Goal: Task Accomplishment & Management: Complete application form

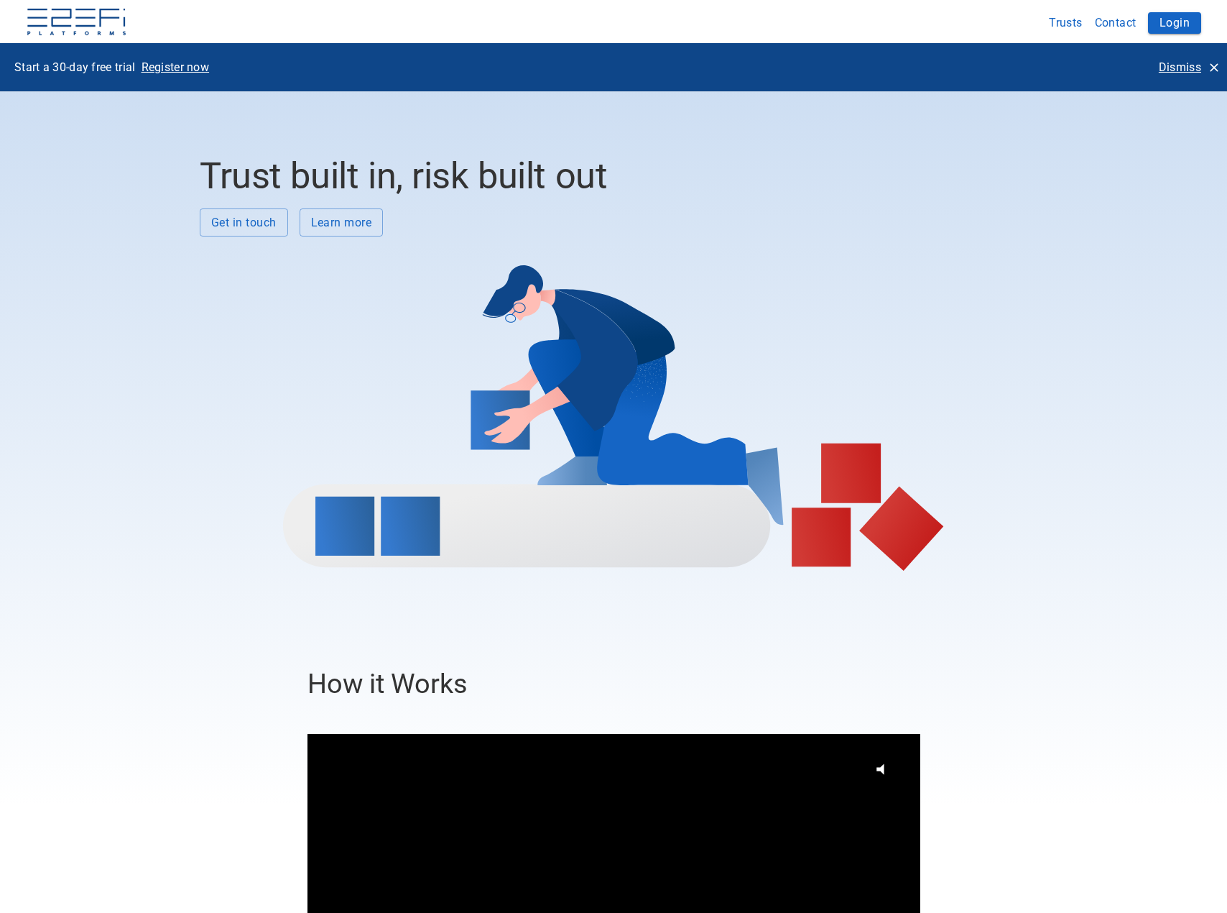
click at [1179, 63] on p "Dismiss" at bounding box center [1180, 67] width 42 height 17
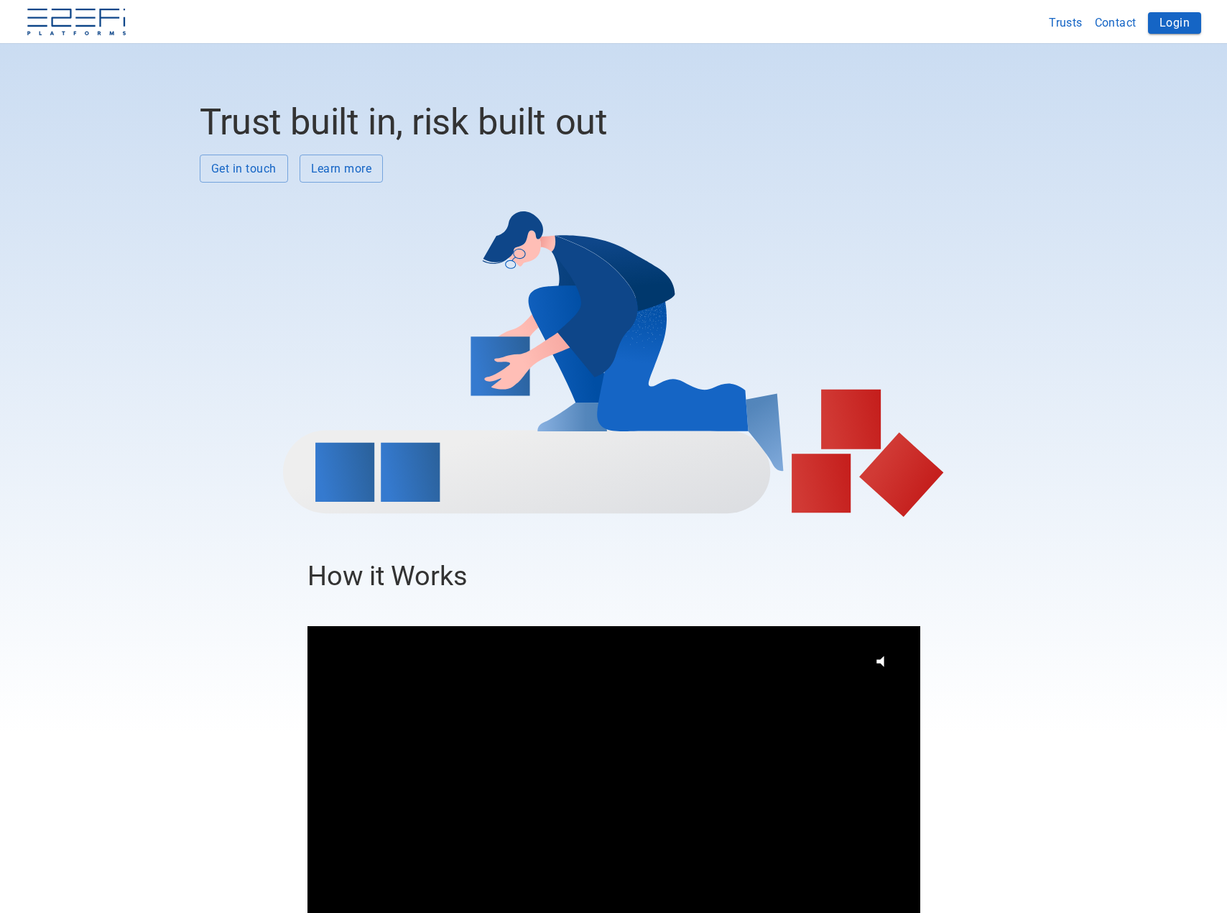
click at [1168, 19] on button "Login" at bounding box center [1174, 23] width 53 height 22
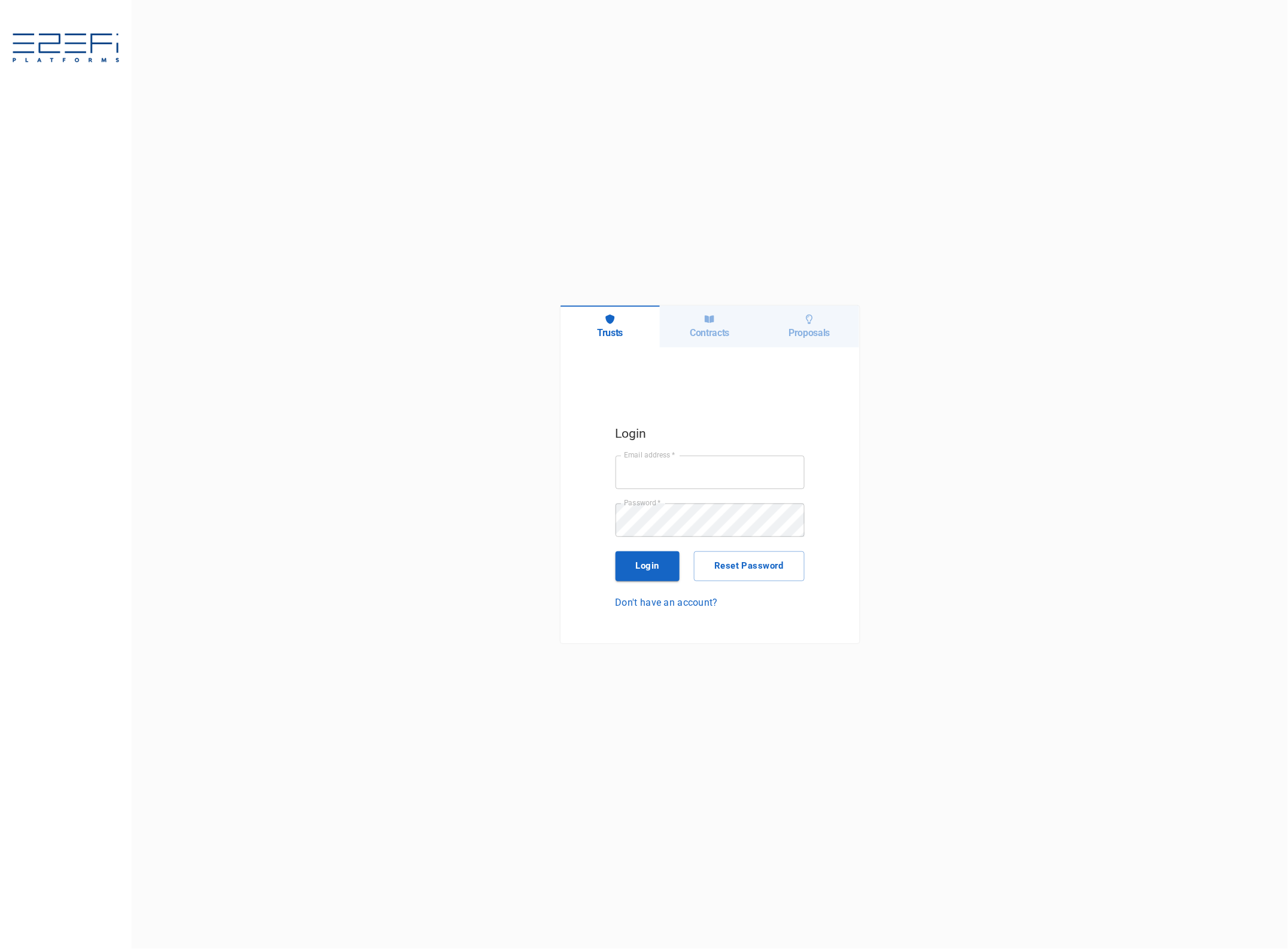
type input "jkennedy@boxandco.com.au"
click at [649, 565] on button "Login" at bounding box center [648, 566] width 65 height 30
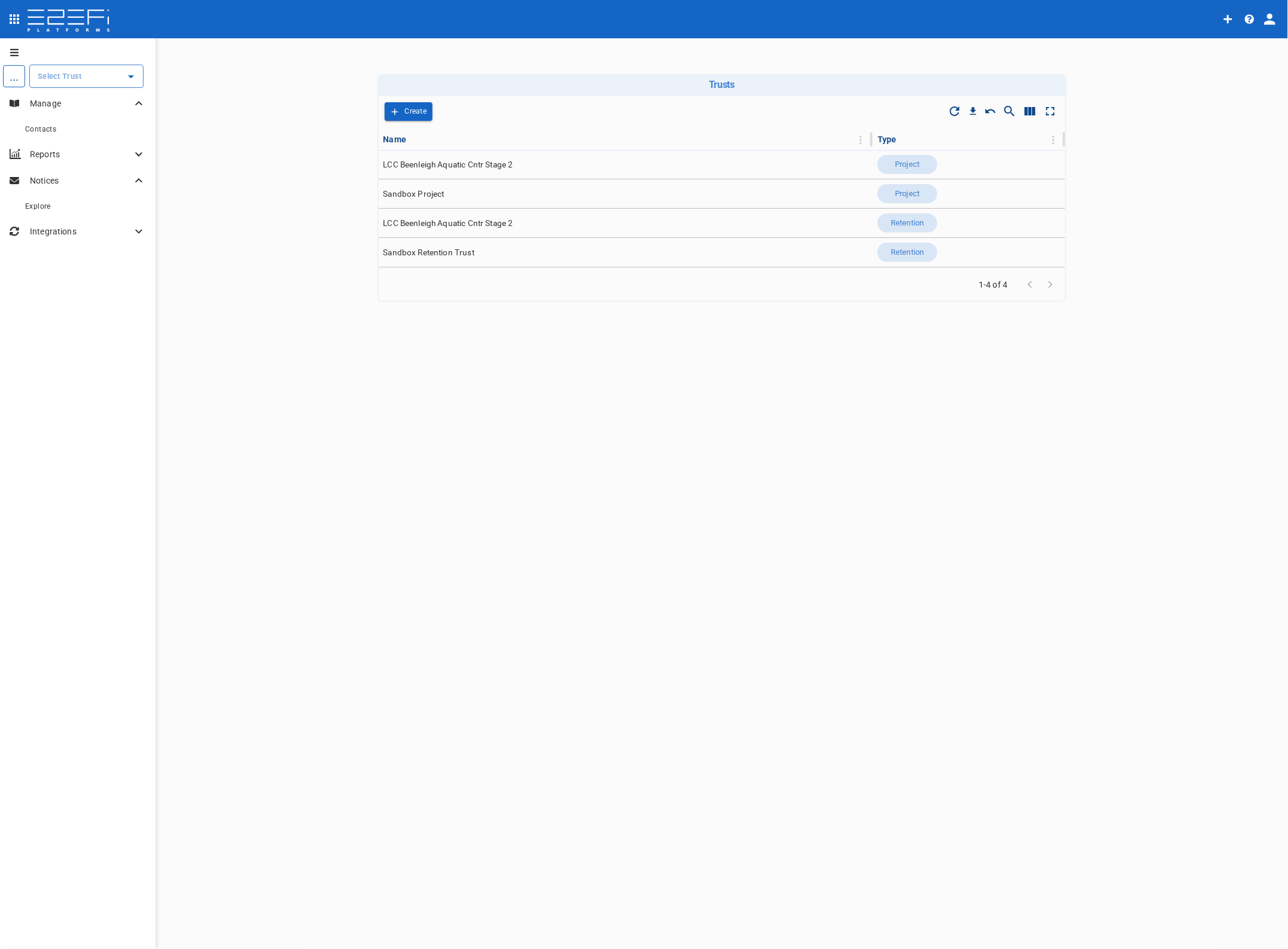
click at [71, 82] on input "text" at bounding box center [77, 76] width 86 height 12
click at [73, 133] on p "LCC Beenleigh A..." at bounding box center [58, 137] width 79 height 14
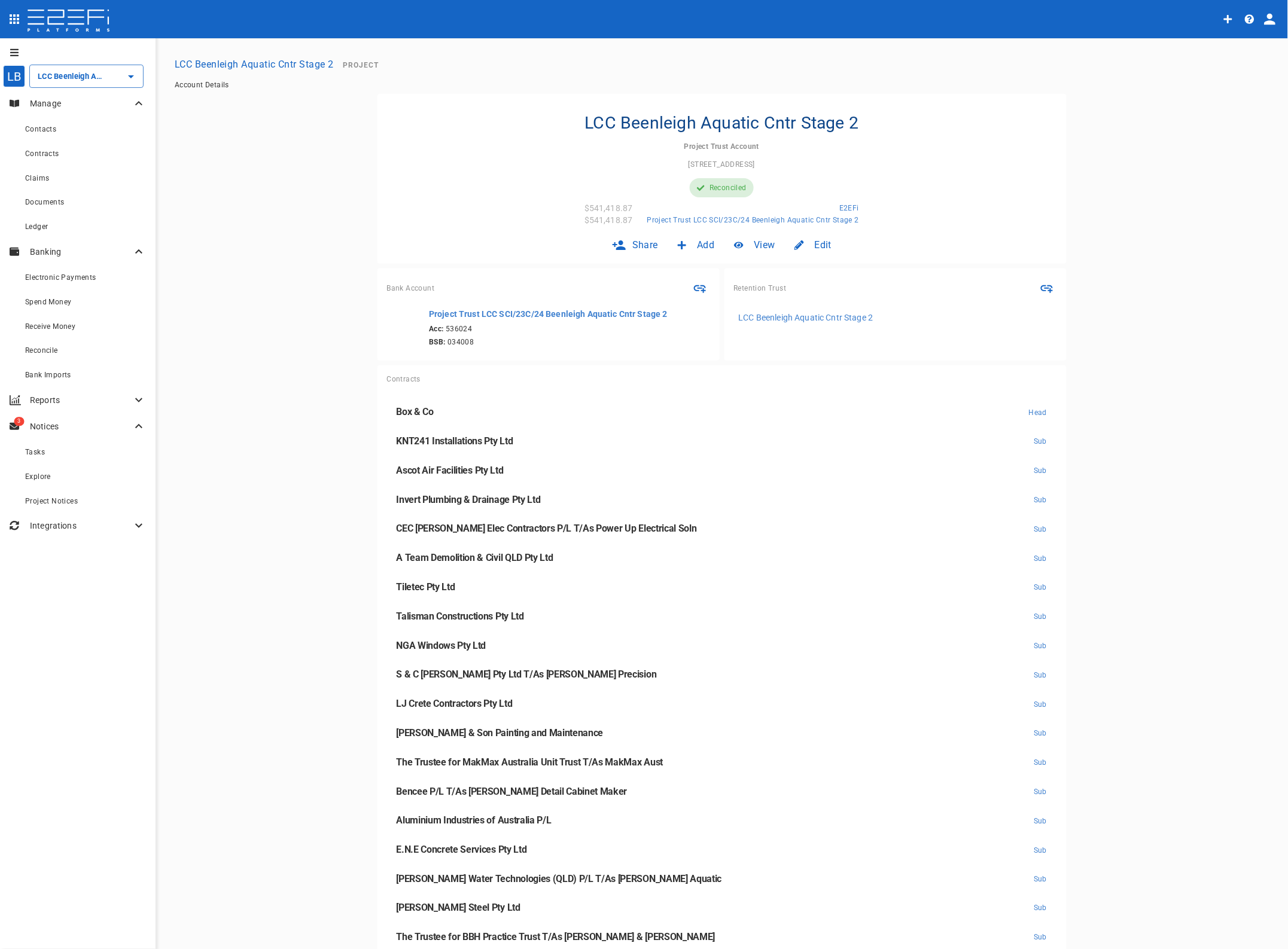
click at [40, 153] on span "Contracts" at bounding box center [42, 154] width 34 height 8
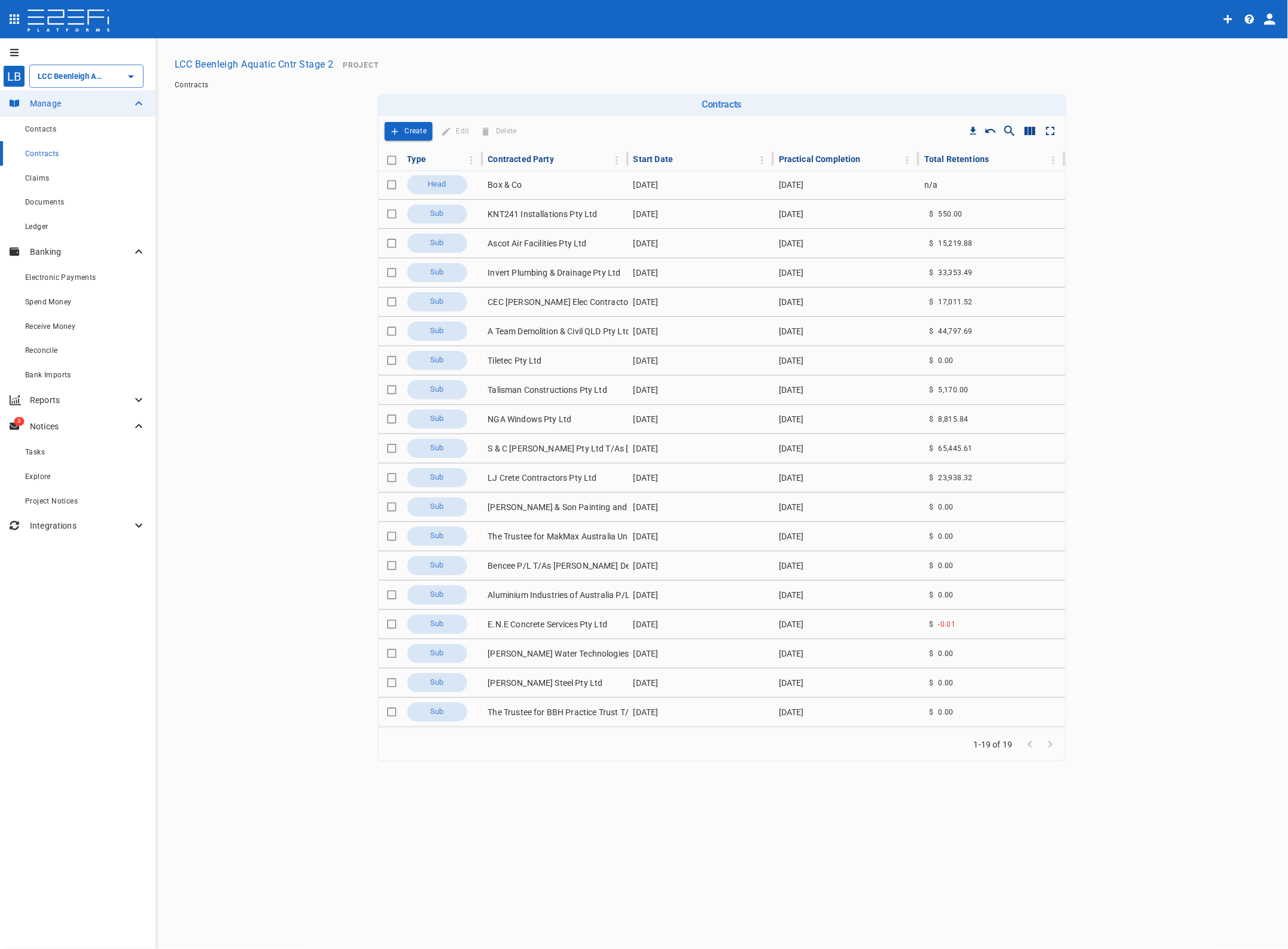
click at [54, 154] on span "Contracts" at bounding box center [42, 154] width 34 height 8
click at [419, 127] on p "Create" at bounding box center [415, 131] width 22 height 14
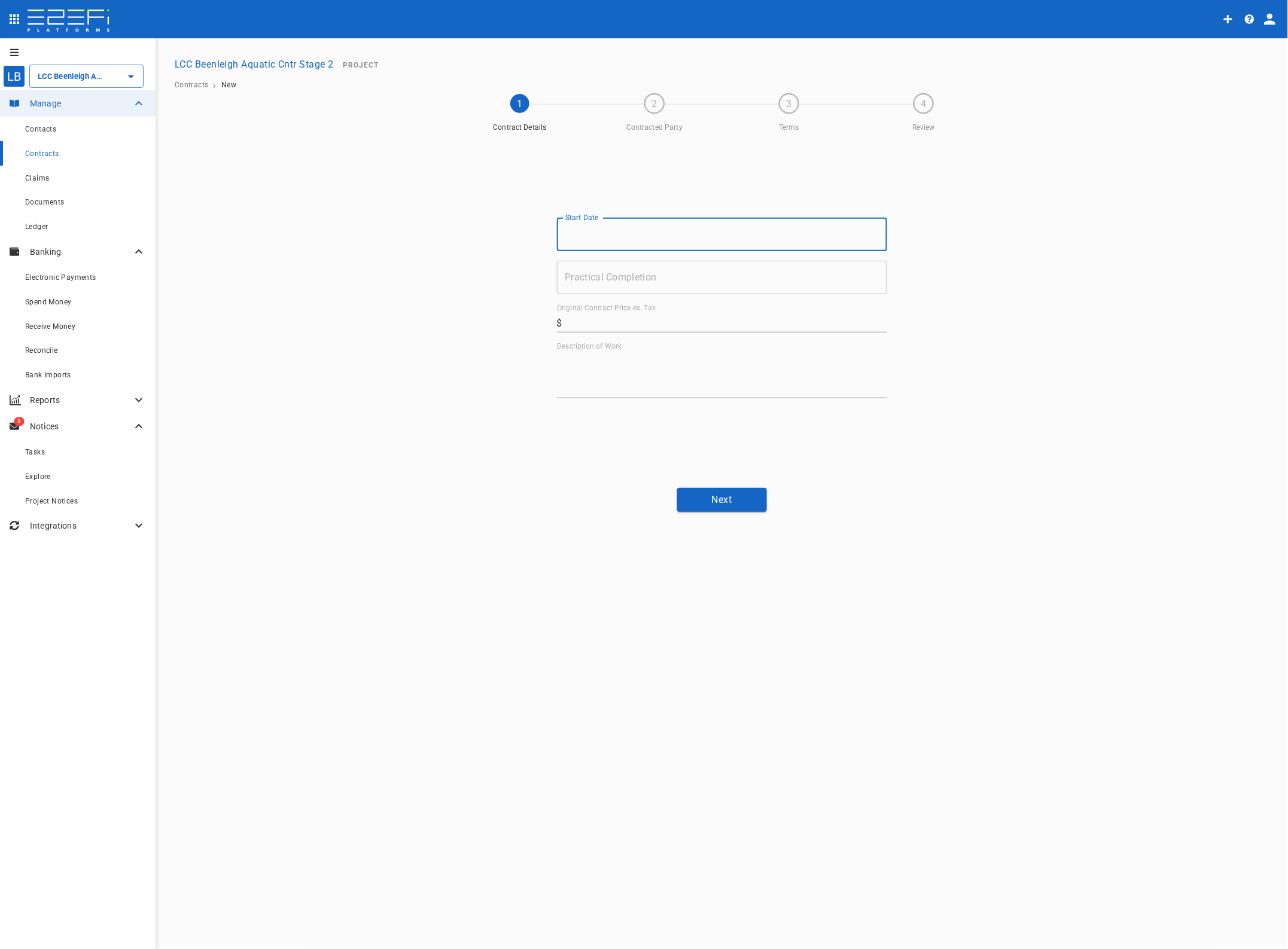
click at [604, 236] on input "Start Date" at bounding box center [722, 235] width 331 height 33
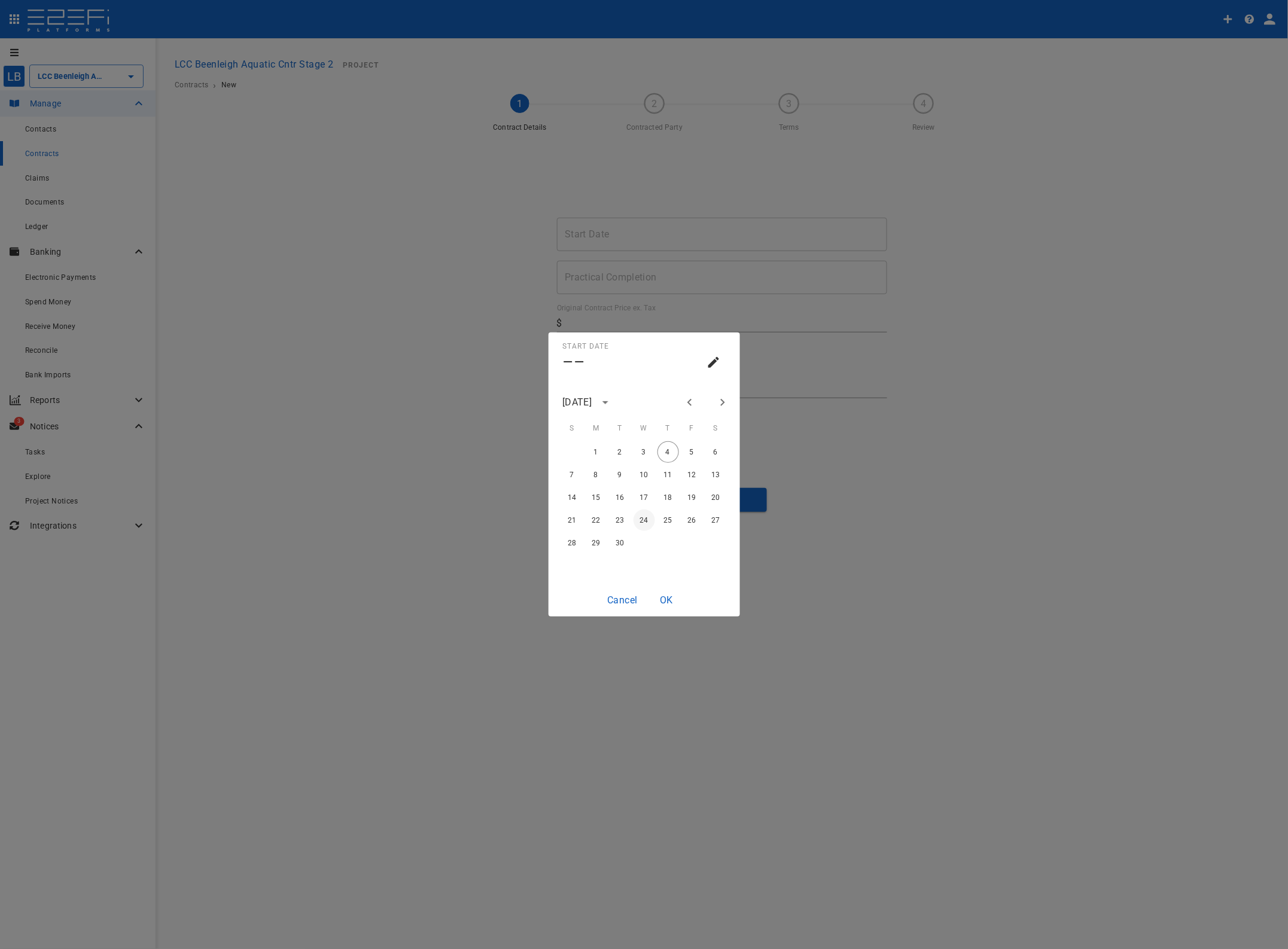
click at [646, 521] on button "24" at bounding box center [644, 520] width 22 height 22
type input "24/09/2025"
click at [674, 602] on button "OK" at bounding box center [666, 600] width 38 height 23
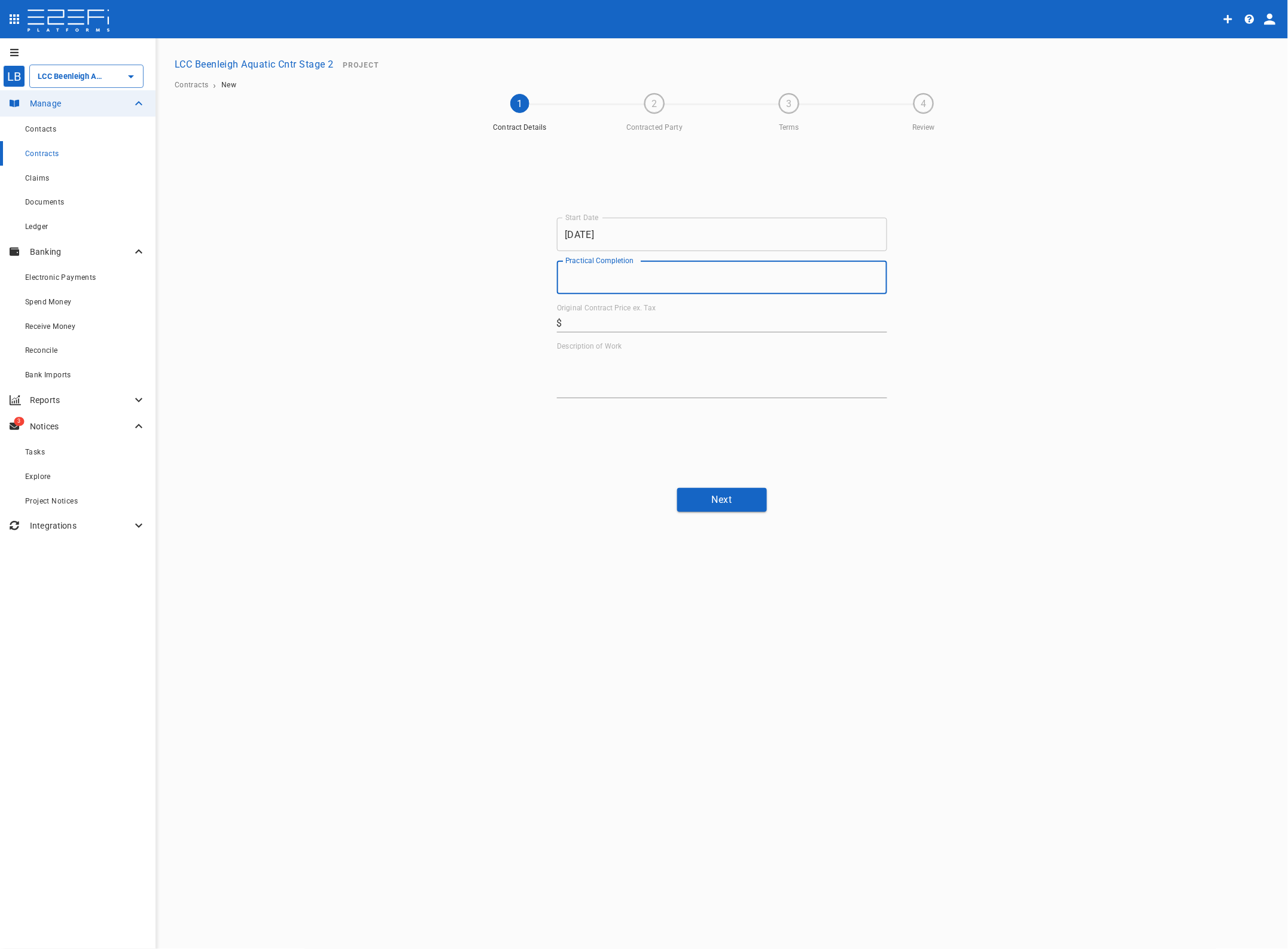
click at [599, 284] on input "Practical Completion" at bounding box center [722, 277] width 331 height 33
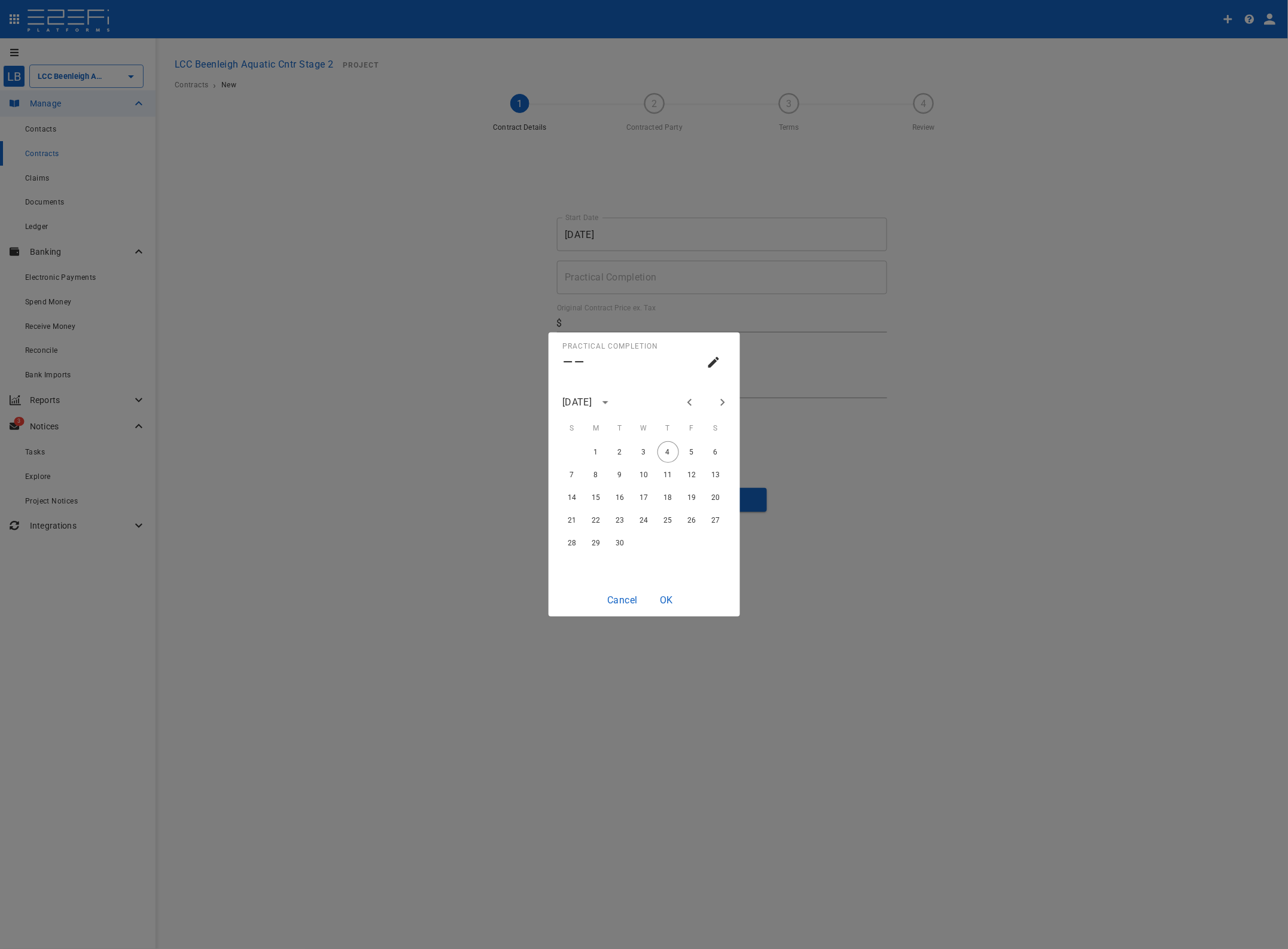
click at [724, 400] on icon "Next month" at bounding box center [722, 402] width 14 height 14
click at [597, 524] on button "20" at bounding box center [596, 520] width 22 height 22
type input "20/10/2025"
click at [669, 603] on button "OK" at bounding box center [666, 600] width 38 height 23
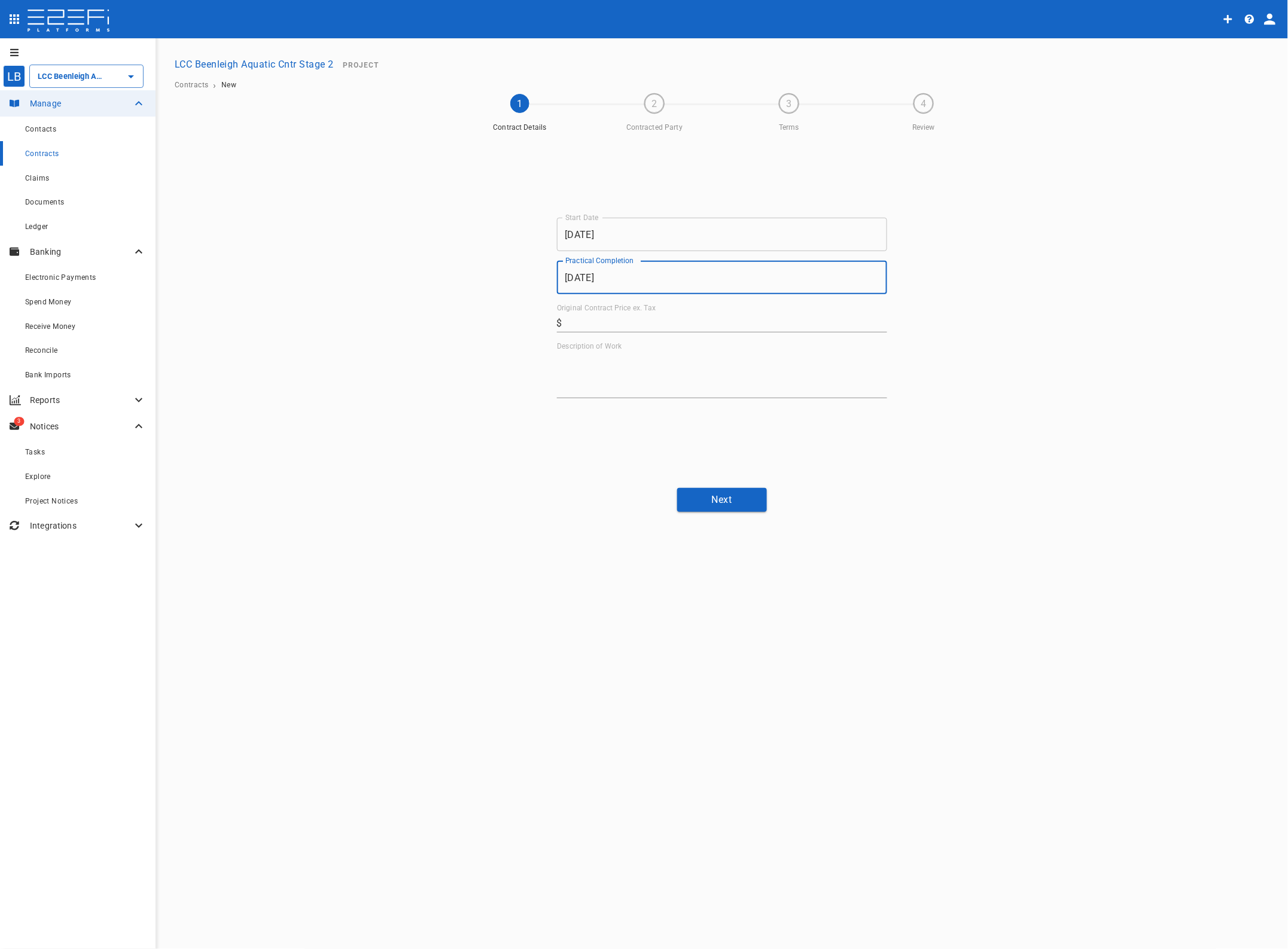
click at [594, 320] on input "Original Contract Price ex. Tax" at bounding box center [727, 323] width 320 height 19
type input "22,702"
click at [589, 373] on textarea "Description of Work" at bounding box center [722, 375] width 331 height 42
click at [582, 370] on textarea "Description of Work" at bounding box center [722, 375] width 331 height 42
type textarea "Stainless Steel Benches"
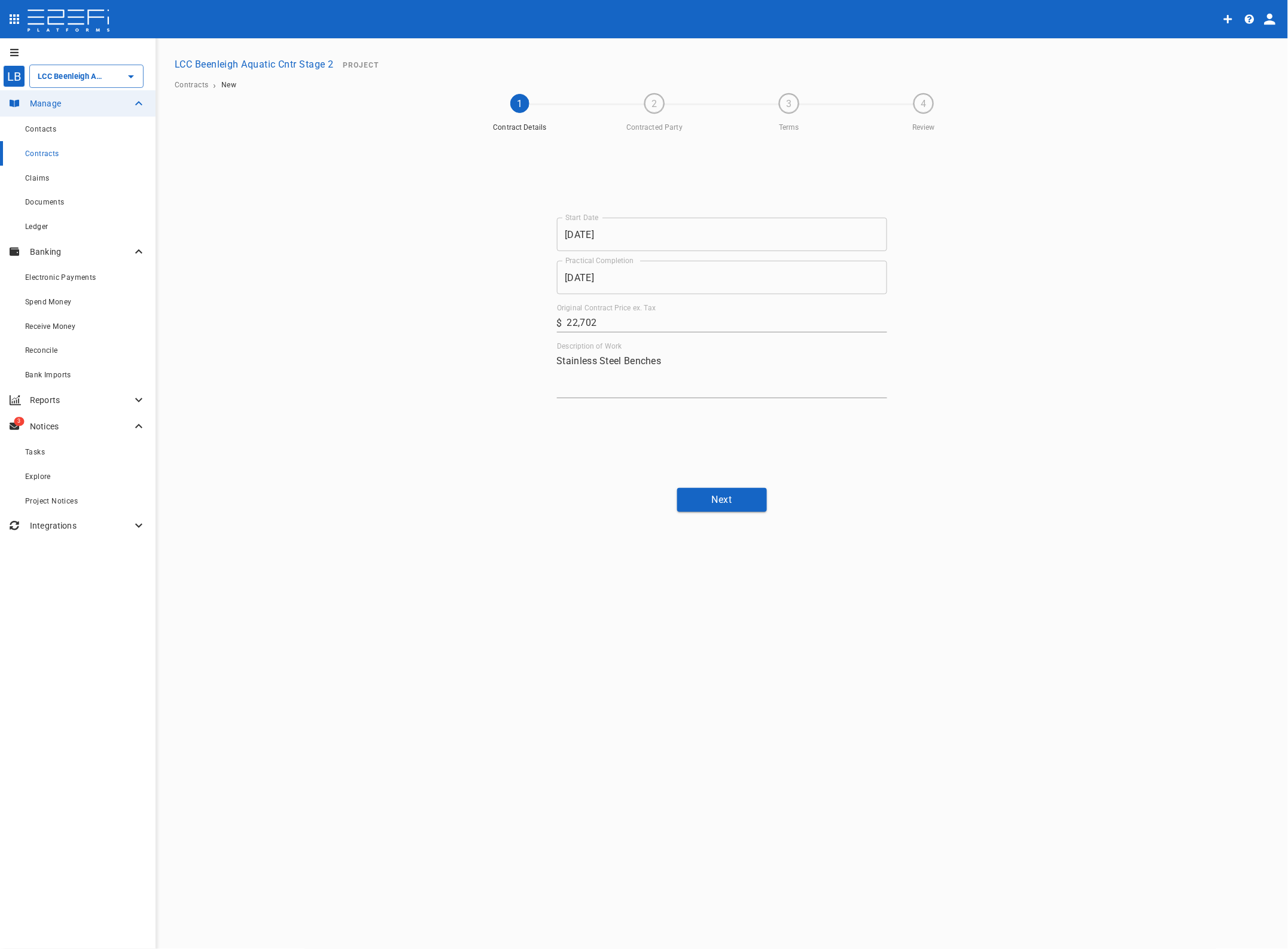
click at [719, 504] on button "Next" at bounding box center [722, 499] width 90 height 23
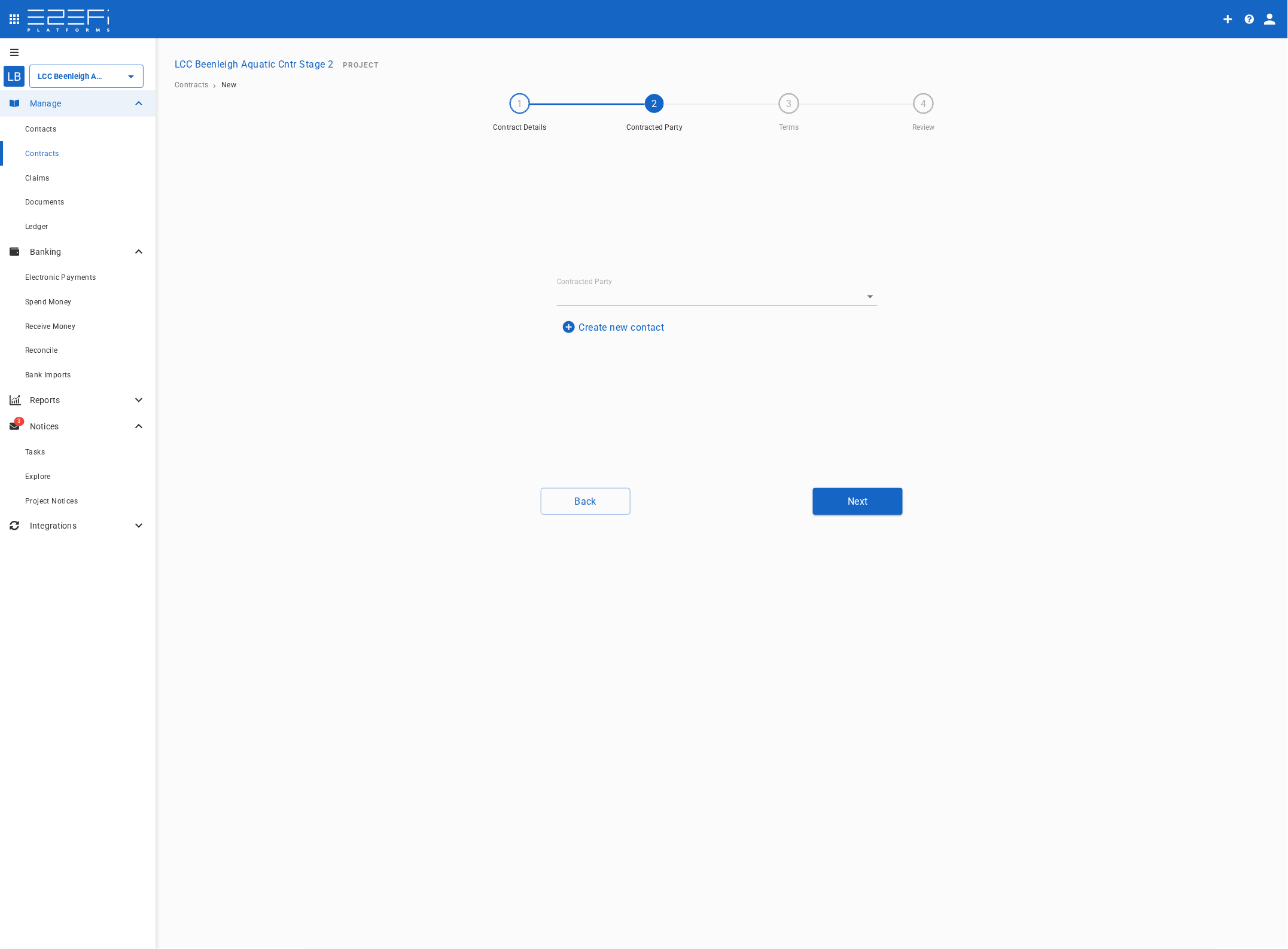
click at [629, 324] on button "Create new contact" at bounding box center [613, 327] width 112 height 23
click at [619, 199] on input "Name" at bounding box center [717, 208] width 292 height 19
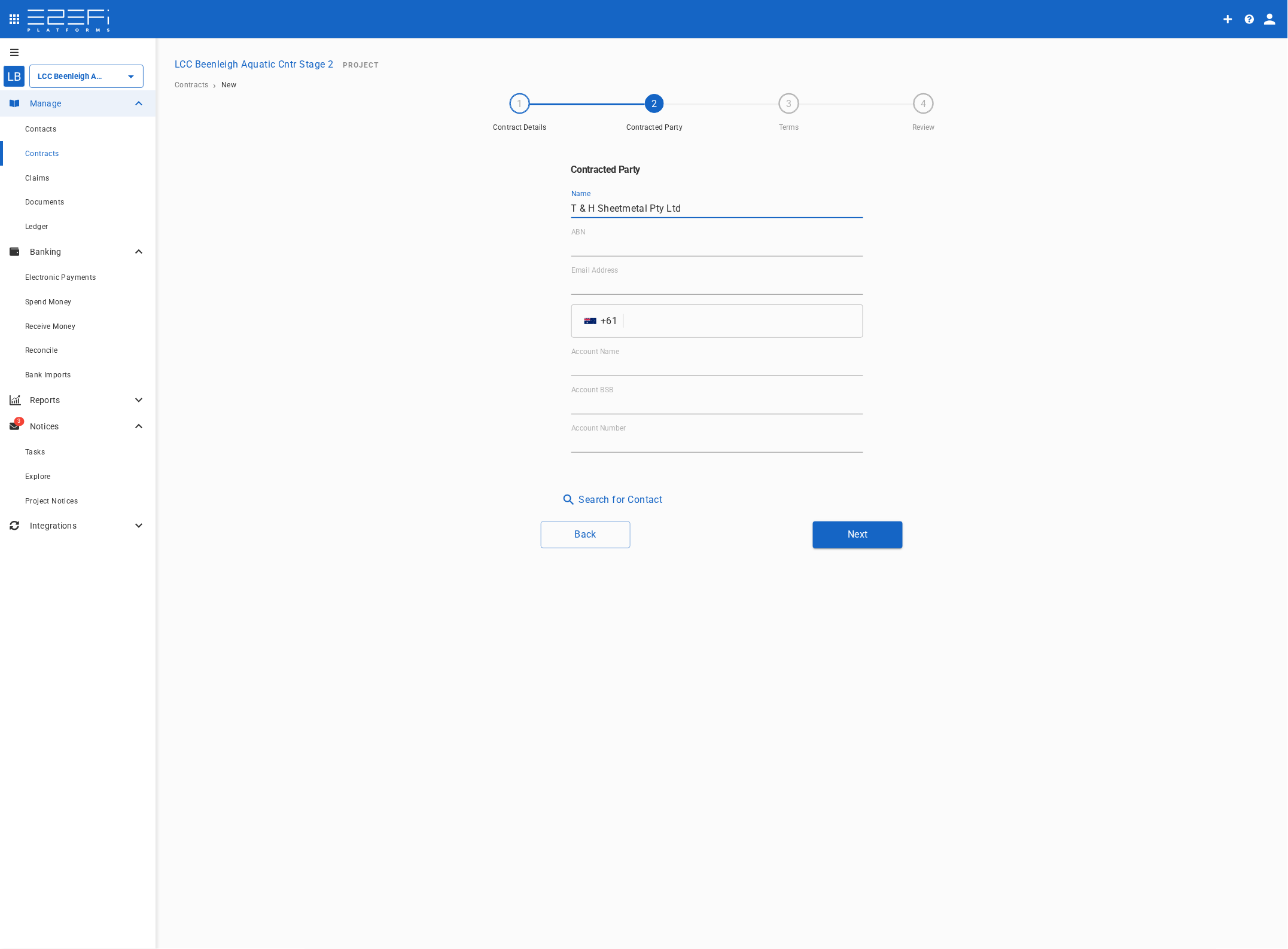
type input "T & H Sheetmetal Pty Ltd"
click at [632, 241] on input "ABN" at bounding box center [717, 246] width 292 height 19
type input "34 057 885 855"
click at [617, 278] on input "Email Address" at bounding box center [717, 285] width 292 height 19
click at [596, 285] on input "Email Address" at bounding box center [717, 285] width 292 height 19
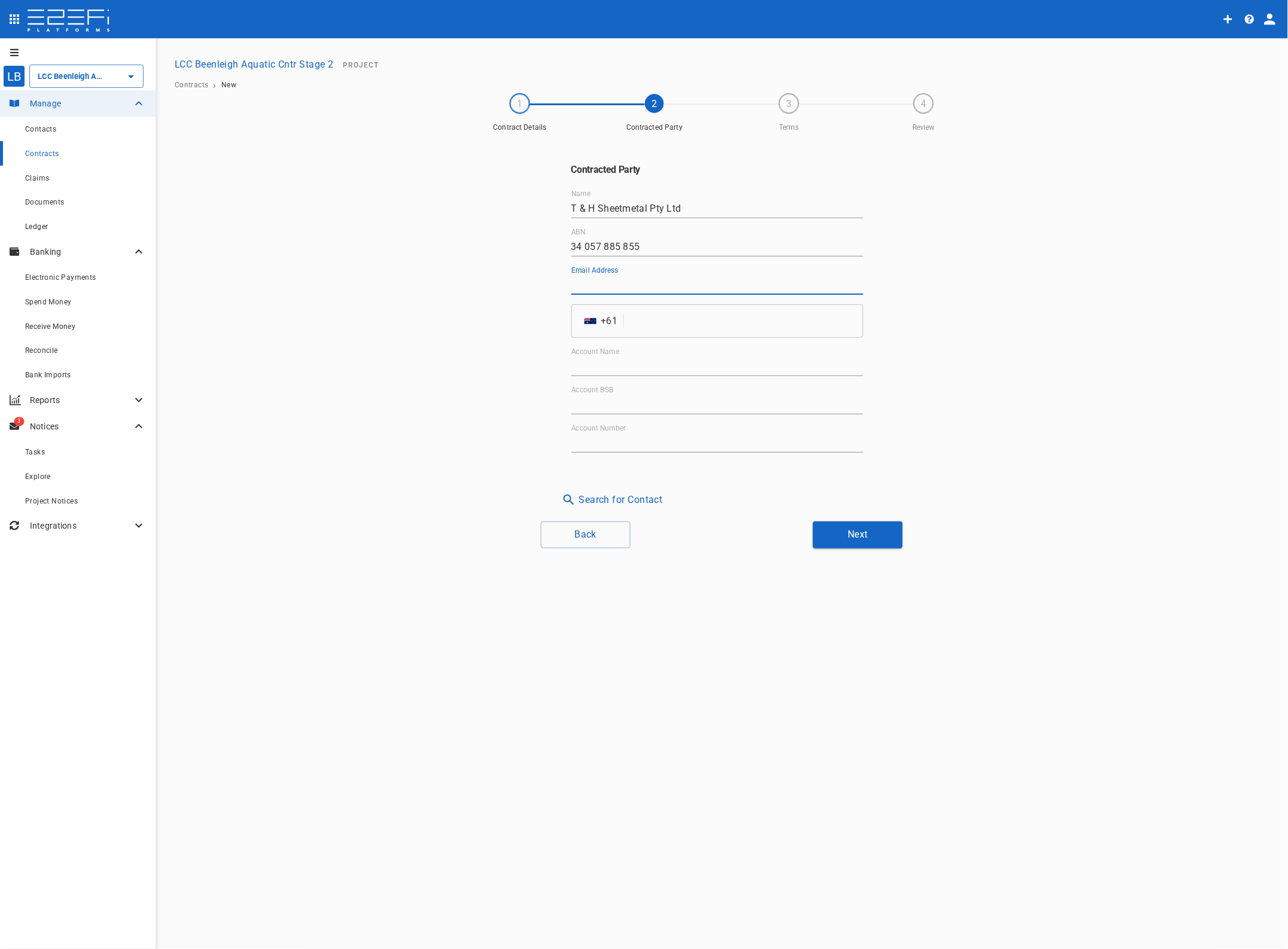
paste input "[PERSON_NAME][EMAIL_ADDRESS][DOMAIN_NAME]"
type input "[PERSON_NAME][EMAIL_ADDRESS][DOMAIN_NAME]"
click at [1032, 392] on div "Contracted Party Name T & H Sheetmetal Pty Ltd ABN 34 057 885 855 Email Address…" at bounding box center [722, 324] width 718 height 374
click at [650, 325] on input "tel" at bounding box center [745, 321] width 234 height 33
type input "38058022"
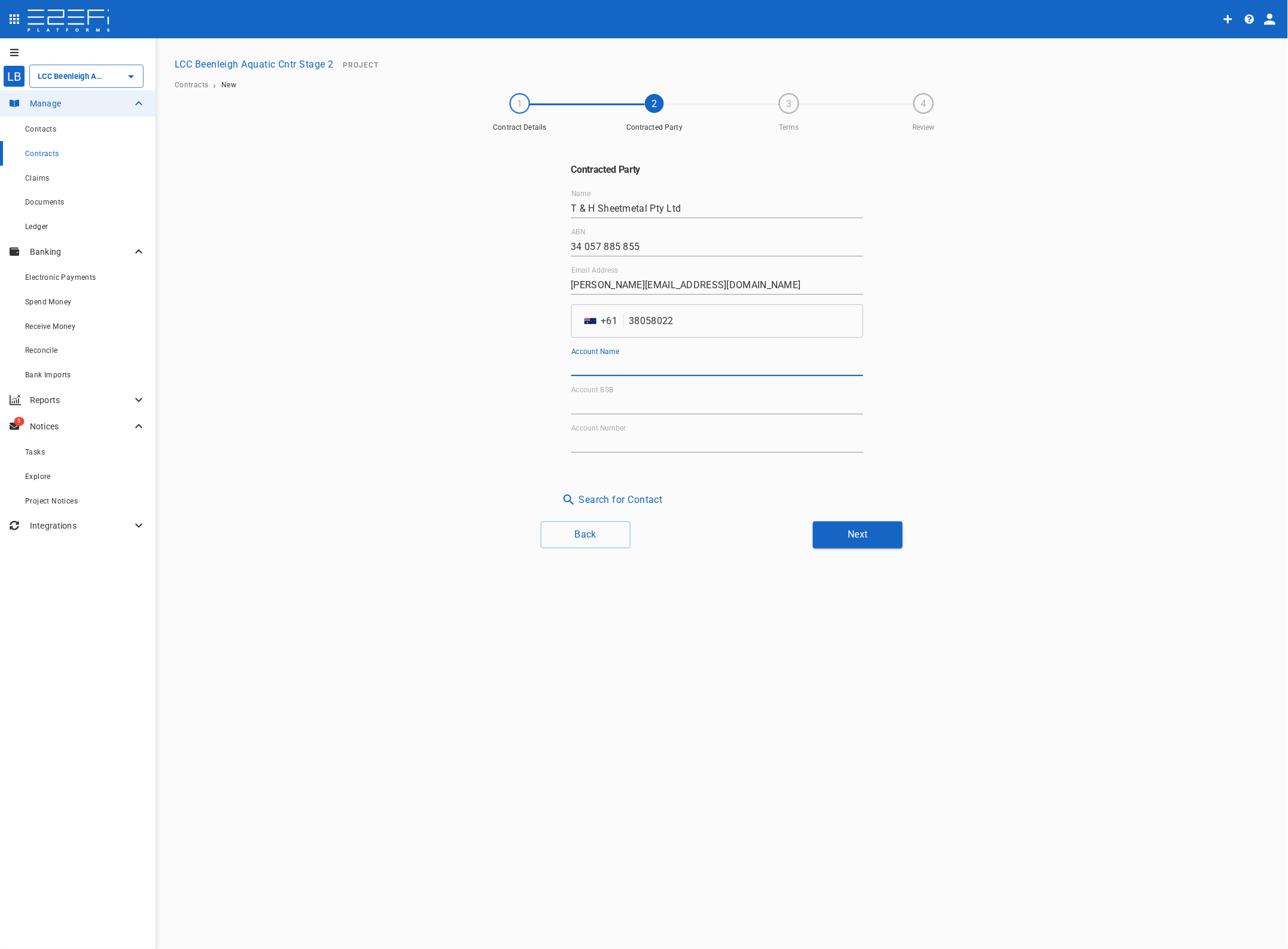
click at [641, 362] on input "Account Name" at bounding box center [717, 366] width 292 height 19
click at [589, 362] on input "Account Name" at bounding box center [717, 366] width 292 height 19
type input "T & H Sheetmetal Pty Ltd"
click at [588, 404] on input "Account BSB" at bounding box center [717, 405] width 292 height 19
type input "014-227"
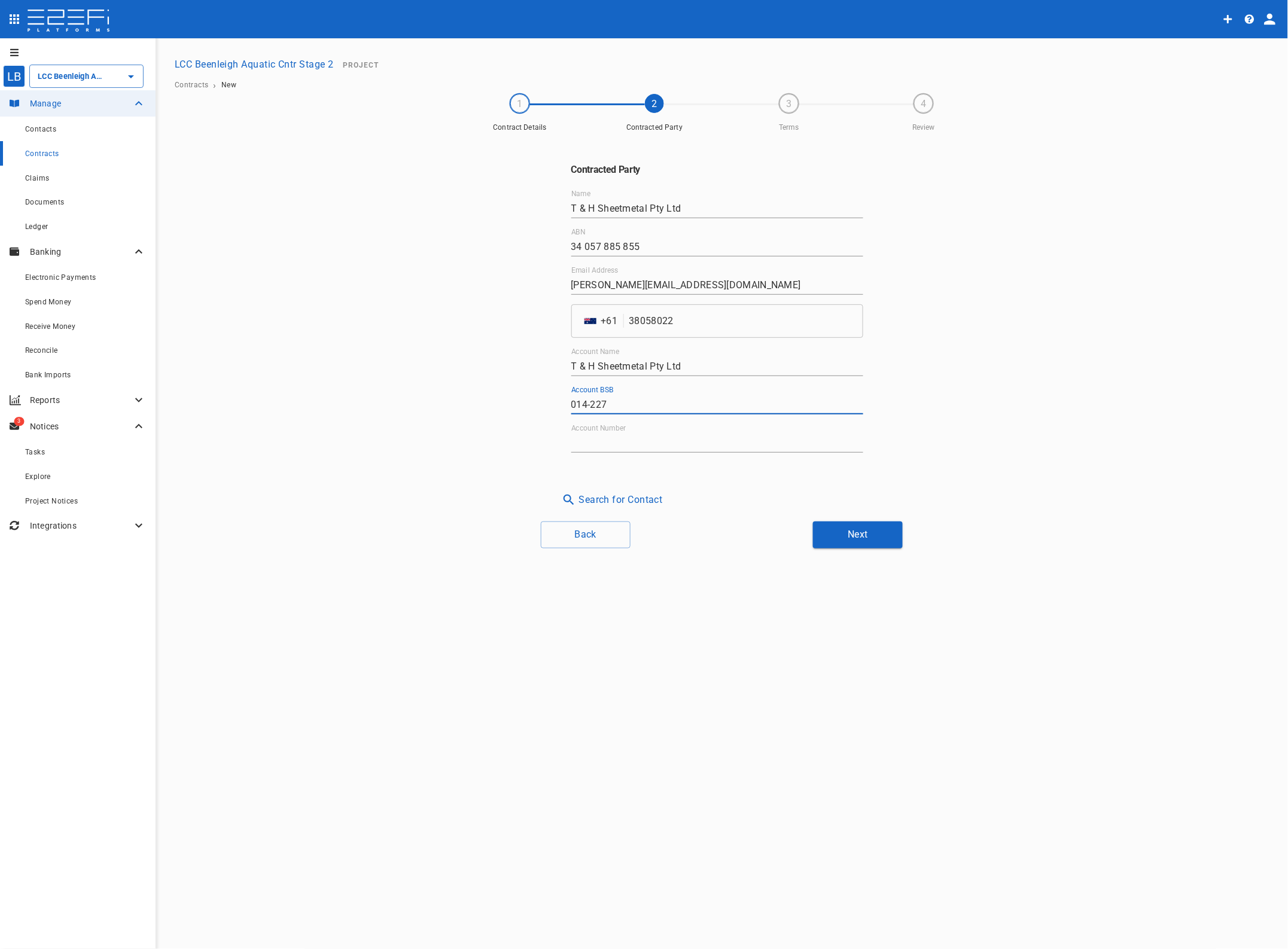
click at [588, 439] on input "Account Number" at bounding box center [717, 443] width 292 height 19
type input "347520195"
click at [859, 533] on button "Next" at bounding box center [858, 535] width 90 height 27
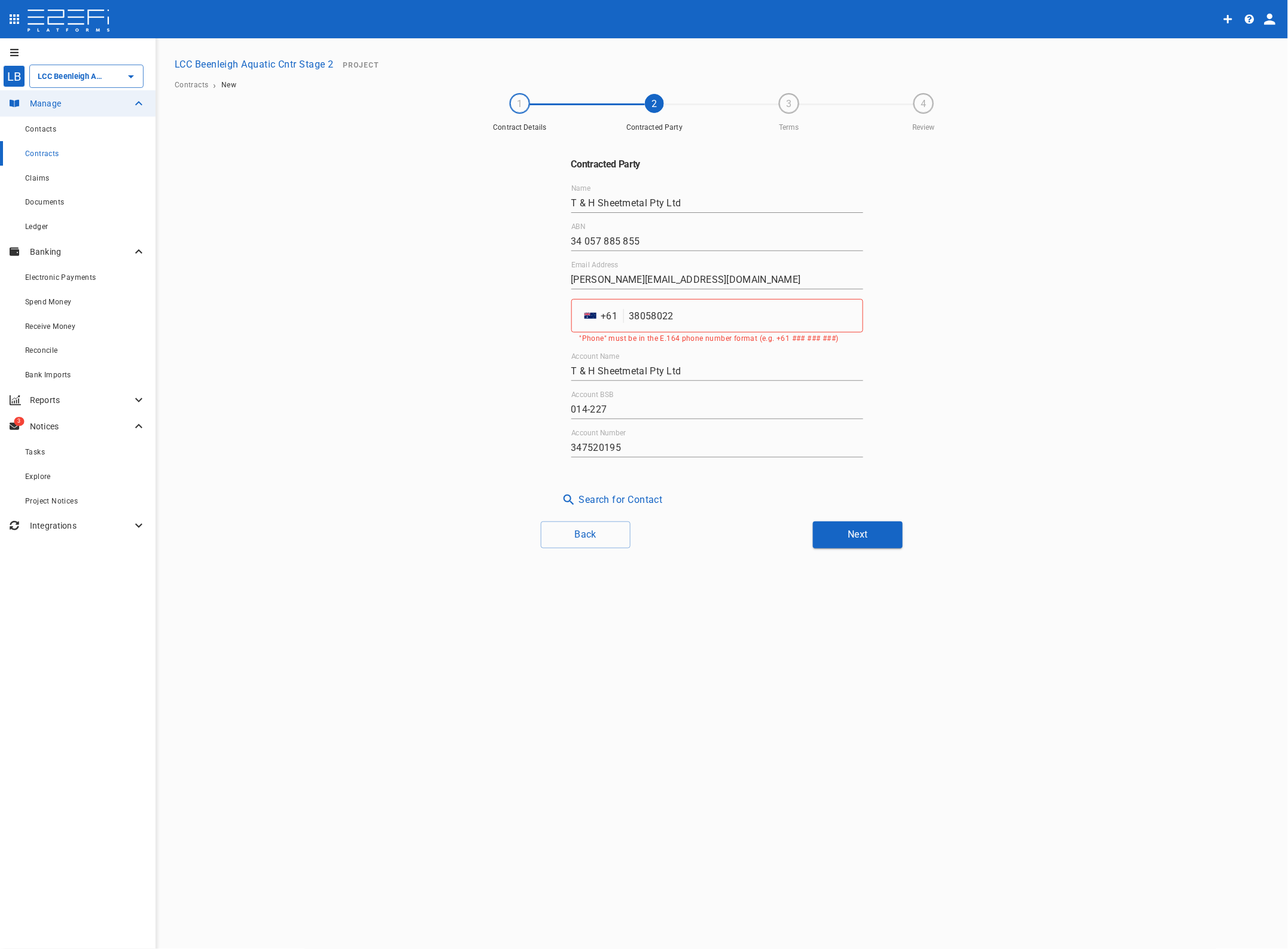
click at [629, 317] on input "38058022" at bounding box center [745, 316] width 234 height 33
click at [632, 316] on input "38058022" at bounding box center [745, 316] width 234 height 33
click at [633, 309] on input "38058022" at bounding box center [745, 316] width 234 height 33
click at [632, 315] on input "38058022" at bounding box center [745, 316] width 234 height 33
click at [631, 315] on input "38058022" at bounding box center [745, 316] width 234 height 33
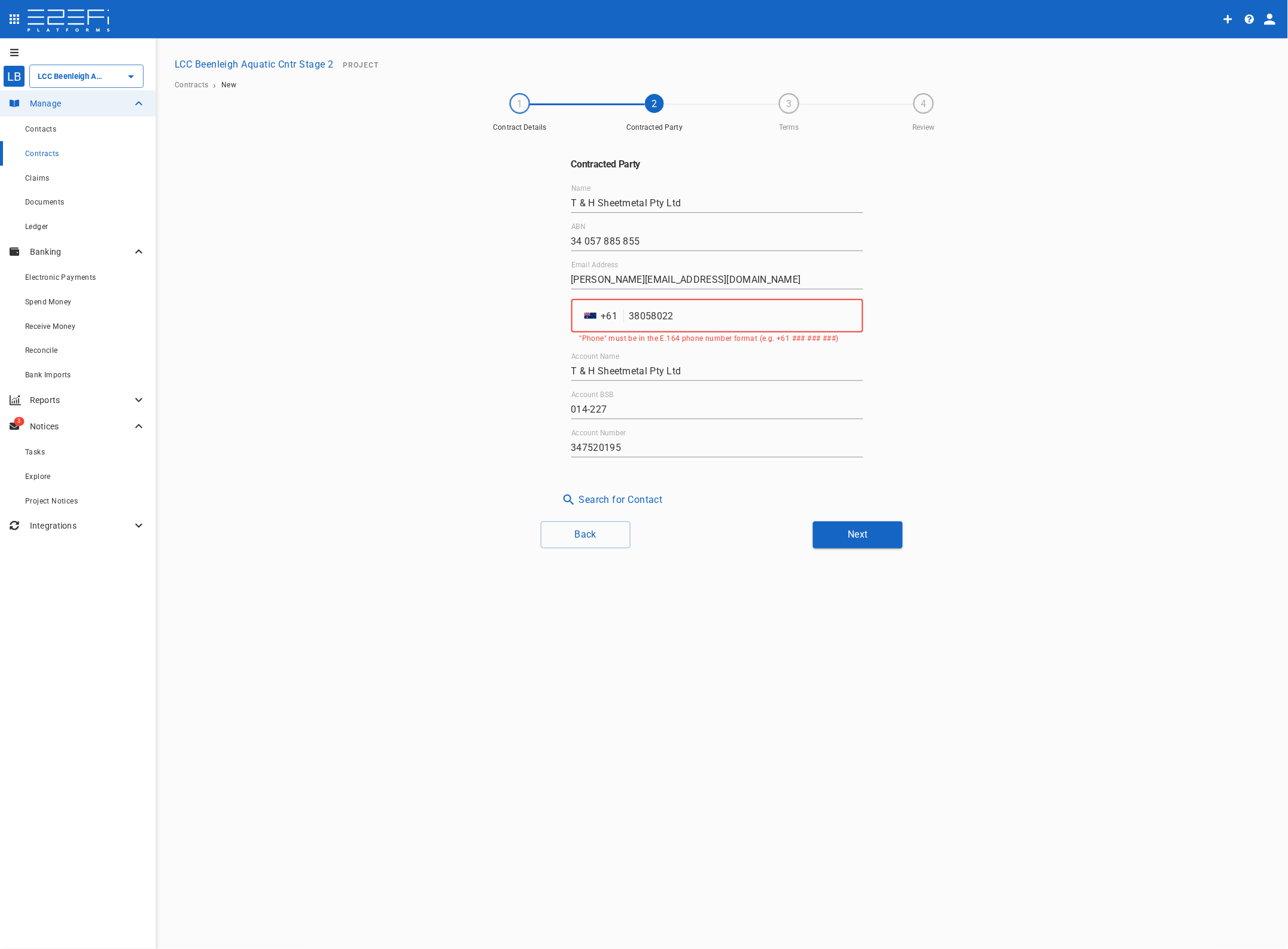
click at [630, 316] on input "38058022" at bounding box center [745, 316] width 234 height 33
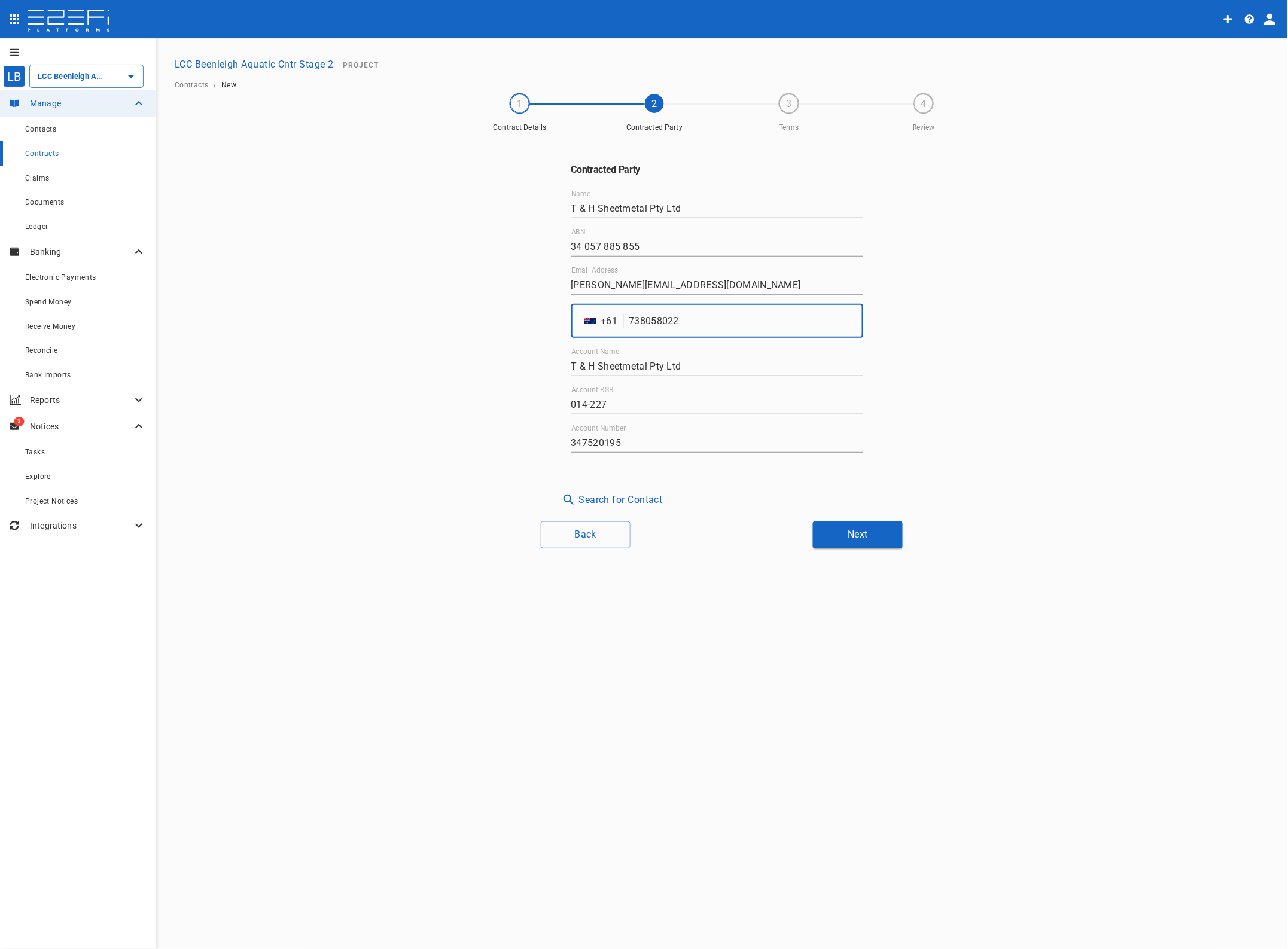
type input "738058022"
click at [862, 534] on button "Next" at bounding box center [858, 535] width 90 height 27
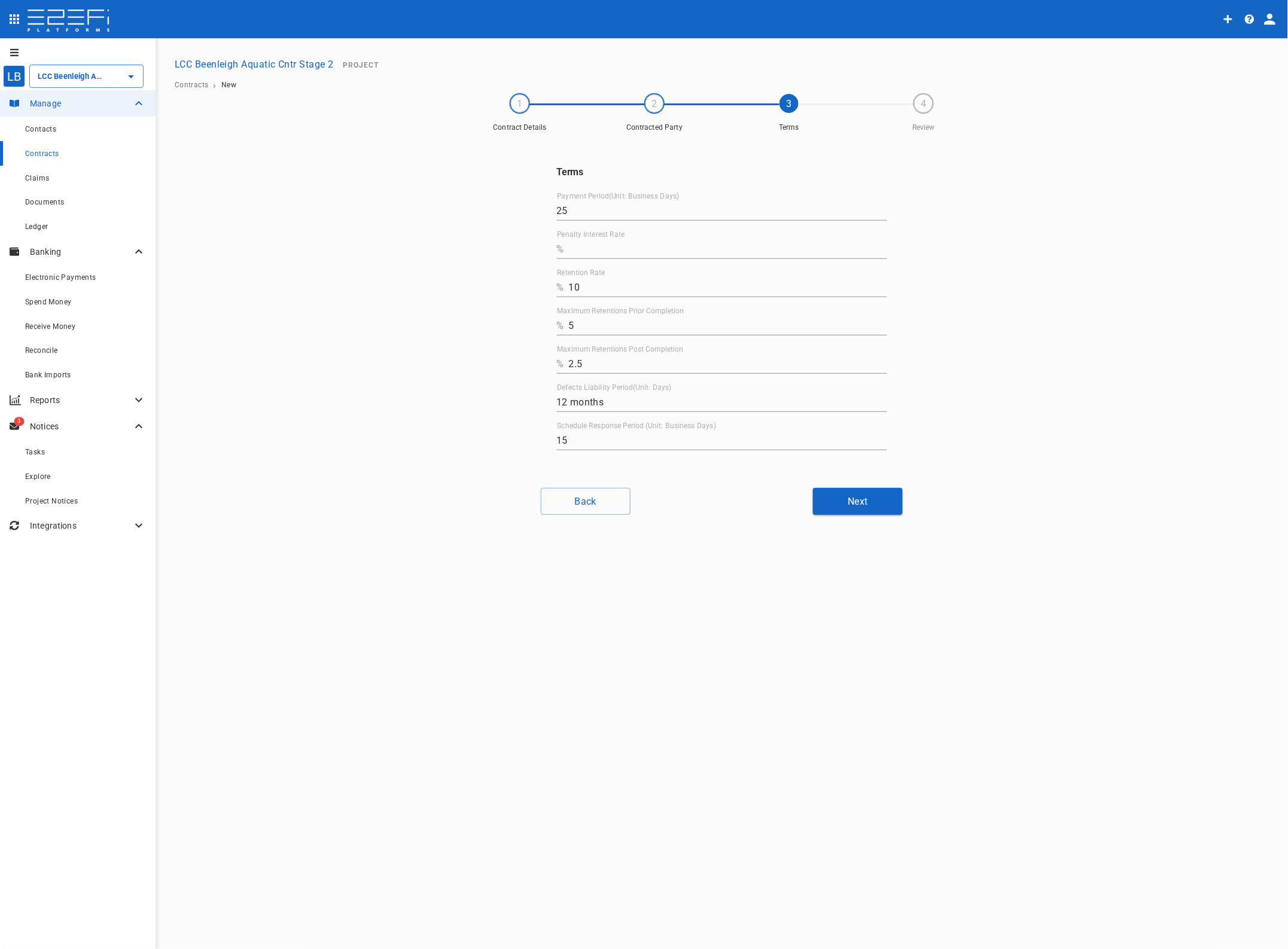
click at [577, 246] on input "Penalty Interest Rate" at bounding box center [728, 249] width 318 height 19
type input "0"
click at [562, 399] on input "12 months" at bounding box center [722, 402] width 331 height 19
type input "15 months"
click at [859, 500] on button "Next" at bounding box center [858, 501] width 90 height 27
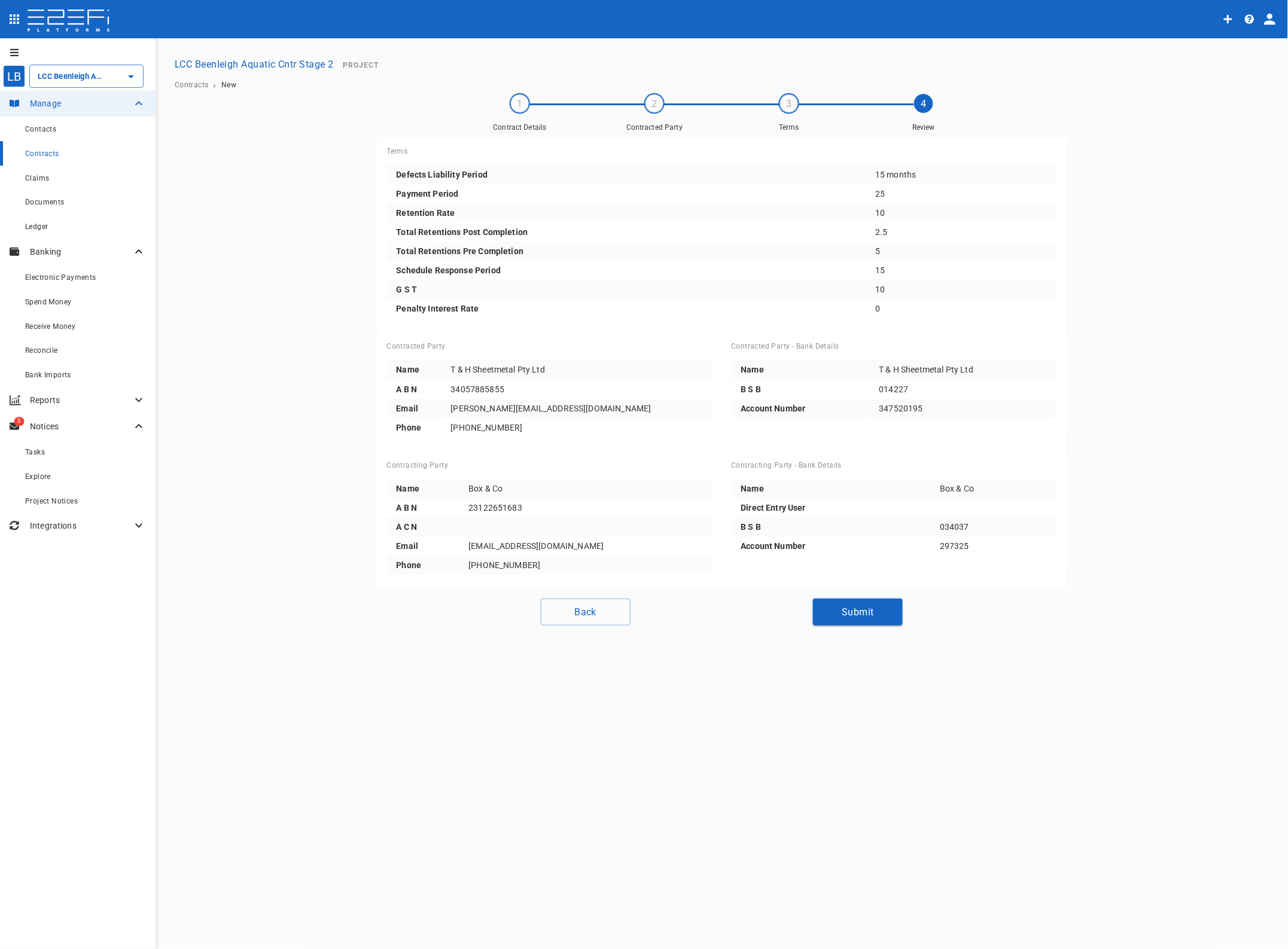
click at [859, 608] on button "Submit" at bounding box center [858, 612] width 90 height 27
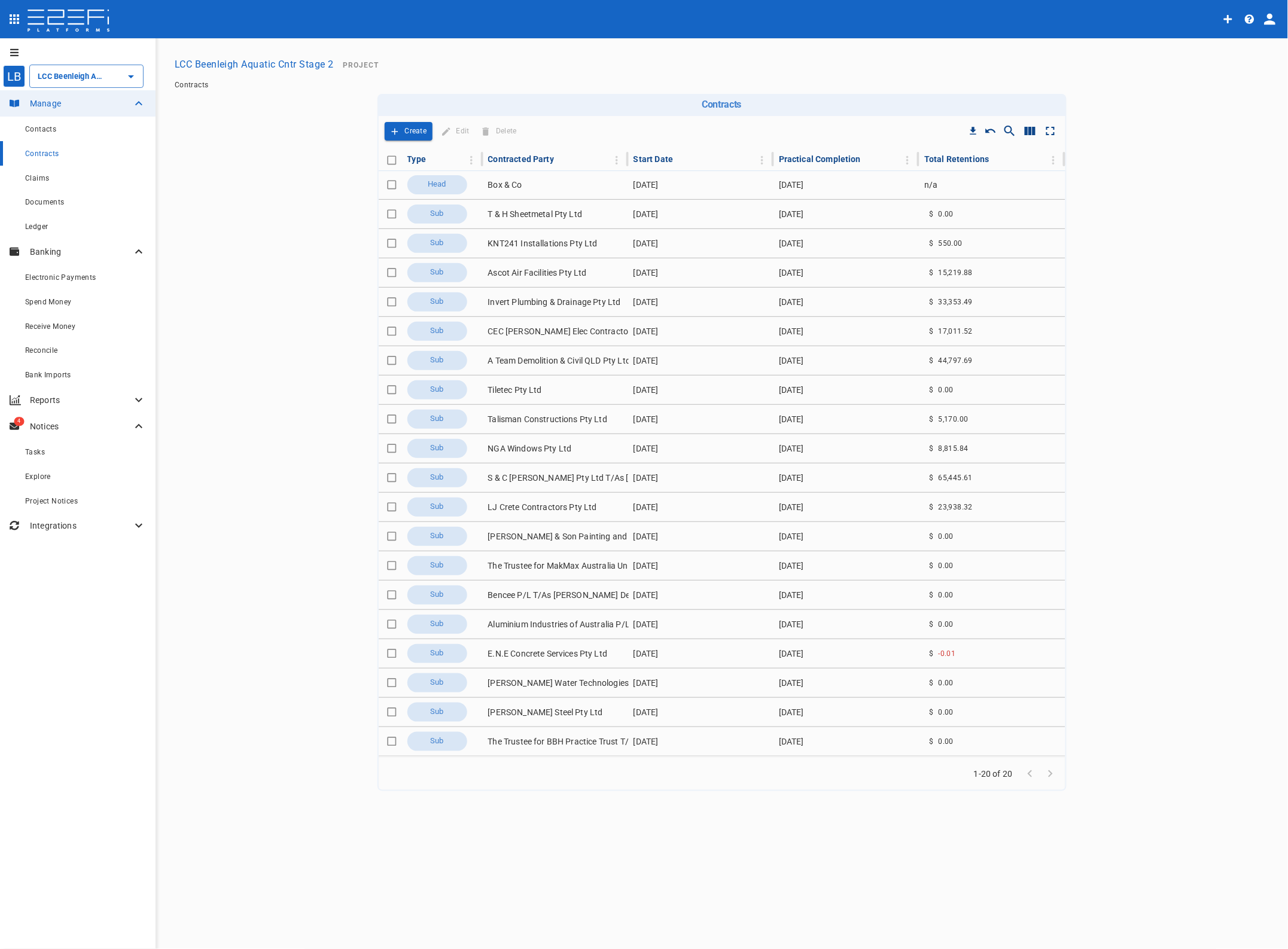
click at [42, 426] on p "Notices" at bounding box center [81, 426] width 102 height 12
click at [43, 425] on p "Notices" at bounding box center [81, 426] width 102 height 12
click at [40, 476] on span "Explore" at bounding box center [37, 477] width 26 height 8
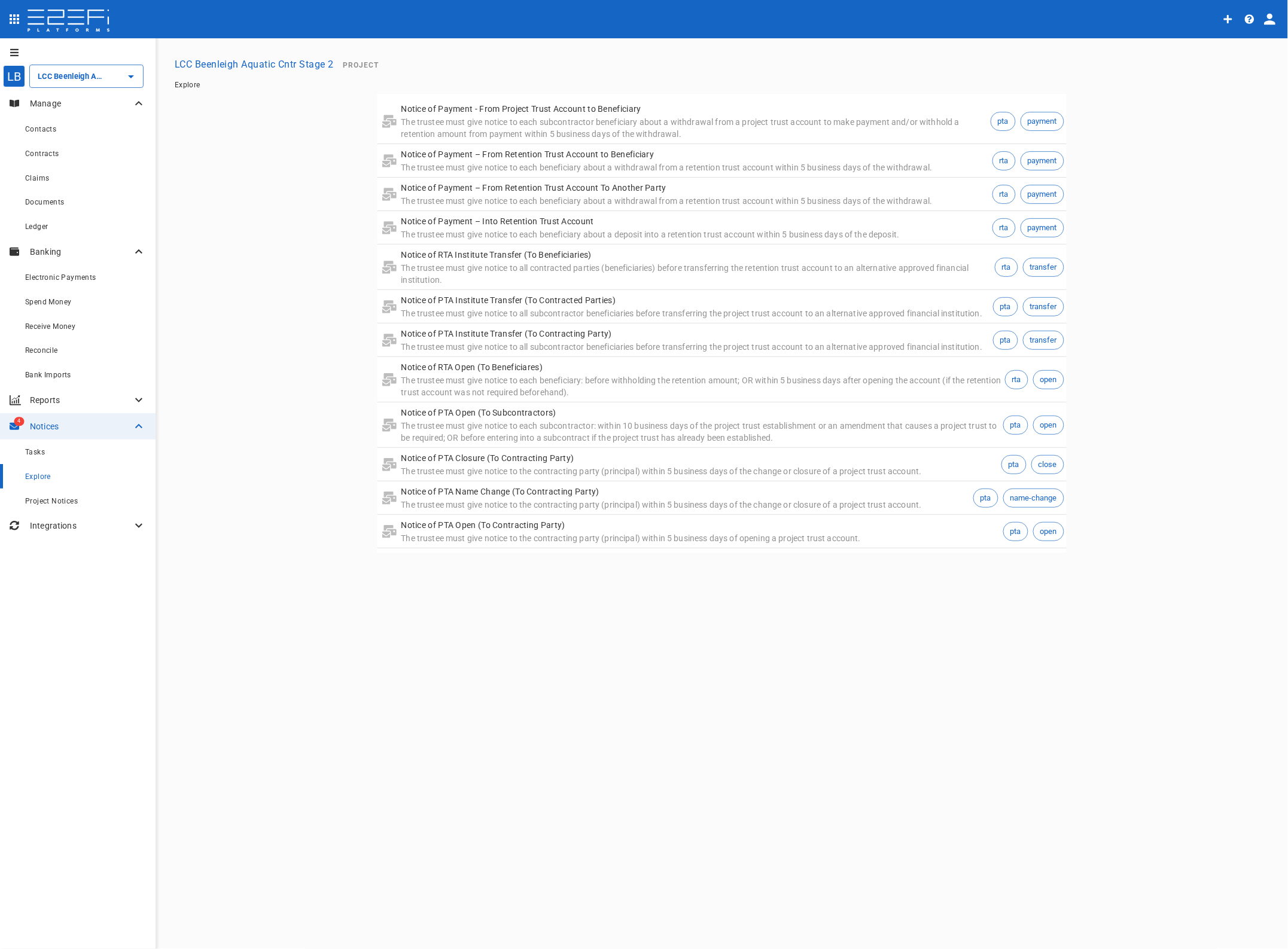
click at [54, 499] on span "Project Notices" at bounding box center [51, 501] width 52 height 8
click at [25, 429] on div at bounding box center [644, 474] width 1288 height 949
click at [37, 446] on div "Tasks" at bounding box center [85, 452] width 121 height 15
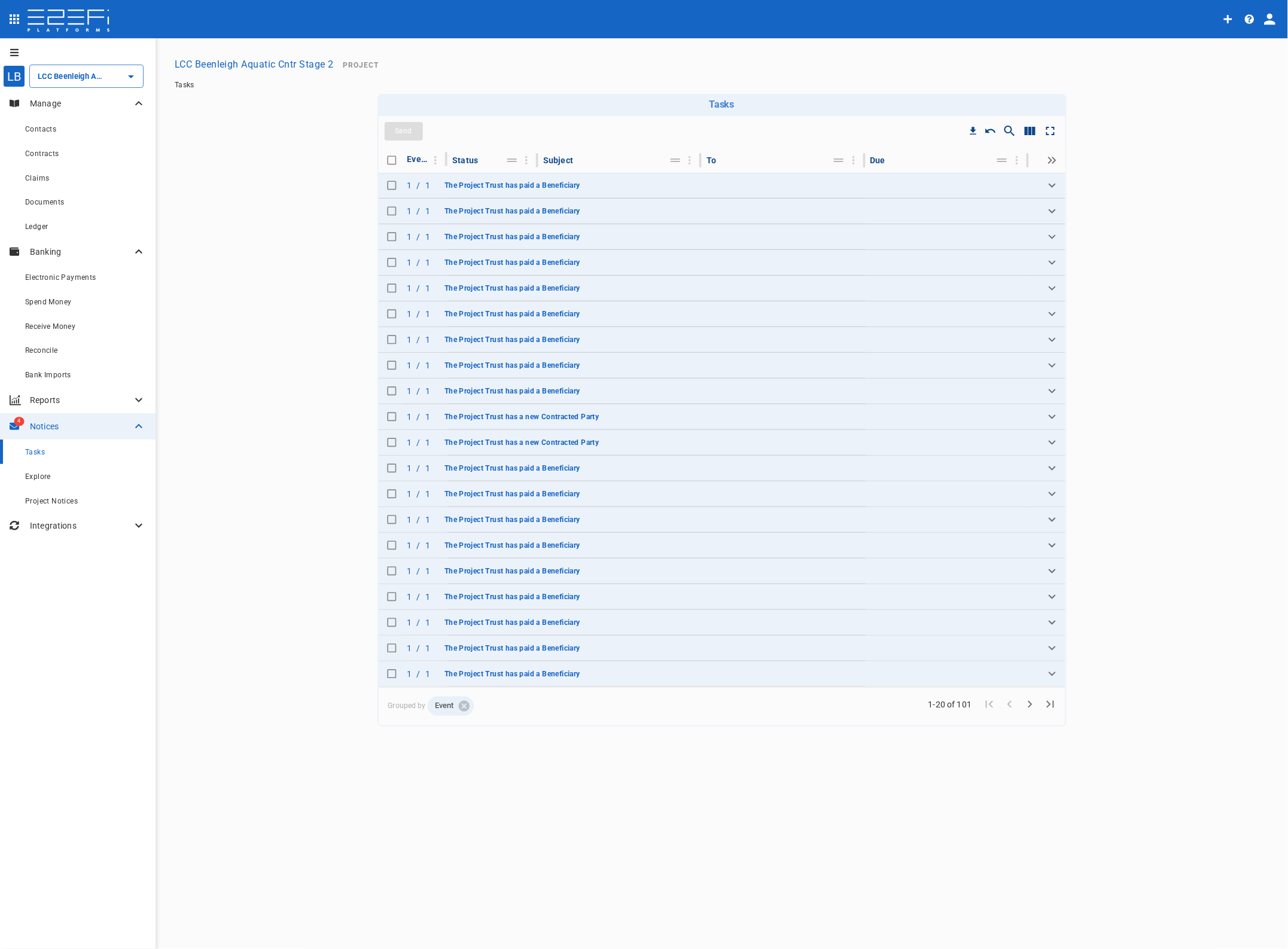
click at [1053, 418] on icon "Expand" at bounding box center [1052, 416] width 7 height 4
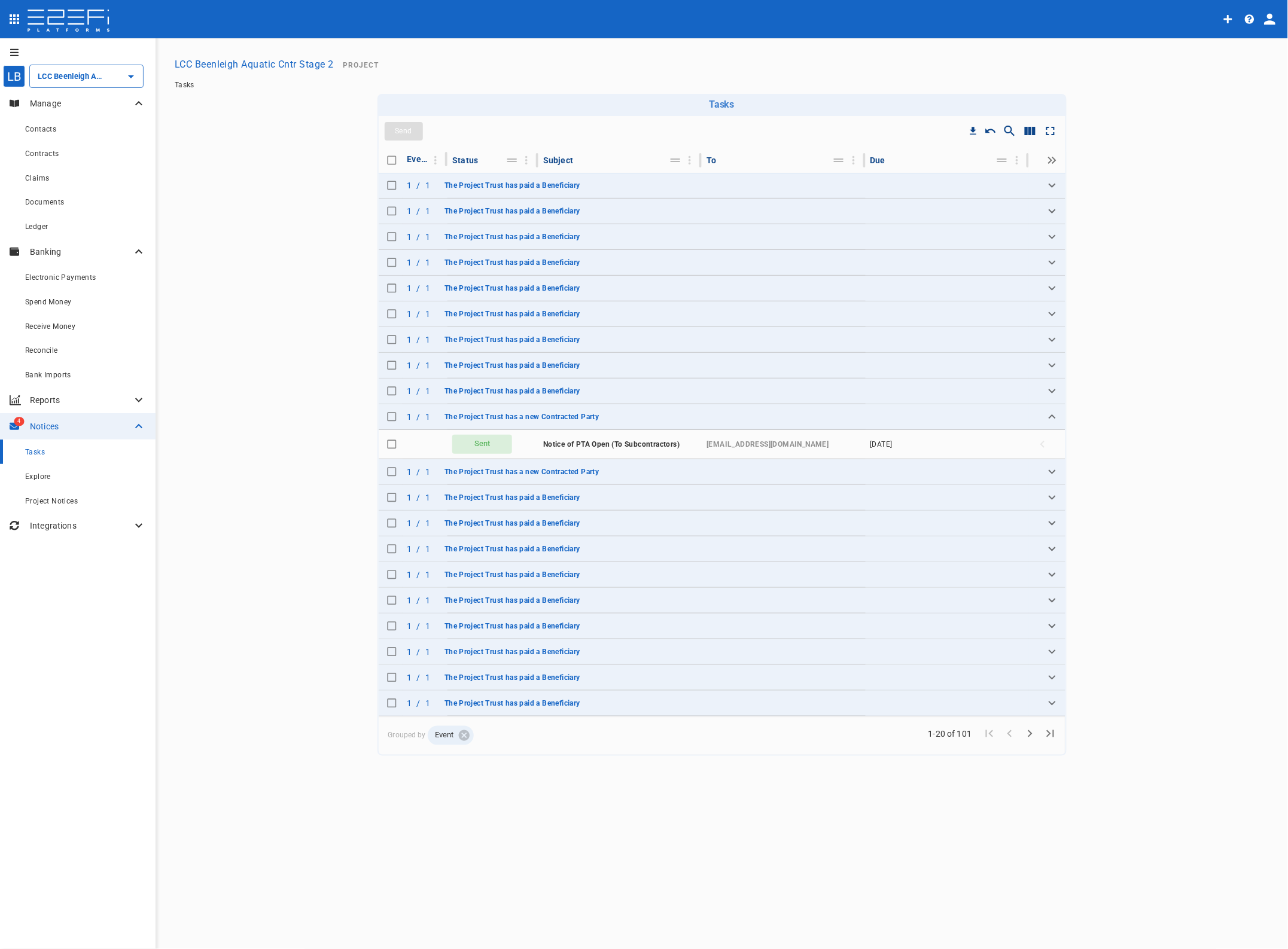
click at [1046, 182] on icon "Expand" at bounding box center [1052, 185] width 14 height 14
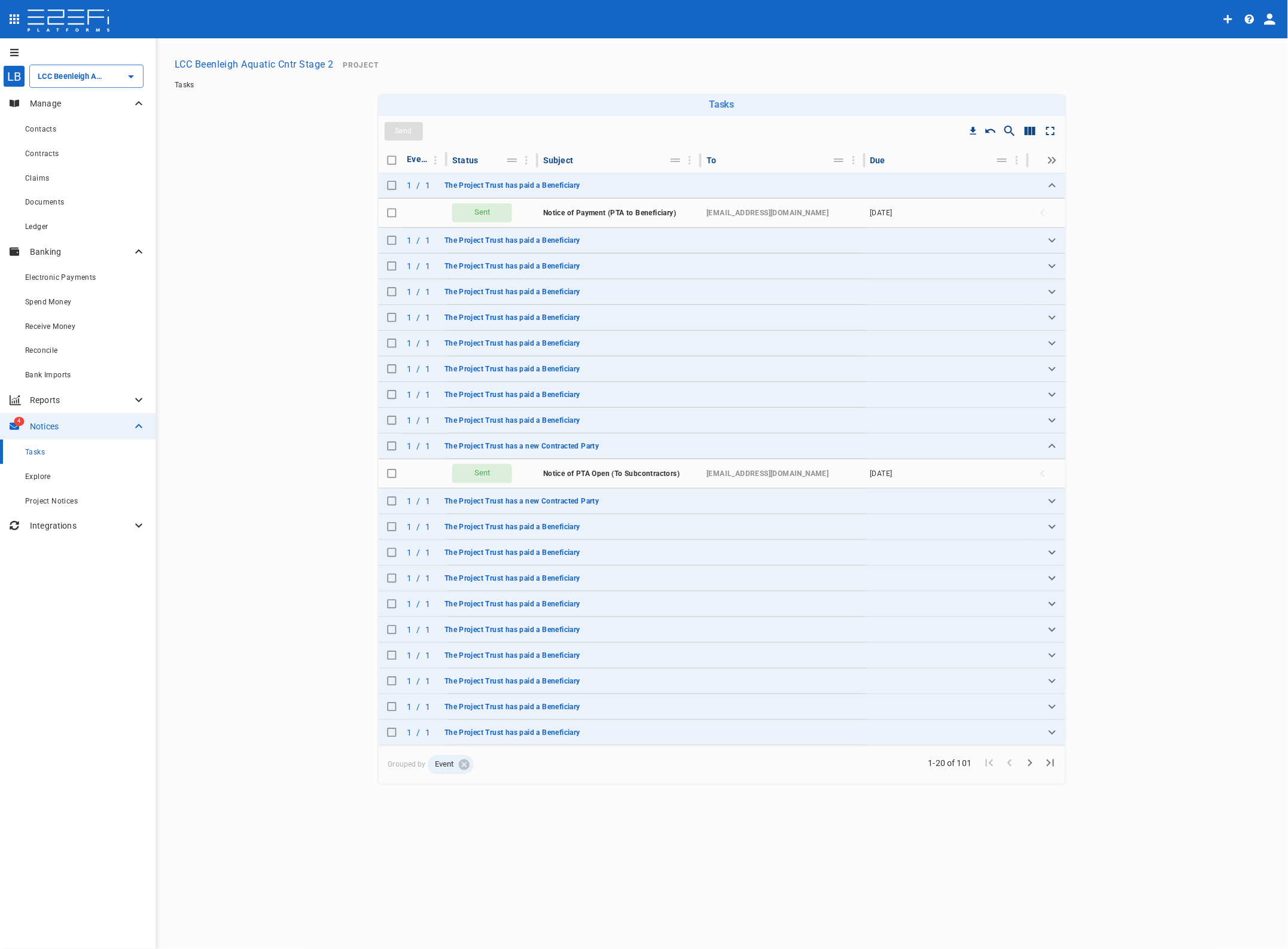
click at [1051, 240] on icon "Expand" at bounding box center [1052, 240] width 7 height 4
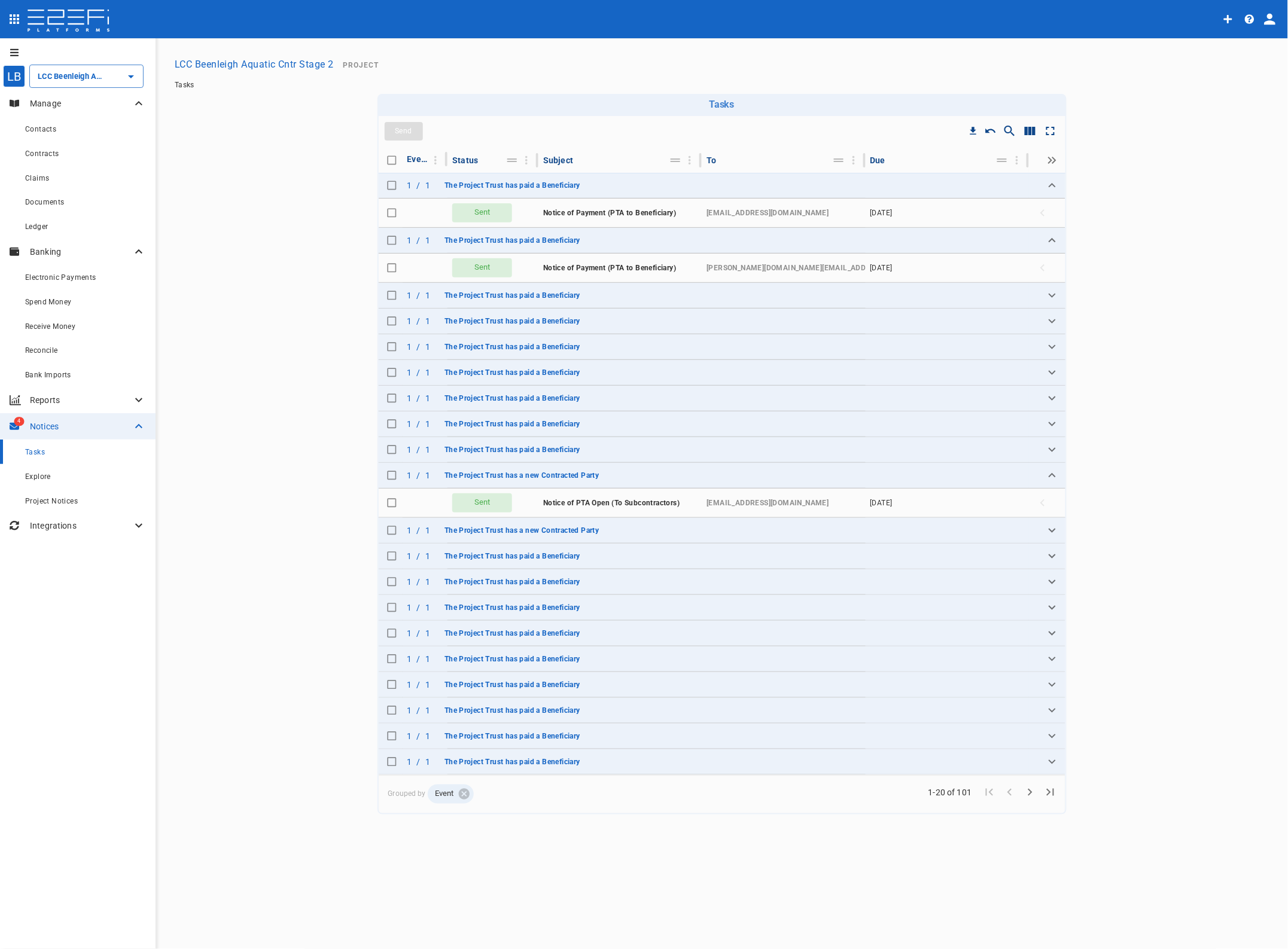
click at [60, 499] on span "Project Notices" at bounding box center [51, 501] width 52 height 8
click at [220, 599] on span "Notice of PTA Open (To Subcontractors)" at bounding box center [238, 598] width 138 height 8
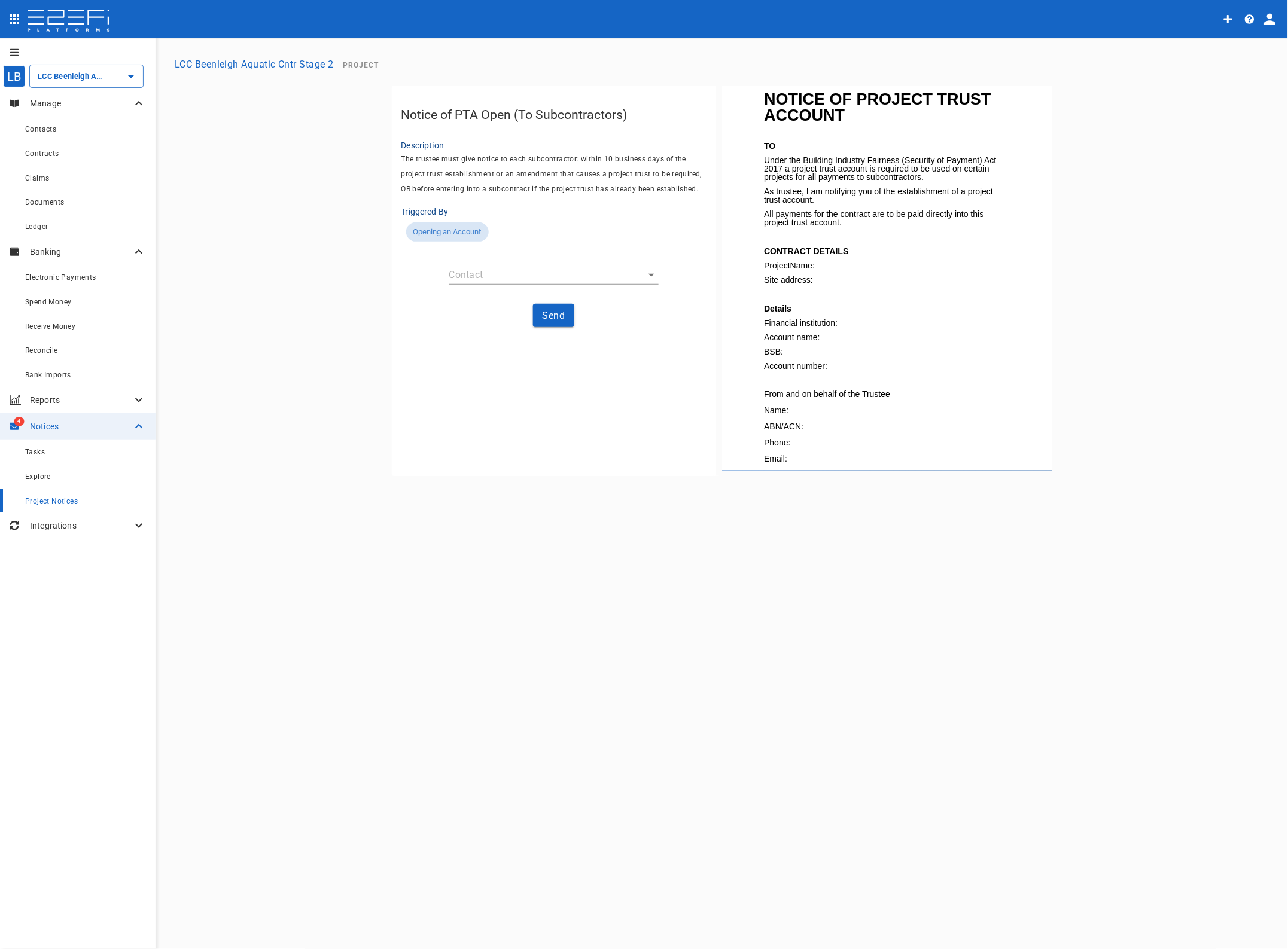
click at [488, 273] on body "LB LCC Beenleigh Aquatic Cntr Stage 2 ​ Manage Contacts Contracts Claims Docume…" at bounding box center [644, 474] width 1288 height 949
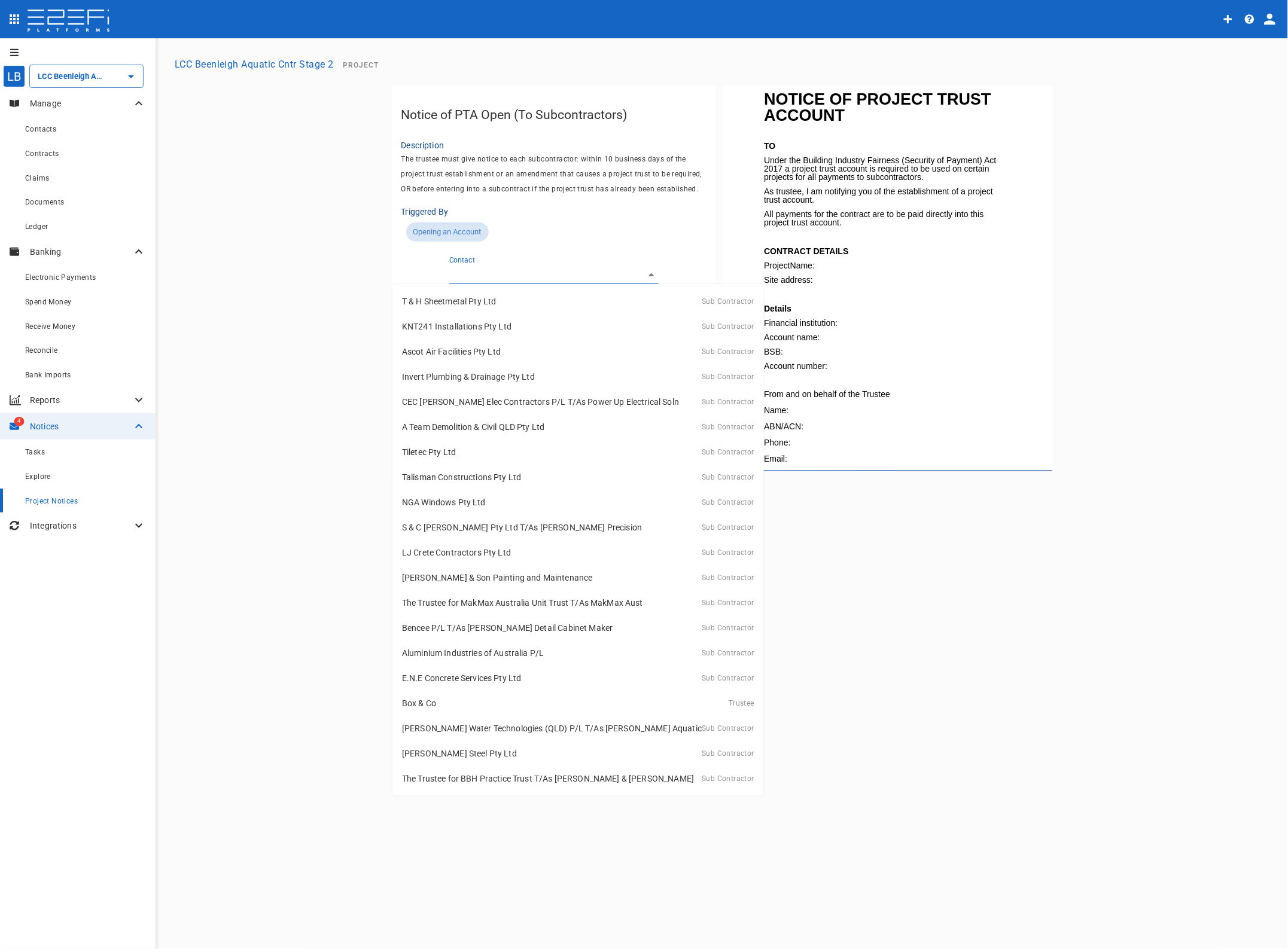
click at [473, 296] on p "T & H Sheetmetal Pty Ltd" at bounding box center [450, 301] width 95 height 12
type input "G5NS3RV000028G45"
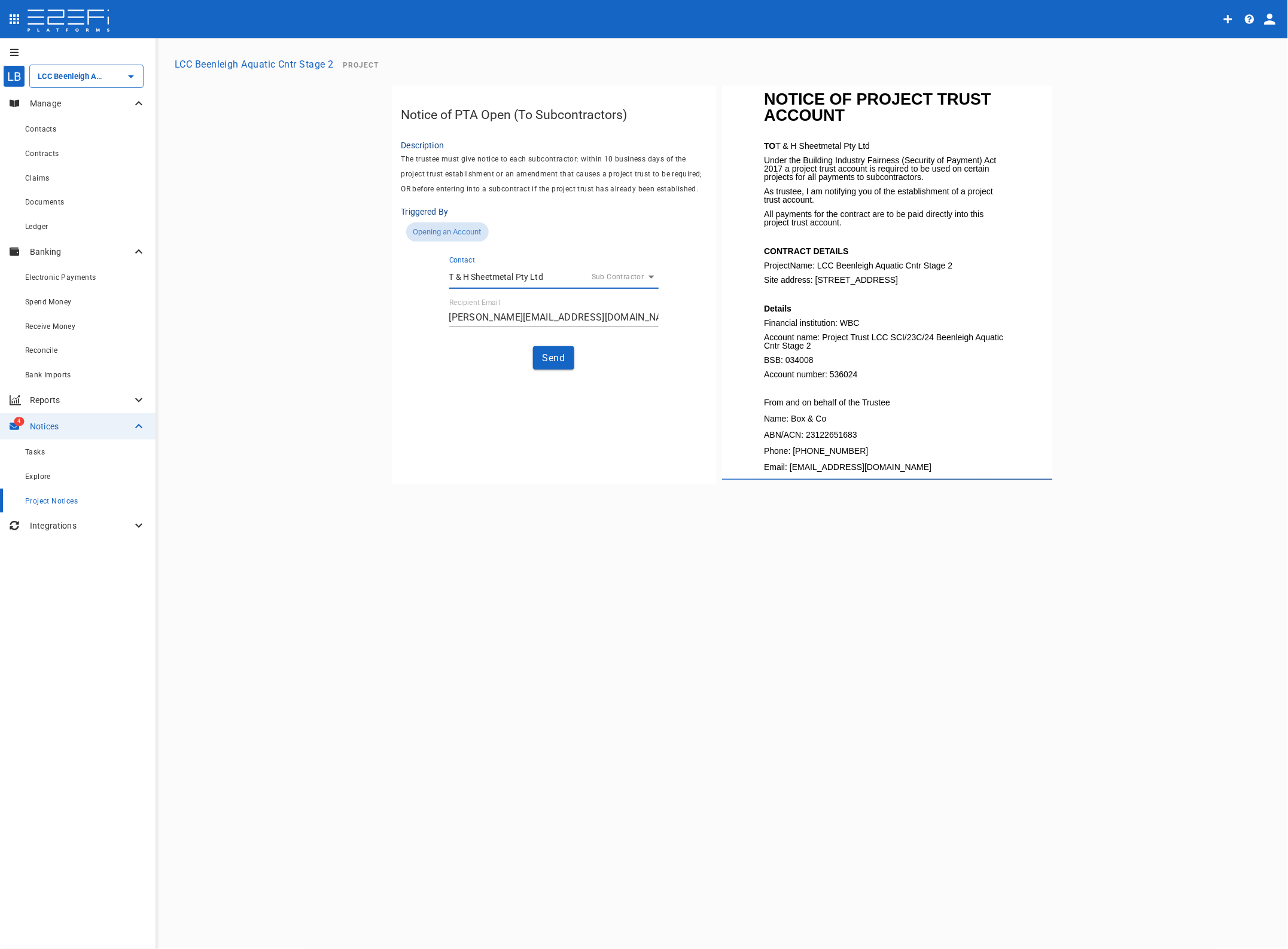
click at [554, 356] on button "Send" at bounding box center [554, 358] width 42 height 23
click at [40, 454] on span "Tasks" at bounding box center [35, 452] width 20 height 8
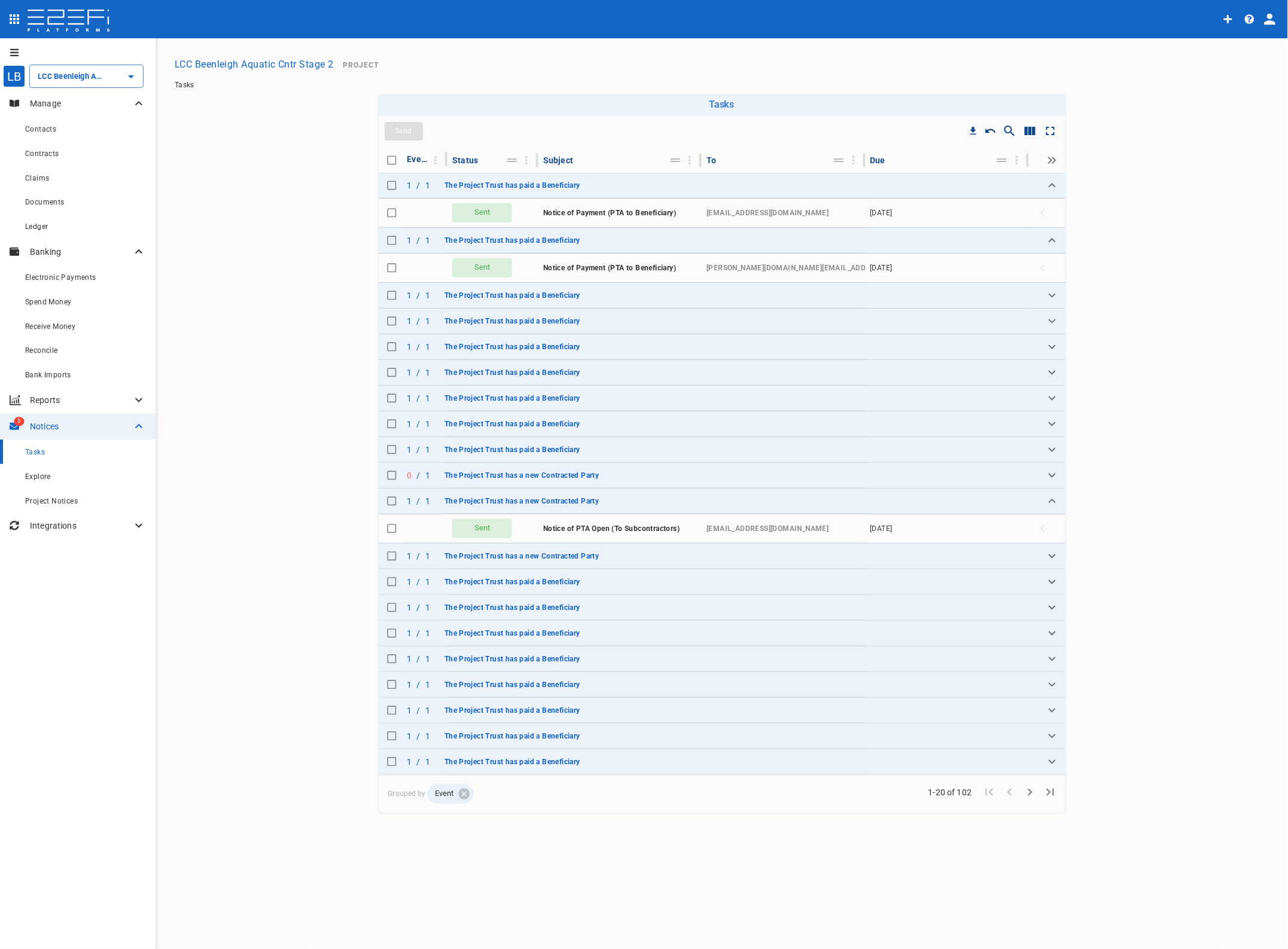
click at [1053, 504] on icon "Expand" at bounding box center [1052, 501] width 14 height 14
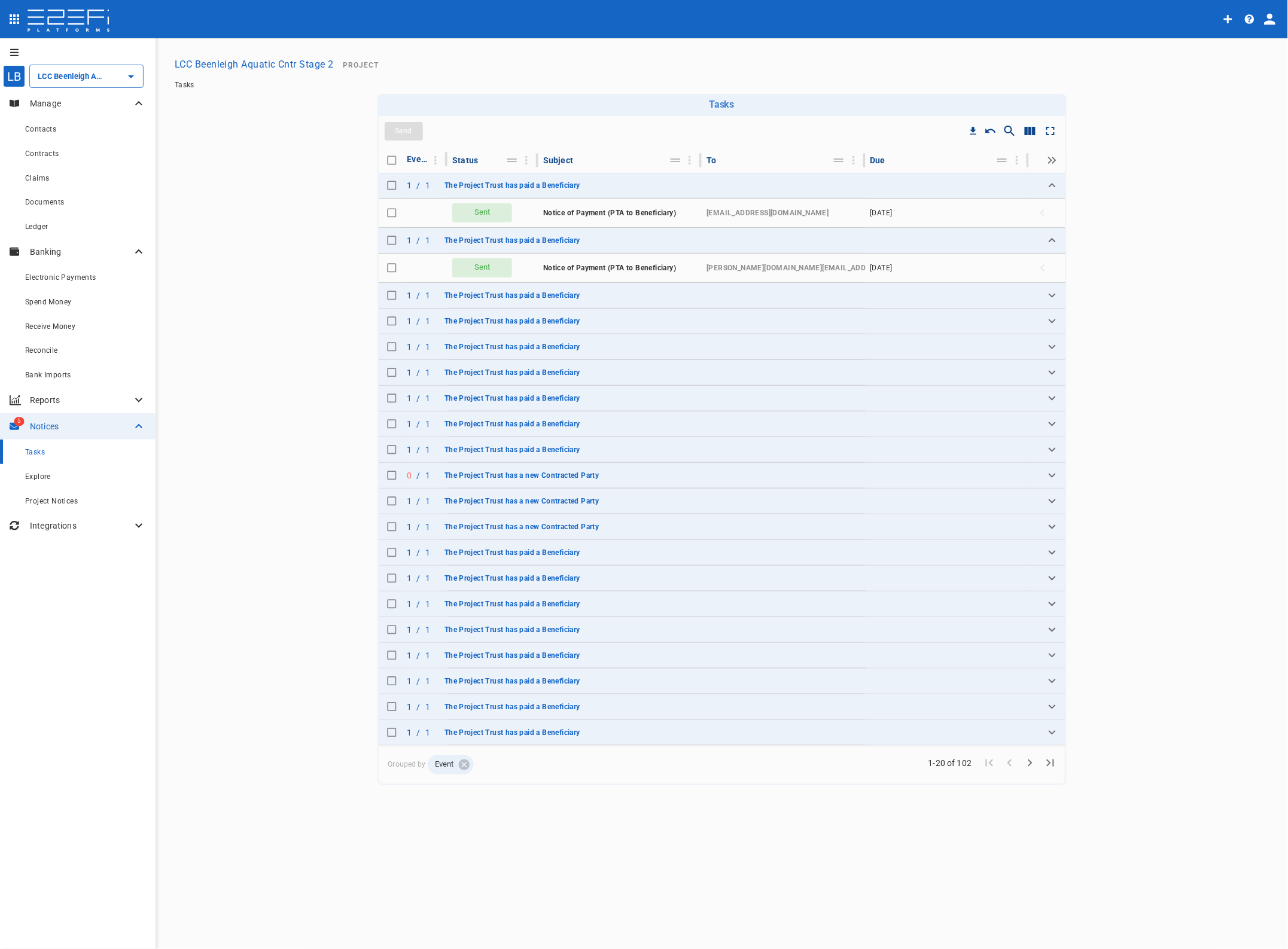
click at [1047, 475] on icon "Expand" at bounding box center [1052, 475] width 14 height 14
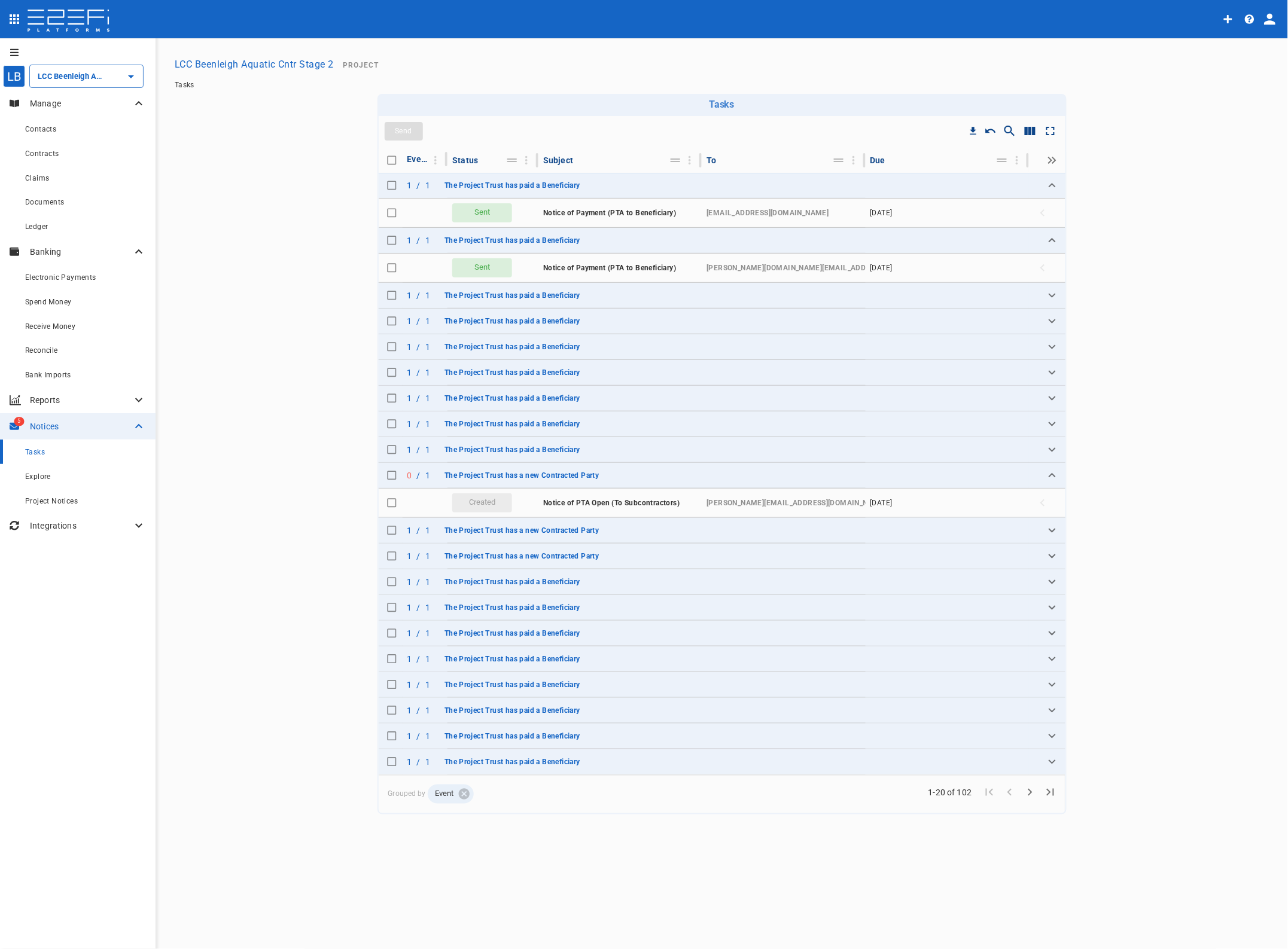
click at [386, 501] on input "Toggle select row" at bounding box center [392, 503] width 17 height 17
checkbox input "true"
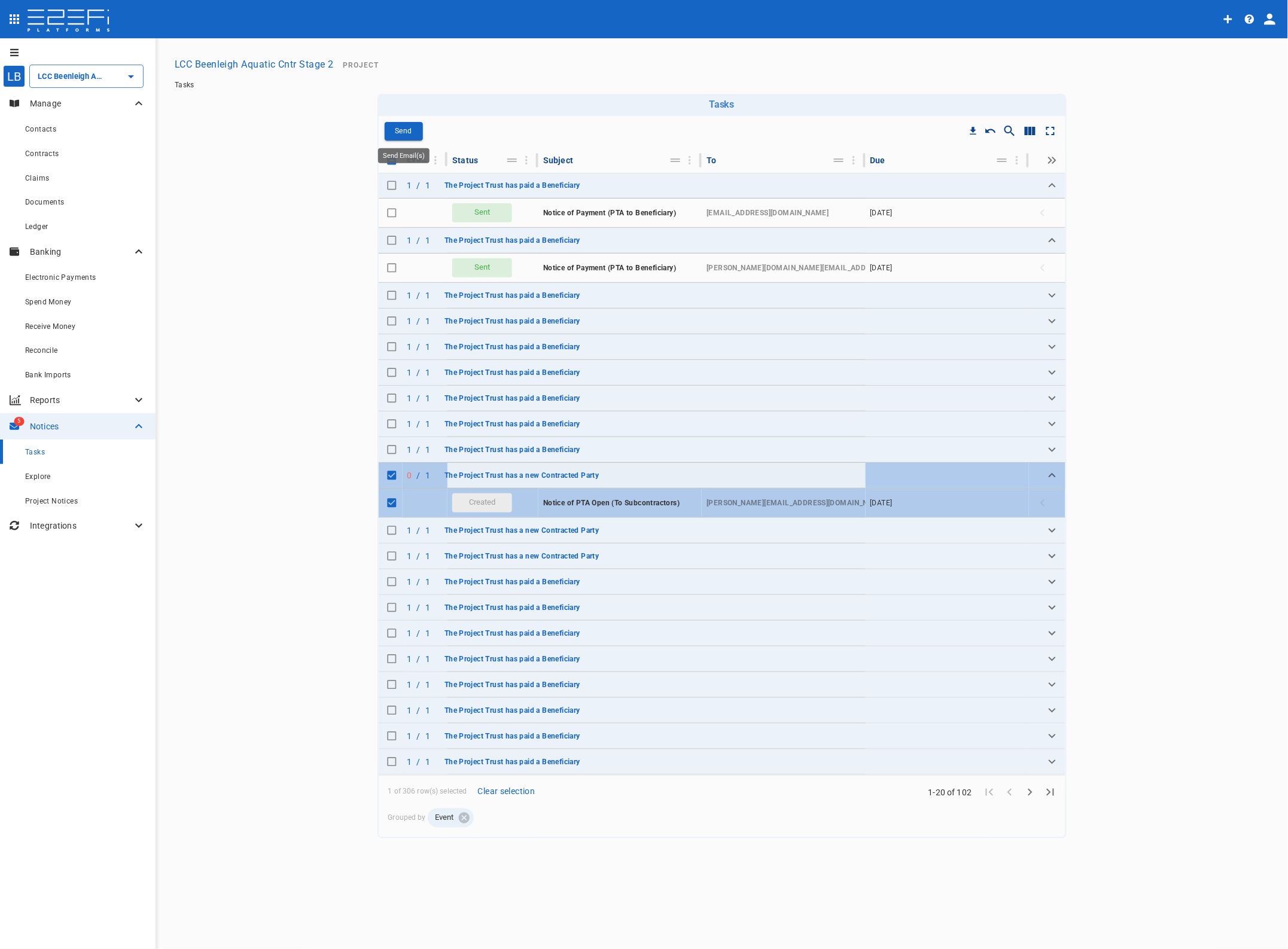
click at [400, 127] on p "Send" at bounding box center [403, 131] width 17 height 14
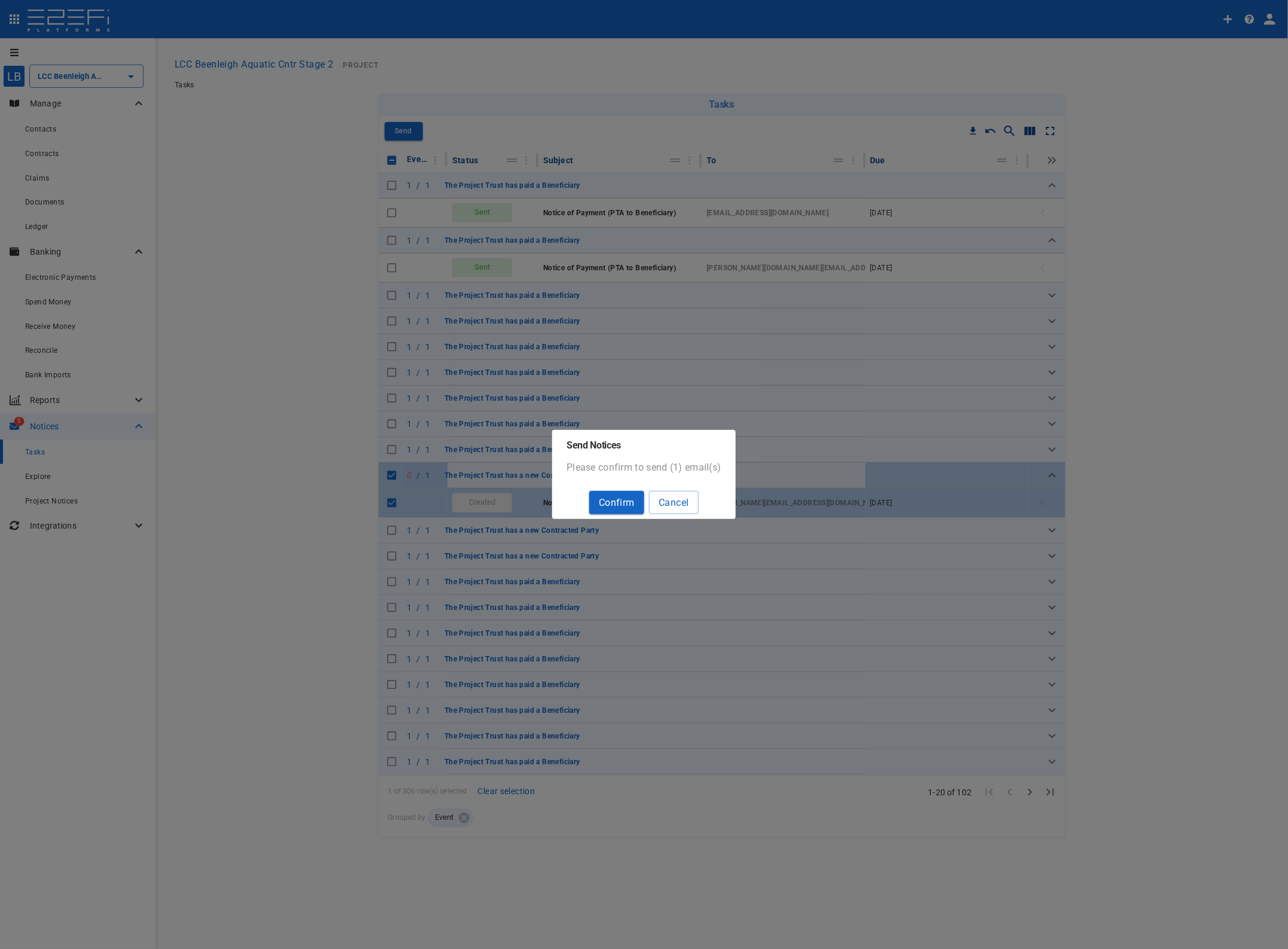
click at [611, 504] on button "Confirm" at bounding box center [617, 503] width 55 height 23
checkbox input "false"
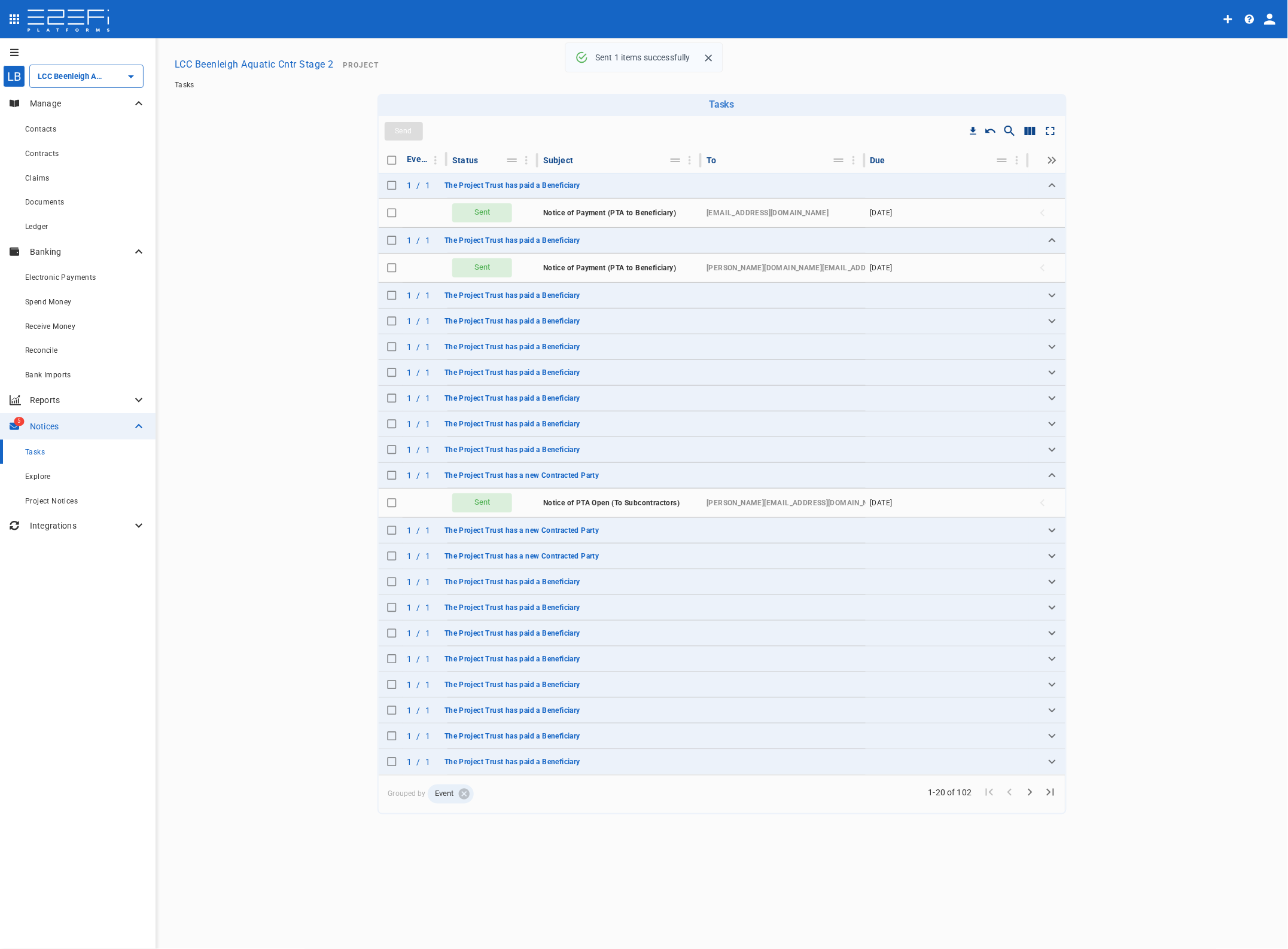
click at [42, 154] on span "Contracts" at bounding box center [42, 154] width 34 height 8
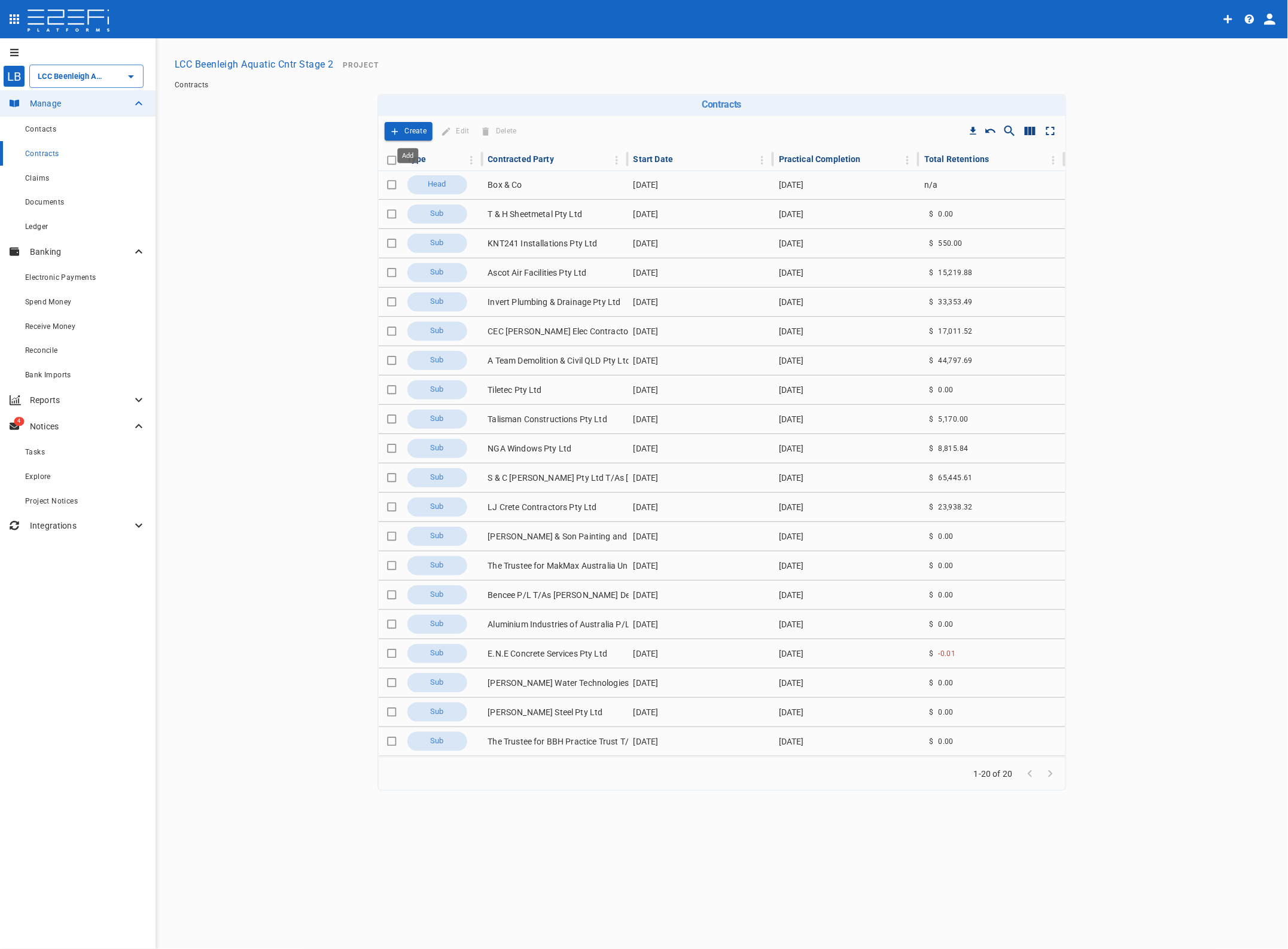
click at [419, 130] on p "Create" at bounding box center [415, 131] width 22 height 14
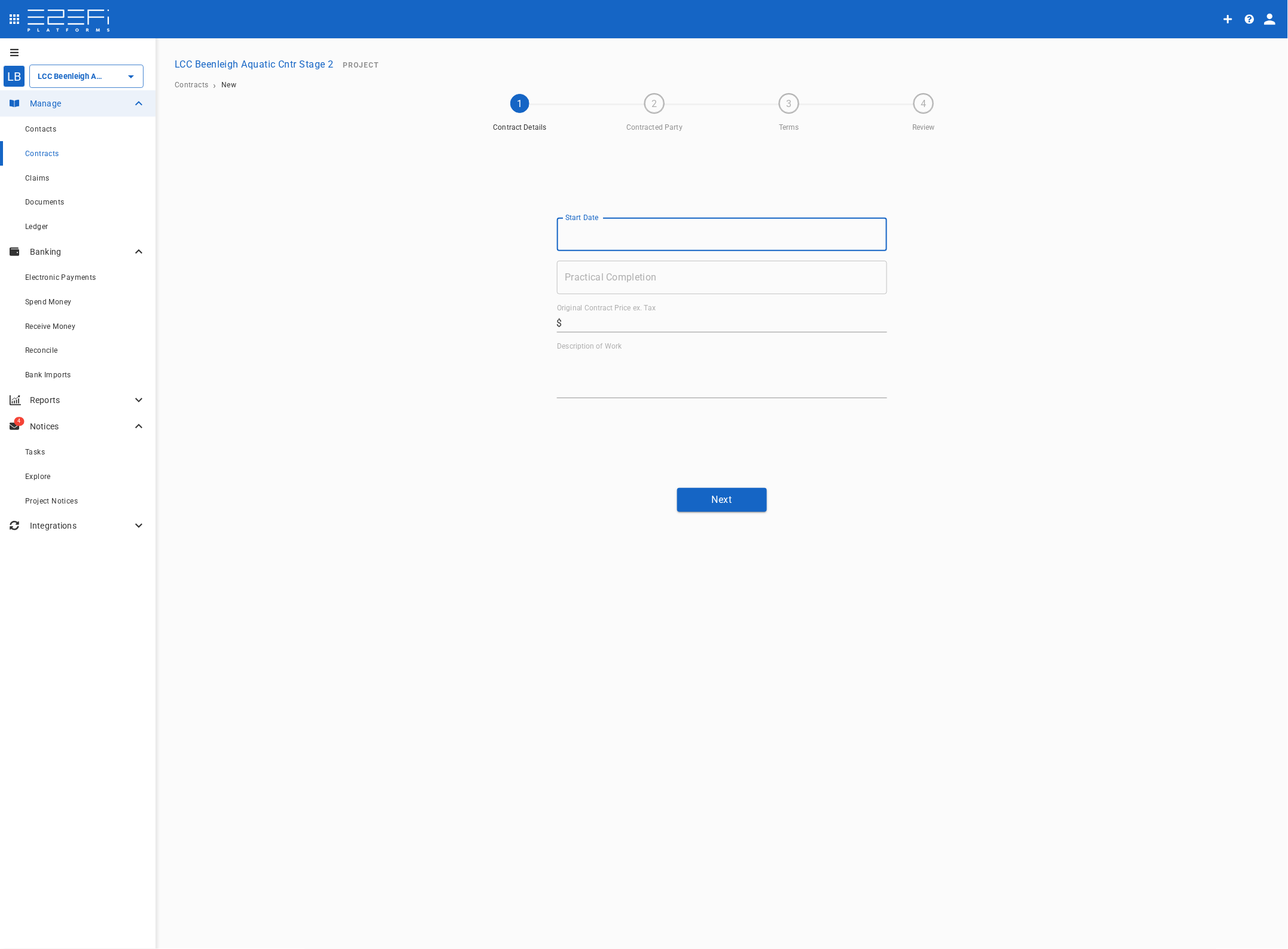
click at [619, 237] on input "Start Date" at bounding box center [722, 235] width 331 height 33
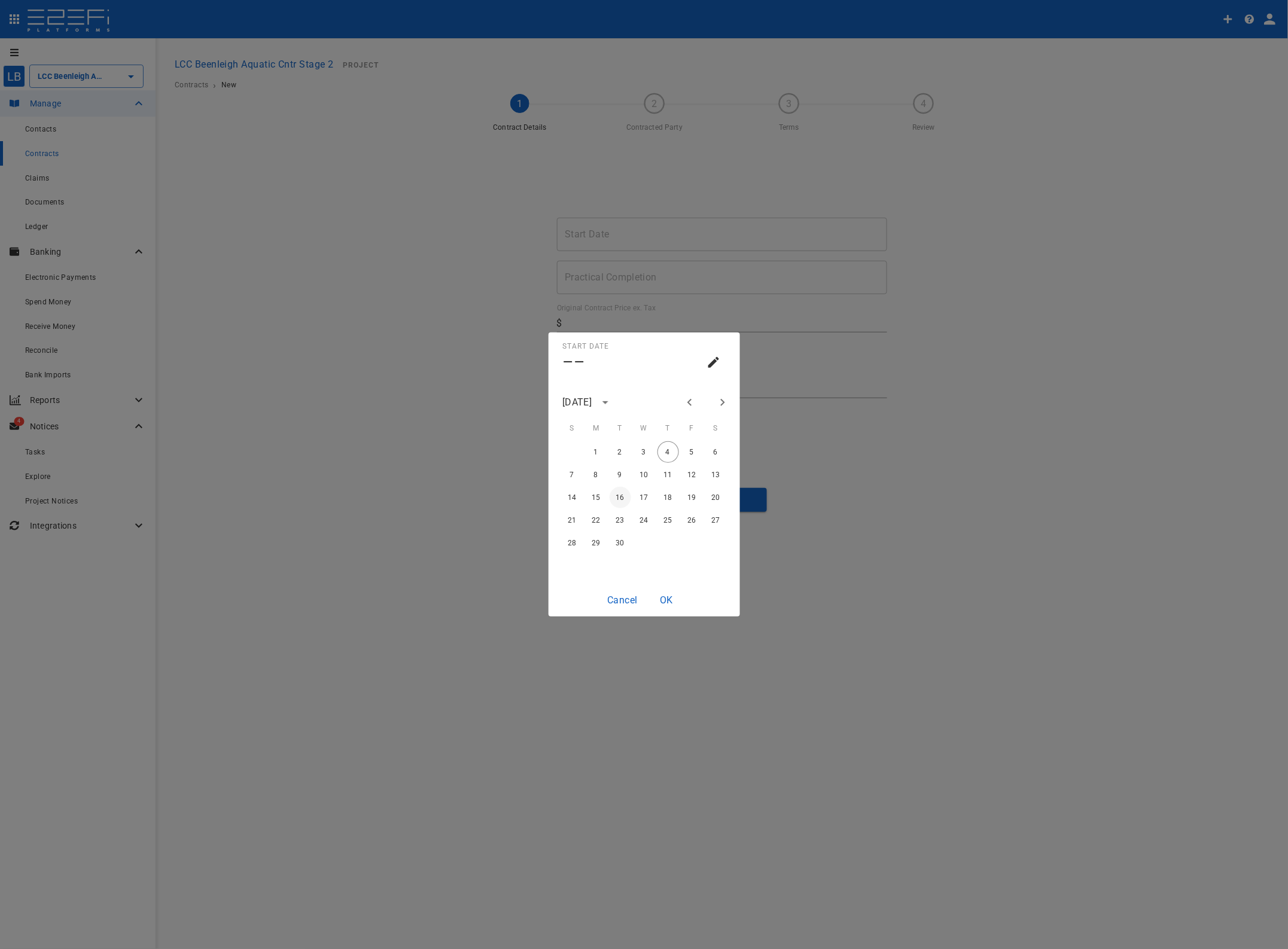
click at [619, 494] on button "16" at bounding box center [620, 498] width 22 height 22
type input "[DATE]"
click at [668, 597] on button "OK" at bounding box center [666, 600] width 38 height 23
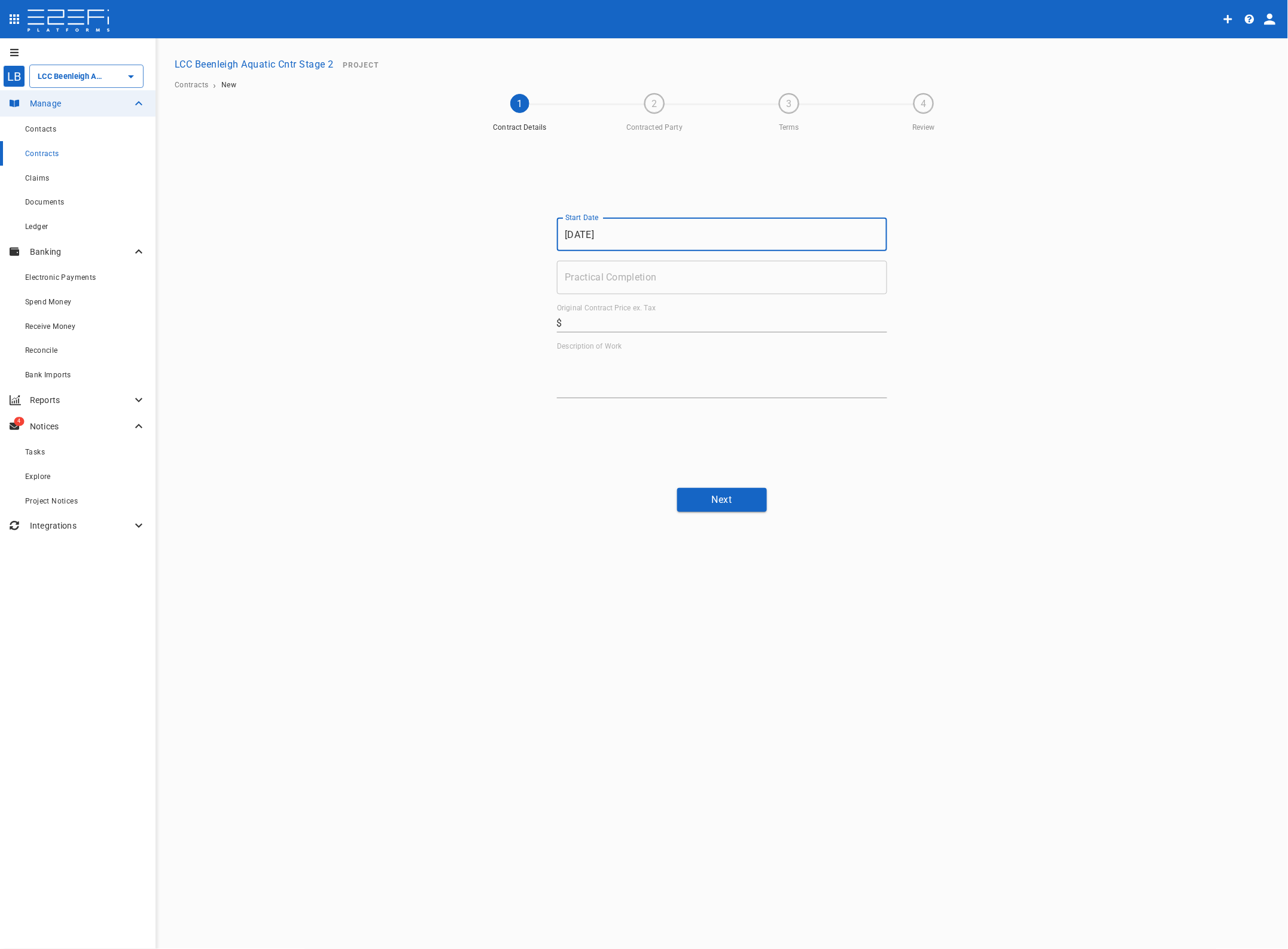
click at [600, 280] on input "Practical Completion" at bounding box center [722, 277] width 331 height 33
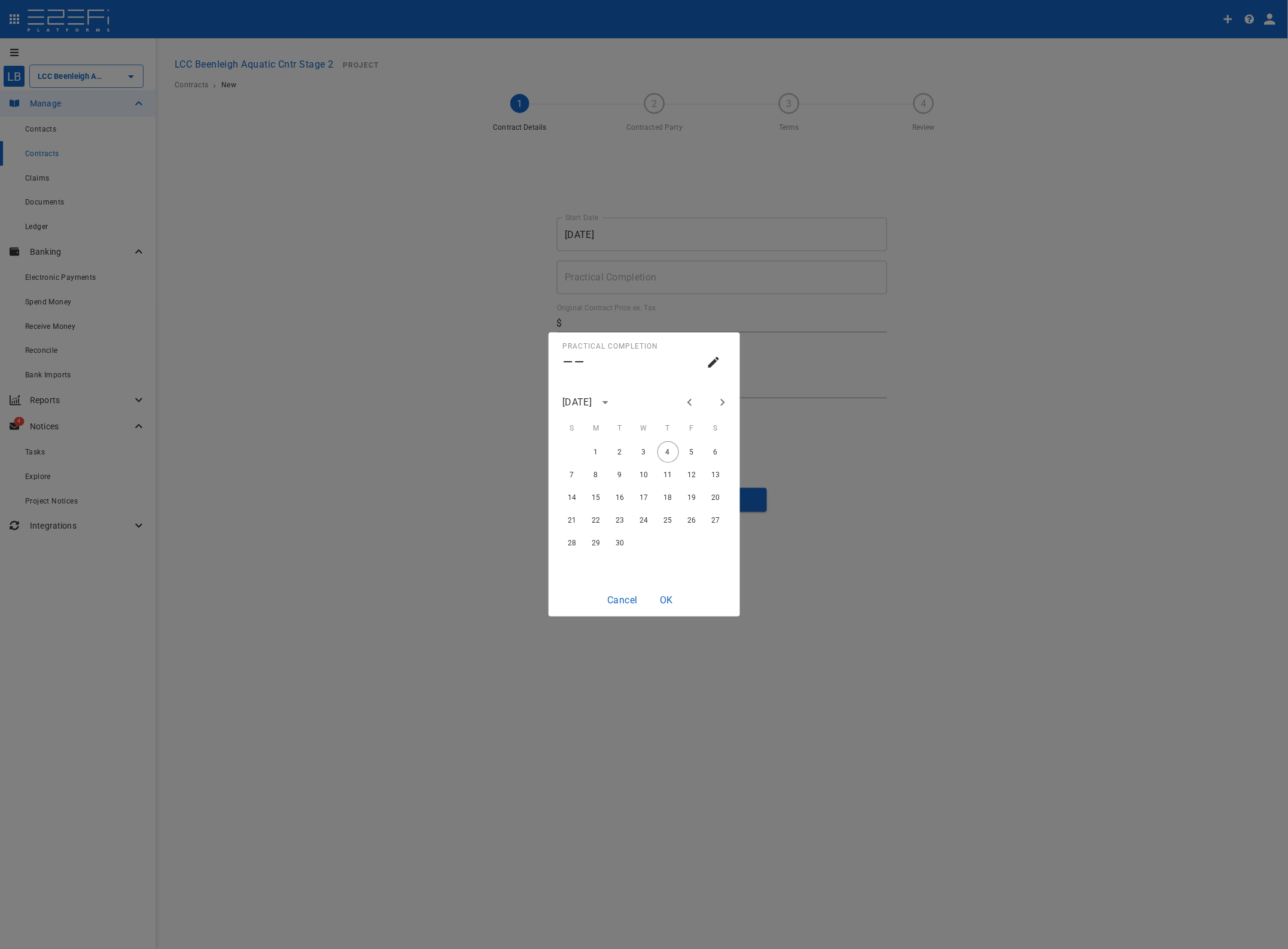
click at [724, 400] on icon "Next month" at bounding box center [722, 402] width 14 height 14
click at [694, 543] on button "31" at bounding box center [692, 543] width 22 height 22
type input "[DATE]"
click at [668, 599] on button "OK" at bounding box center [666, 600] width 38 height 23
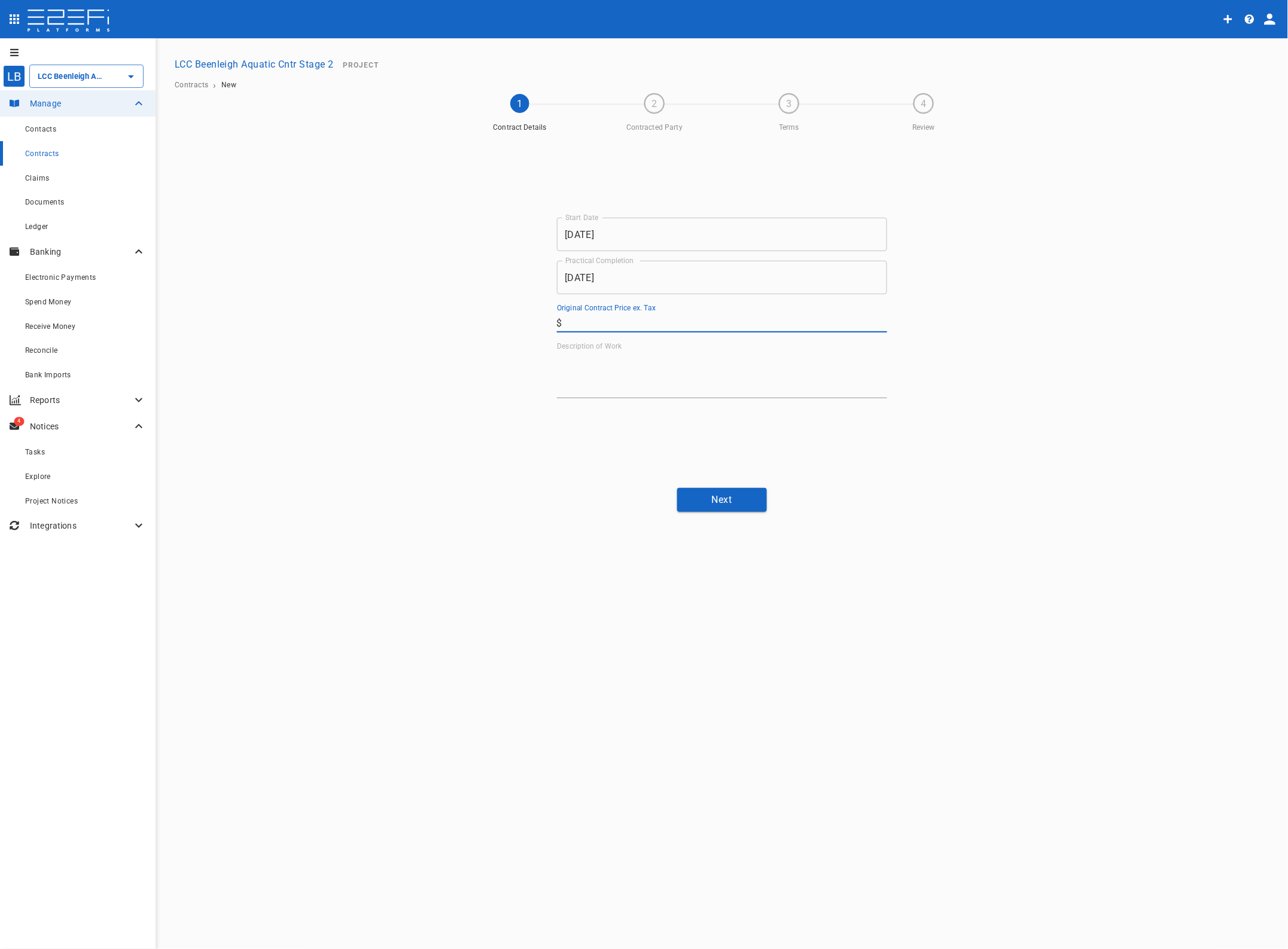
click at [581, 324] on input "Original Contract Price ex. Tax" at bounding box center [727, 323] width 320 height 19
type input "35,348"
click at [580, 365] on textarea "Description of Work" at bounding box center [722, 375] width 331 height 42
click at [588, 381] on textarea "Description of Work" at bounding box center [722, 375] width 331 height 42
type textarea "Flooring"
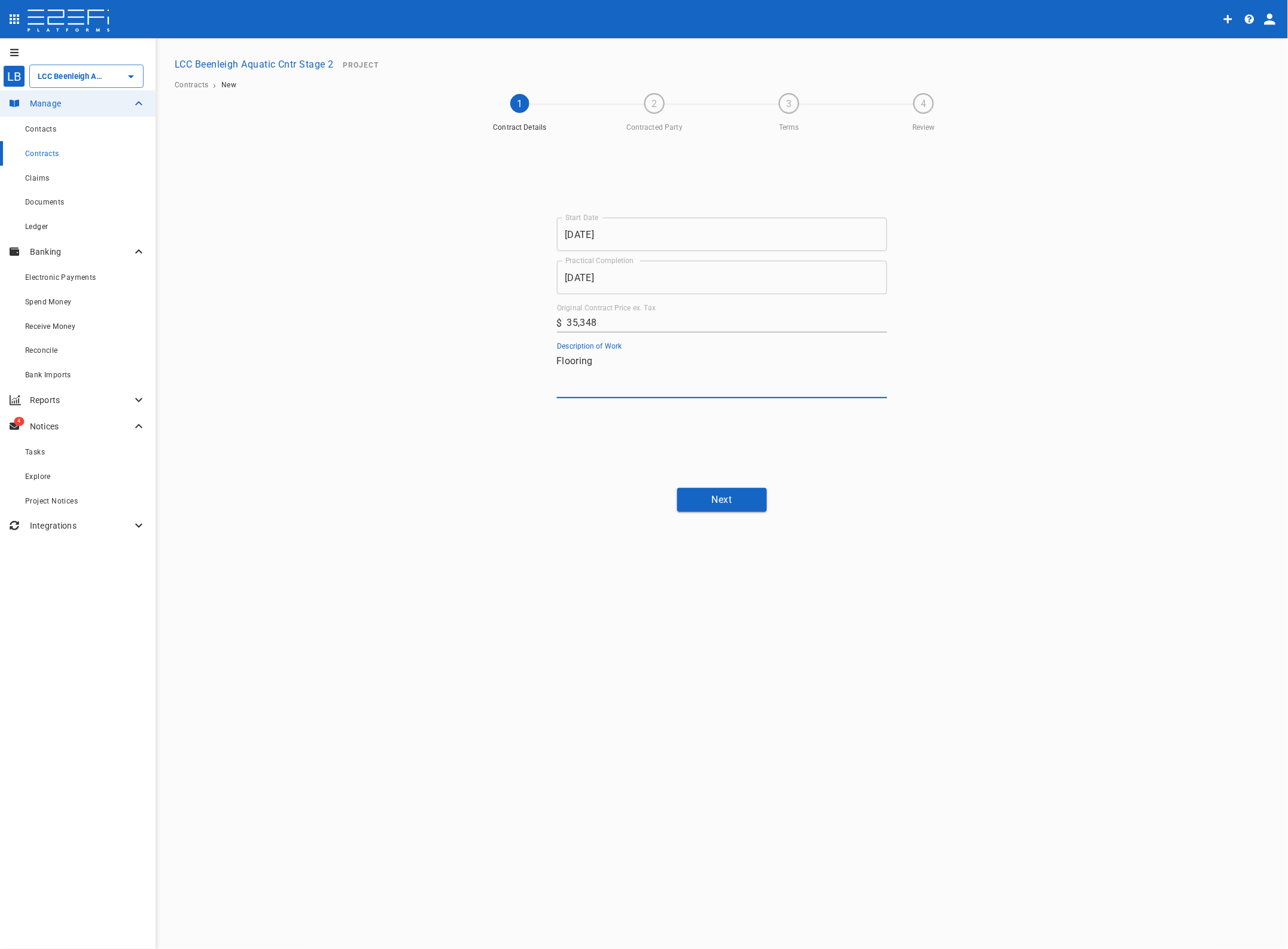
click at [719, 495] on button "Next" at bounding box center [722, 499] width 90 height 23
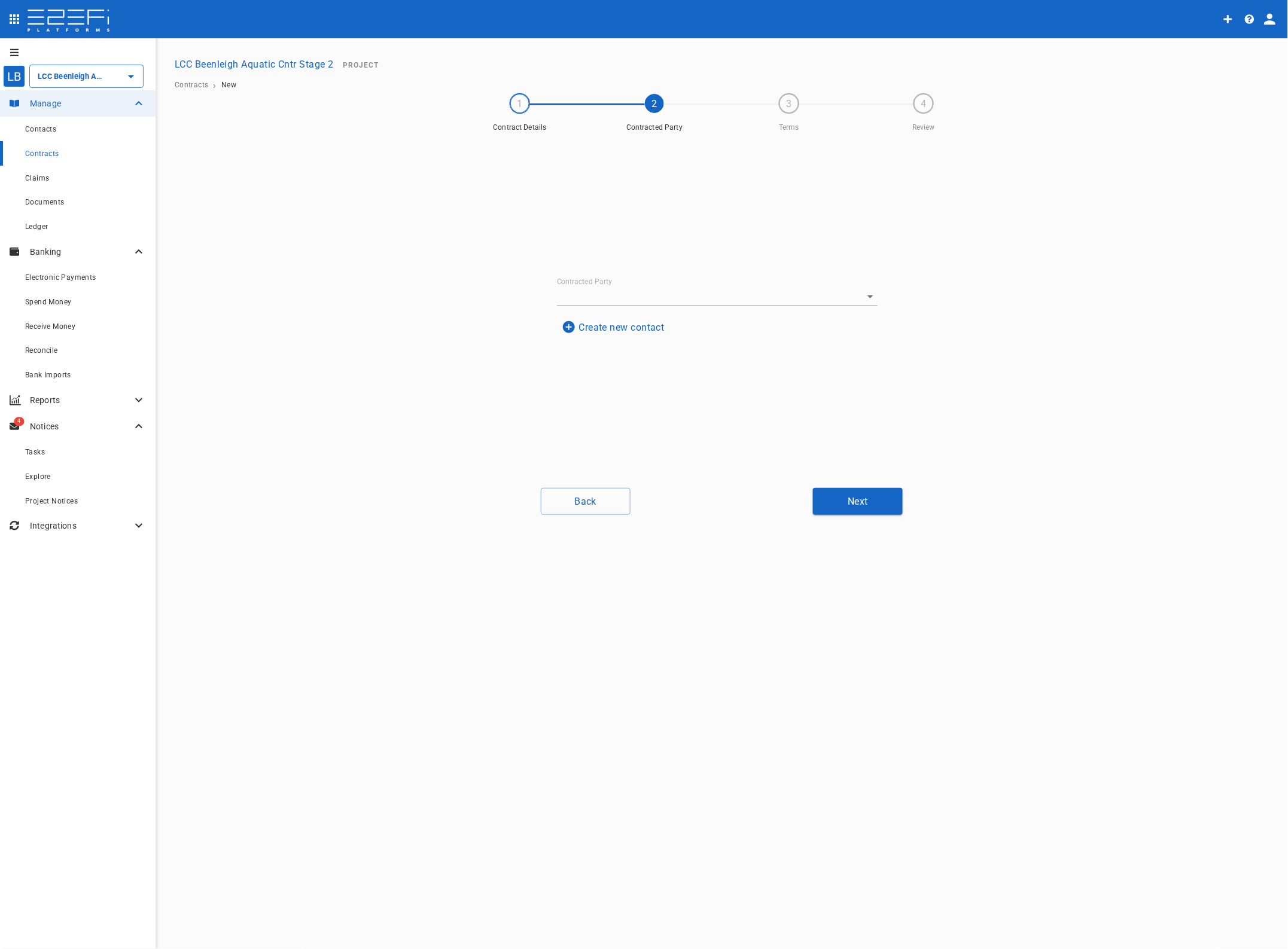
click at [622, 324] on button "Create new contact" at bounding box center [613, 327] width 112 height 23
click at [592, 202] on input "Name" at bounding box center [717, 208] width 292 height 19
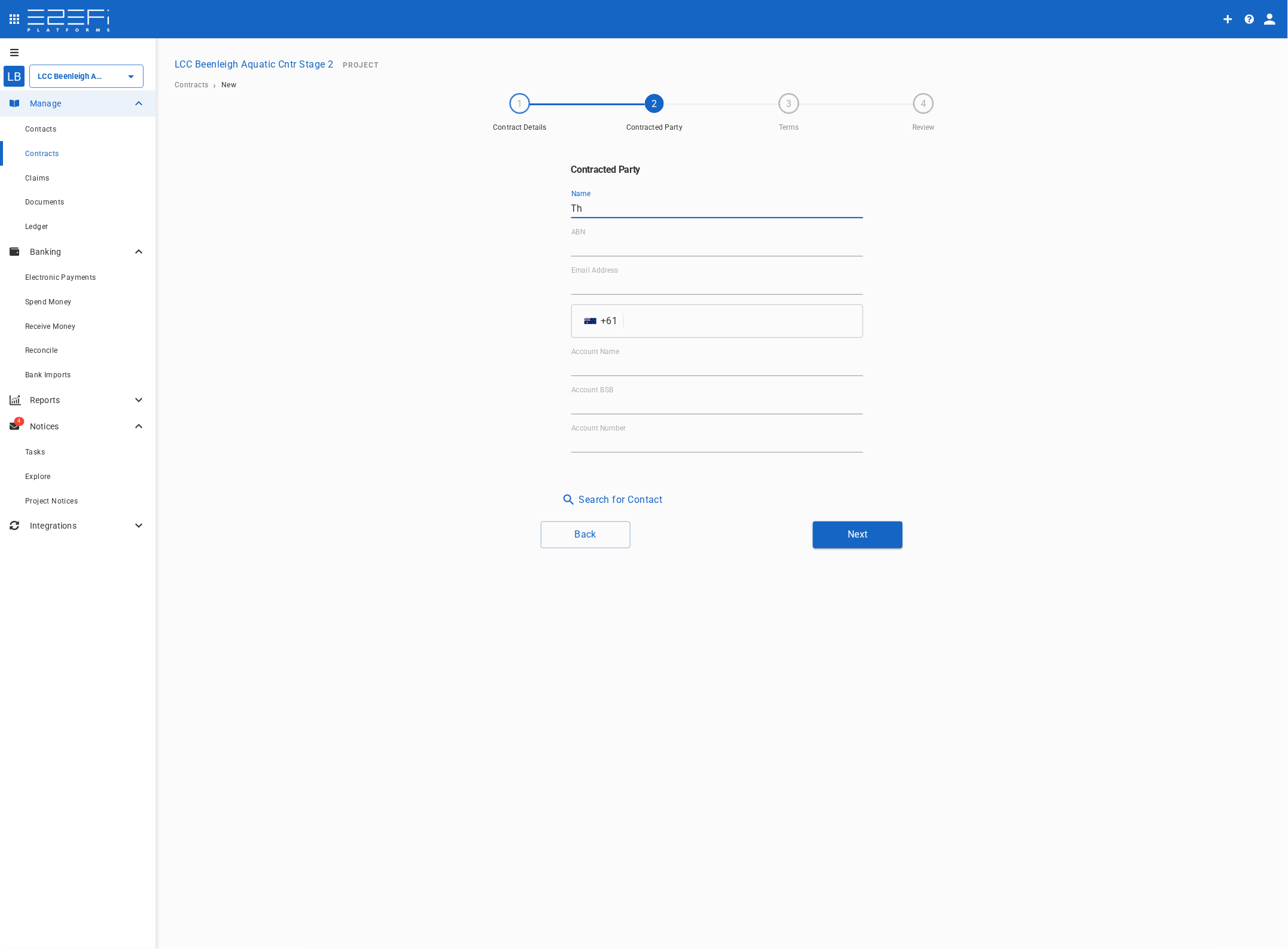
type input "T"
type input "Contract Floors (Qld)"
click at [596, 236] on div "ABN" at bounding box center [717, 242] width 292 height 28
click at [586, 246] on input "ABN" at bounding box center [717, 246] width 292 height 19
click at [580, 240] on input "ABN" at bounding box center [717, 246] width 292 height 19
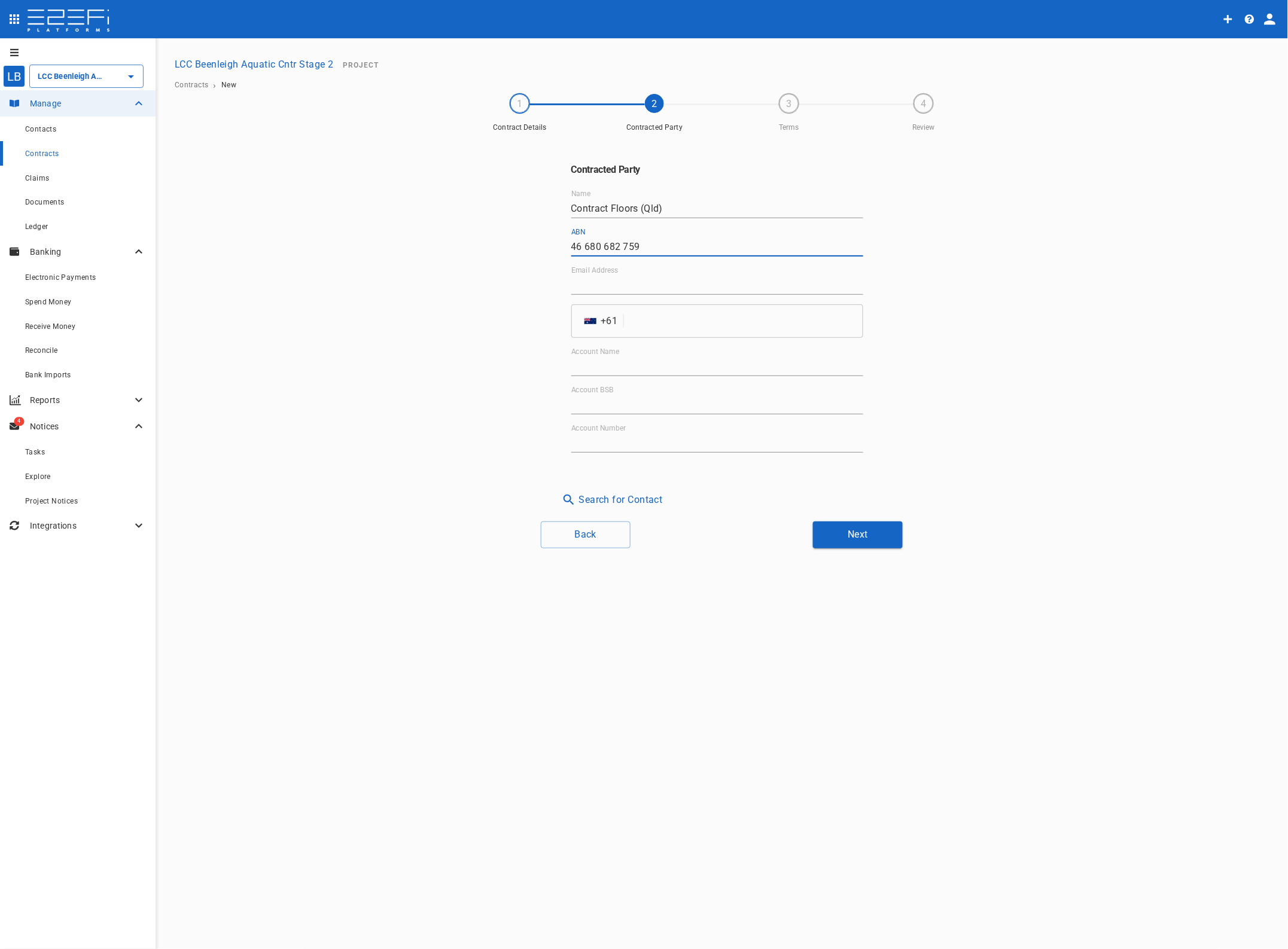
type input "46 680 682 759"
click at [573, 204] on input "Contract Floors (Qld)" at bounding box center [717, 208] width 292 height 19
type input "[PERSON_NAME] Family Holding P/L T/As Contract Floors (Qld)"
click at [596, 278] on input "Email Address" at bounding box center [717, 285] width 292 height 19
click at [607, 283] on input "Email Address" at bounding box center [717, 285] width 292 height 19
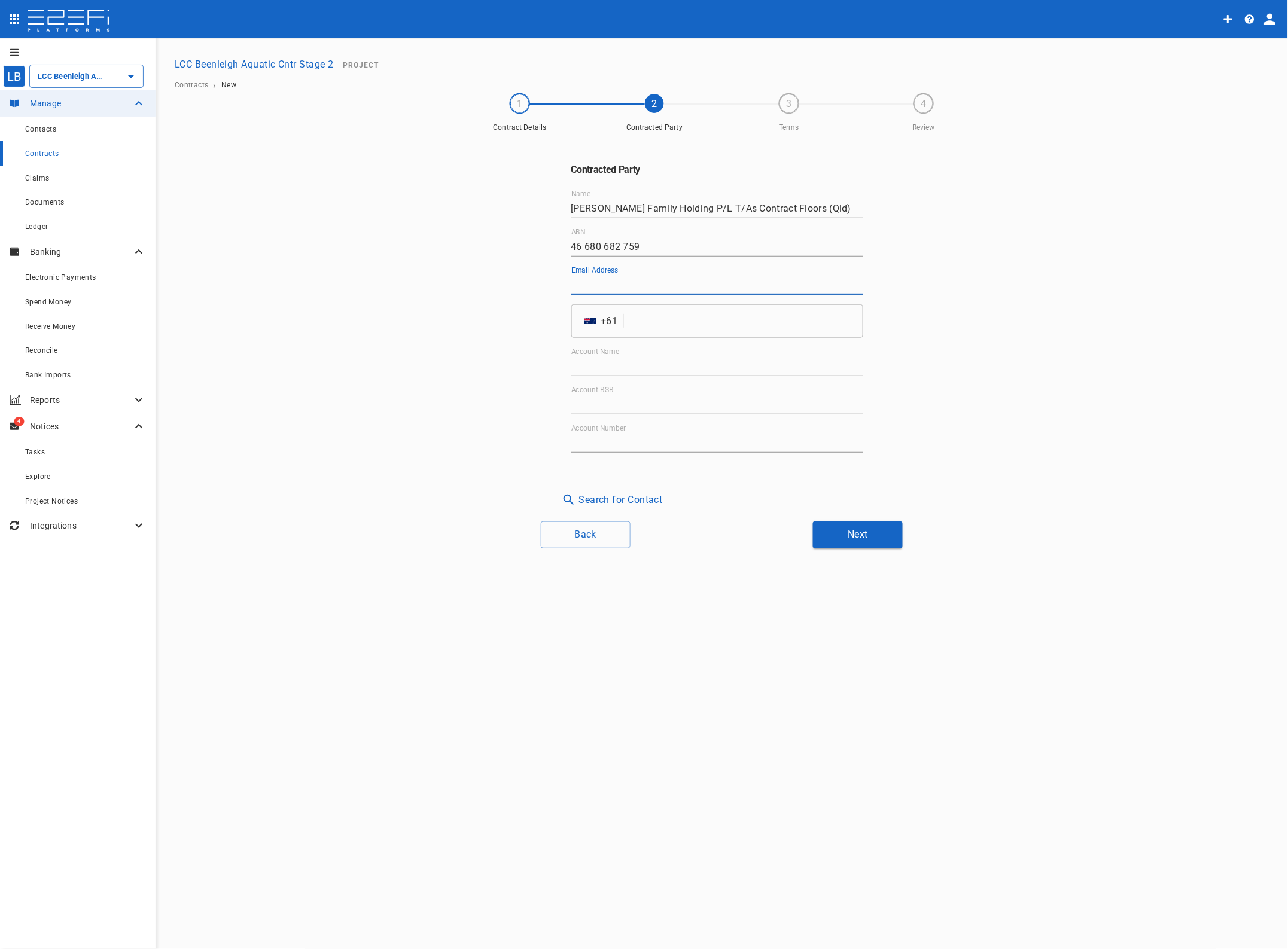
paste input "[EMAIL_ADDRESS][DOMAIN_NAME]"
type input "[EMAIL_ADDRESS][DOMAIN_NAME]"
click at [1066, 377] on div "Contracted Party Name [PERSON_NAME] Family Holding P/L T/As Contract Floors (Ql…" at bounding box center [722, 324] width 718 height 374
click at [653, 315] on input "tel" at bounding box center [745, 321] width 234 height 33
type input "732901422"
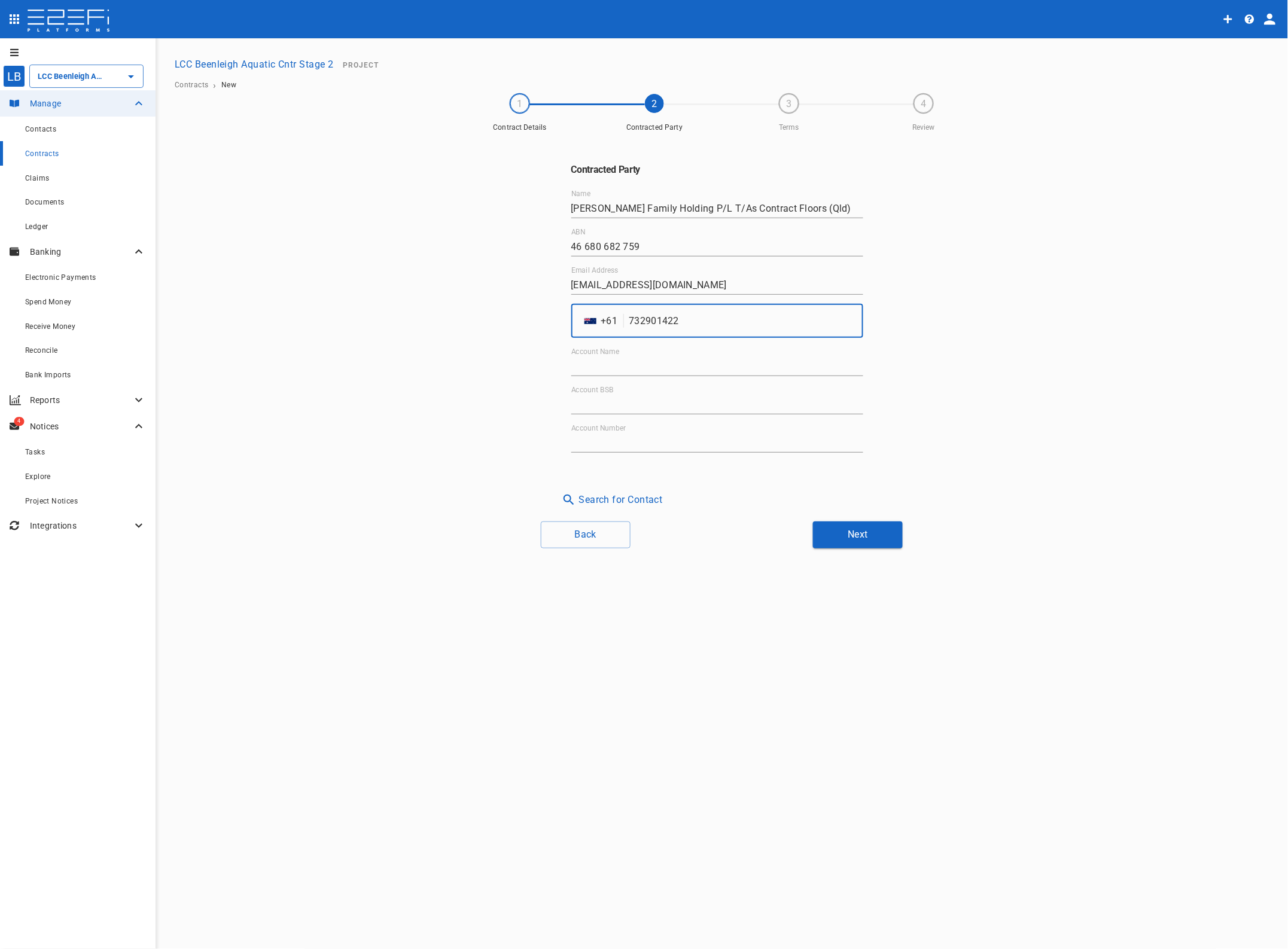
click at [639, 360] on input "Account Name" at bounding box center [717, 366] width 292 height 19
drag, startPoint x: 823, startPoint y: 207, endPoint x: 540, endPoint y: 203, distance: 283.0
click at [540, 203] on div "Contracted Party Name [PERSON_NAME] Family Holding P/L T/As Contract Floors (Ql…" at bounding box center [722, 324] width 718 height 374
click at [581, 360] on input "Account Name" at bounding box center [717, 366] width 292 height 19
paste input "[PERSON_NAME] Family Holding P/L T/As Contract Floors (Qld)"
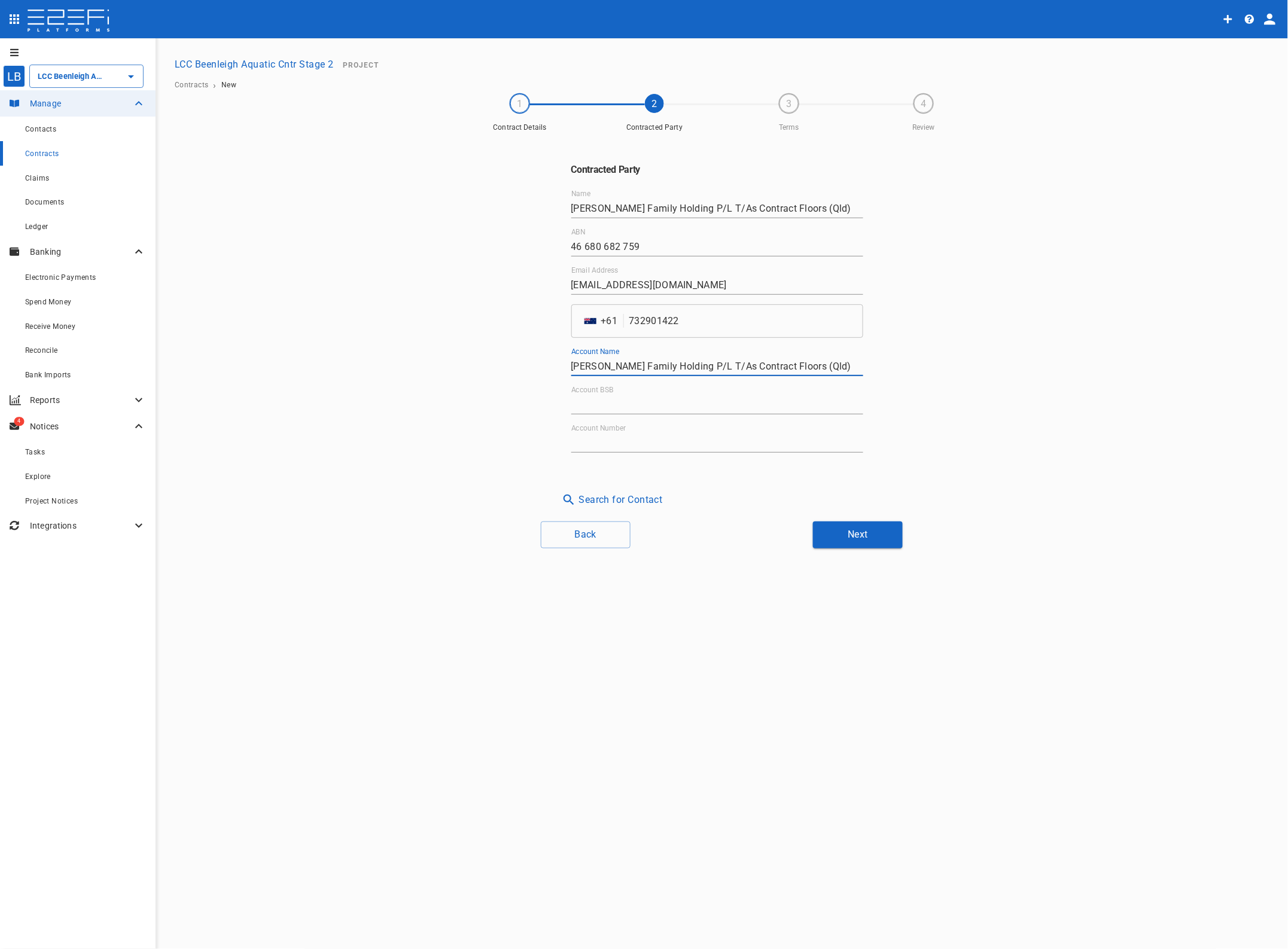
type input "[PERSON_NAME] Family Holding P/L T/As Contract Floors (Qld)"
click at [588, 396] on input "Account BSB" at bounding box center [717, 405] width 292 height 19
type input "014-275"
click at [590, 444] on input "Account Number" at bounding box center [717, 443] width 292 height 19
type input "662871382"
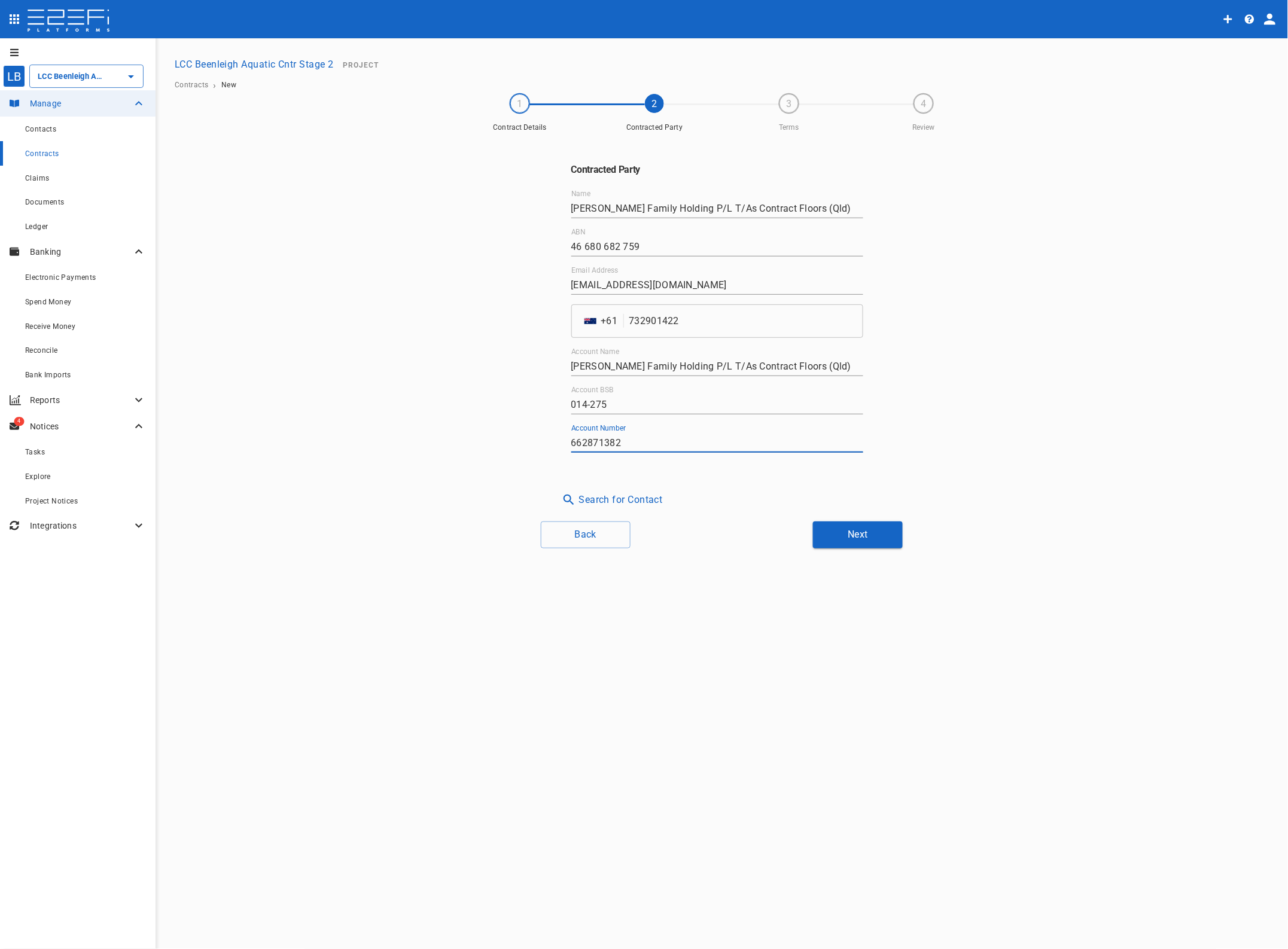
click at [879, 535] on button "Next" at bounding box center [858, 535] width 90 height 27
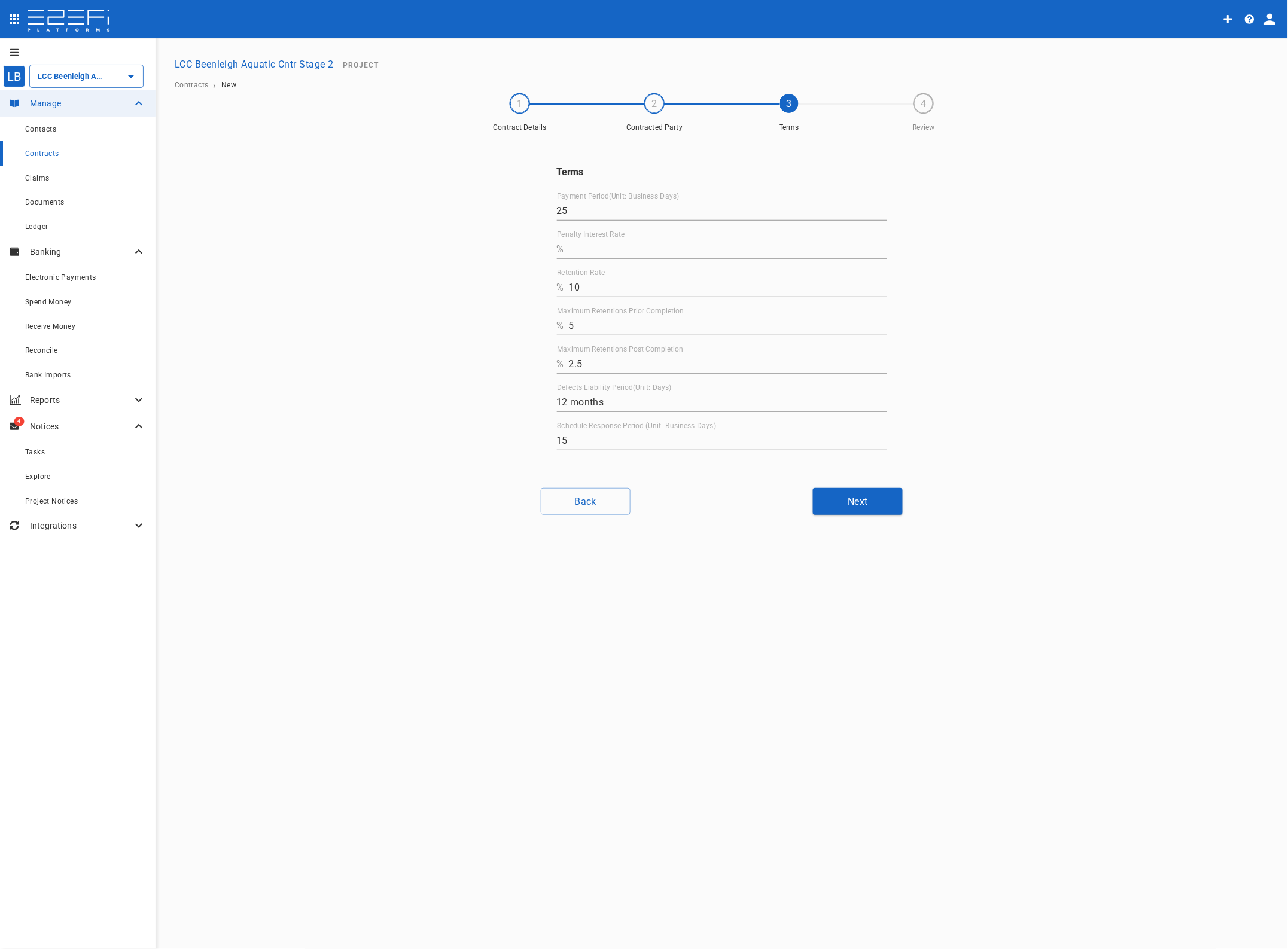
click at [579, 246] on input "Penalty Interest Rate" at bounding box center [728, 249] width 318 height 19
type input "0"
click at [560, 400] on input "12 months" at bounding box center [722, 402] width 331 height 19
type input "15 months"
click at [868, 503] on button "Next" at bounding box center [858, 501] width 90 height 27
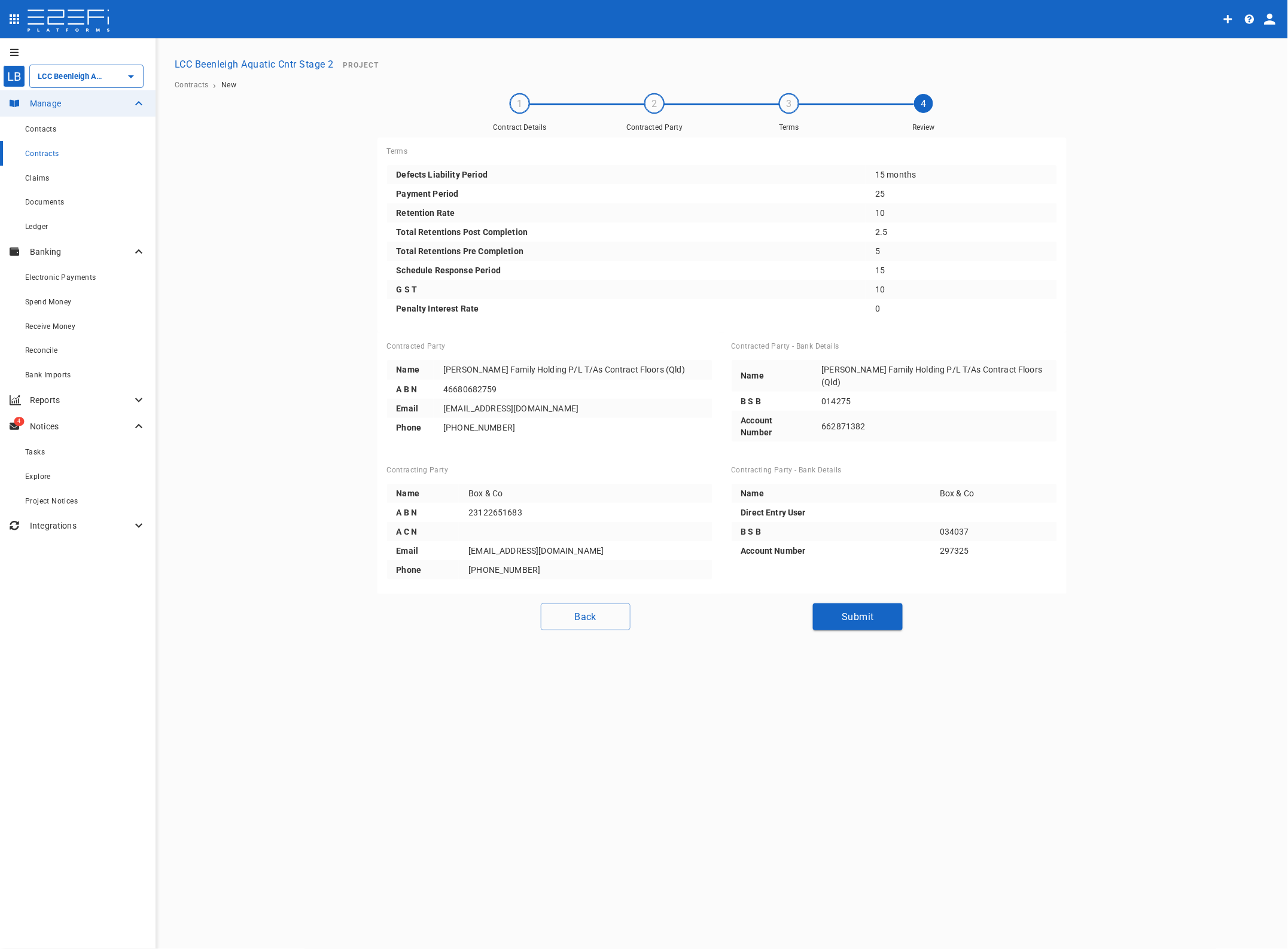
click at [875, 612] on button "Submit" at bounding box center [858, 617] width 90 height 27
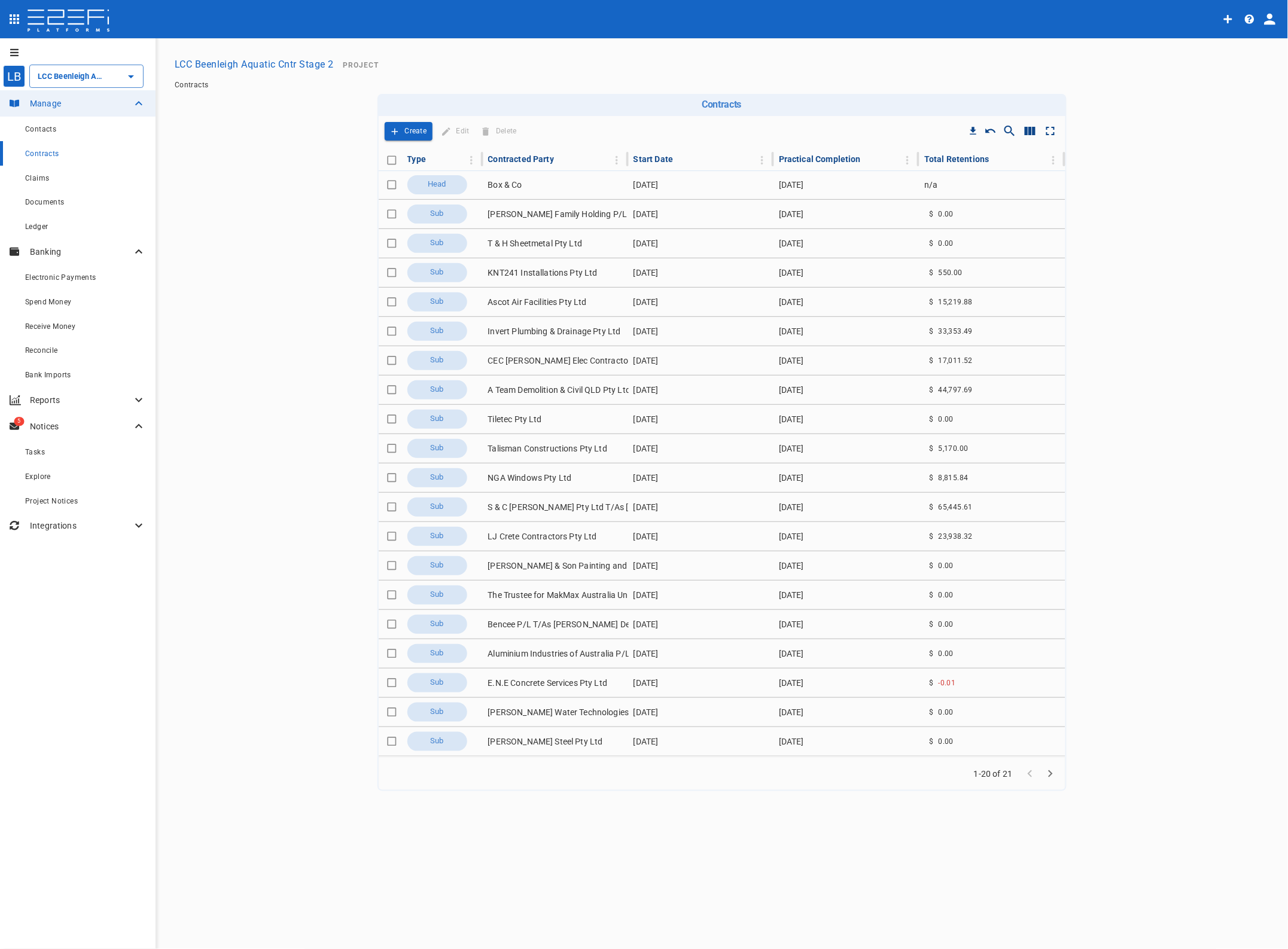
click at [56, 503] on span "Project Notices" at bounding box center [51, 501] width 52 height 8
click at [241, 599] on span "Notice of PTA Open (To Subcontractors)" at bounding box center [238, 598] width 138 height 8
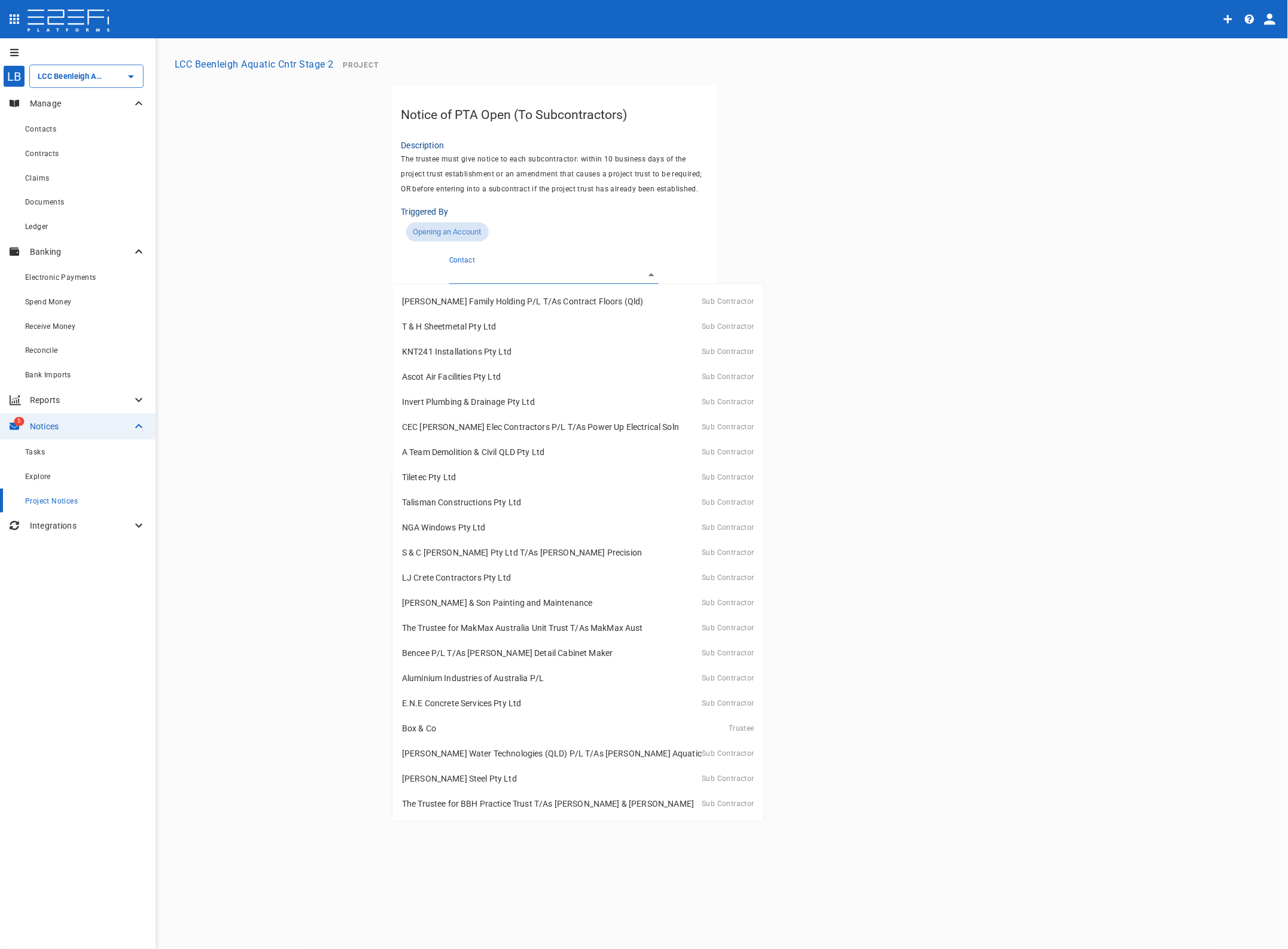
click at [504, 276] on body "LB LCC Beenleigh Aquatic Cntr Stage 2 ​ Manage Contacts Contracts Claims Docume…" at bounding box center [644, 474] width 1288 height 949
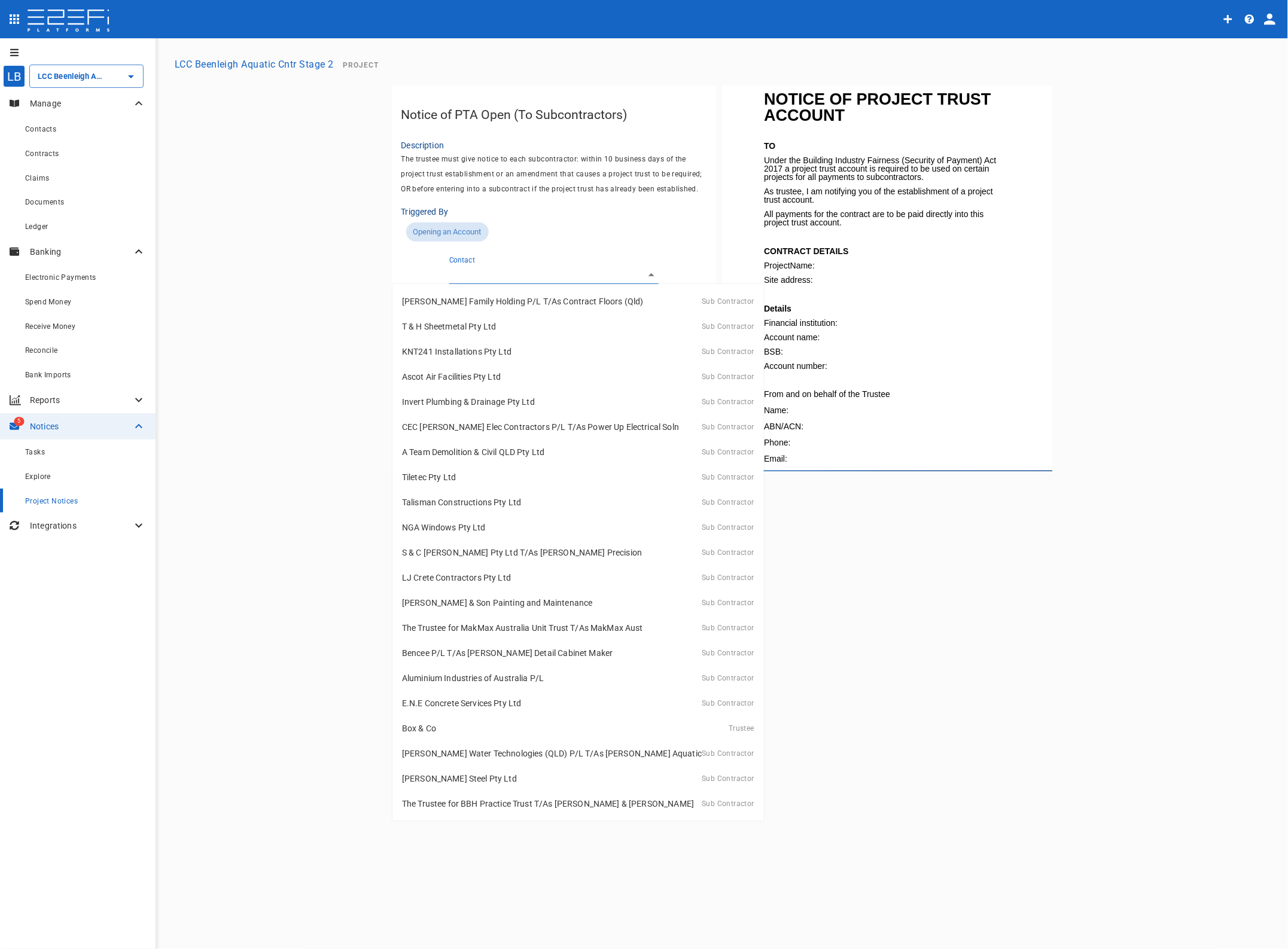
click at [477, 301] on p "[PERSON_NAME] Family Holding P/L T/As Contract Floors (Qld)" at bounding box center [523, 301] width 241 height 12
type input "G5NSK3G000028G45"
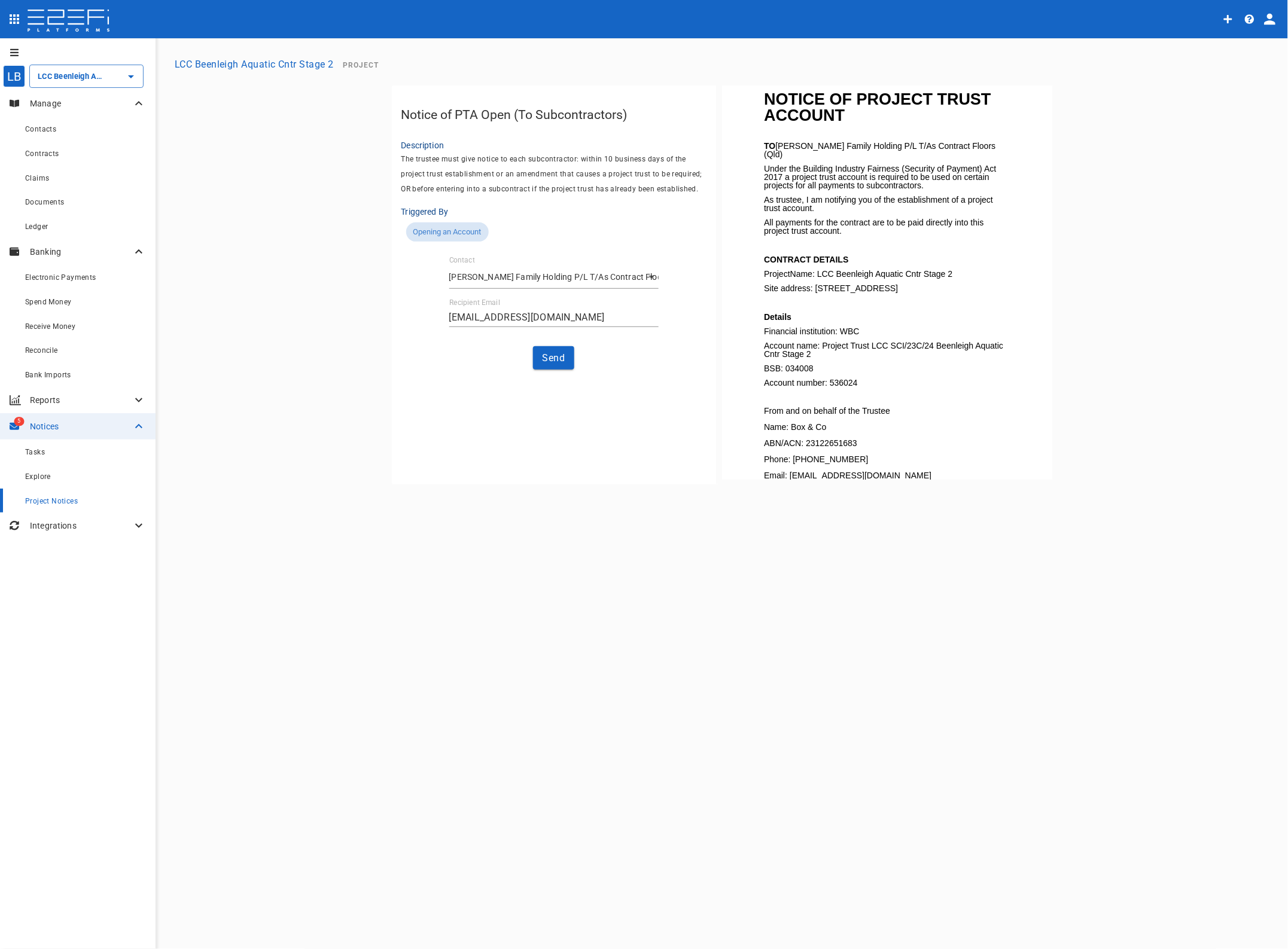
click at [554, 360] on button "Send" at bounding box center [554, 358] width 42 height 23
click at [46, 455] on div "Tasks" at bounding box center [85, 452] width 121 height 15
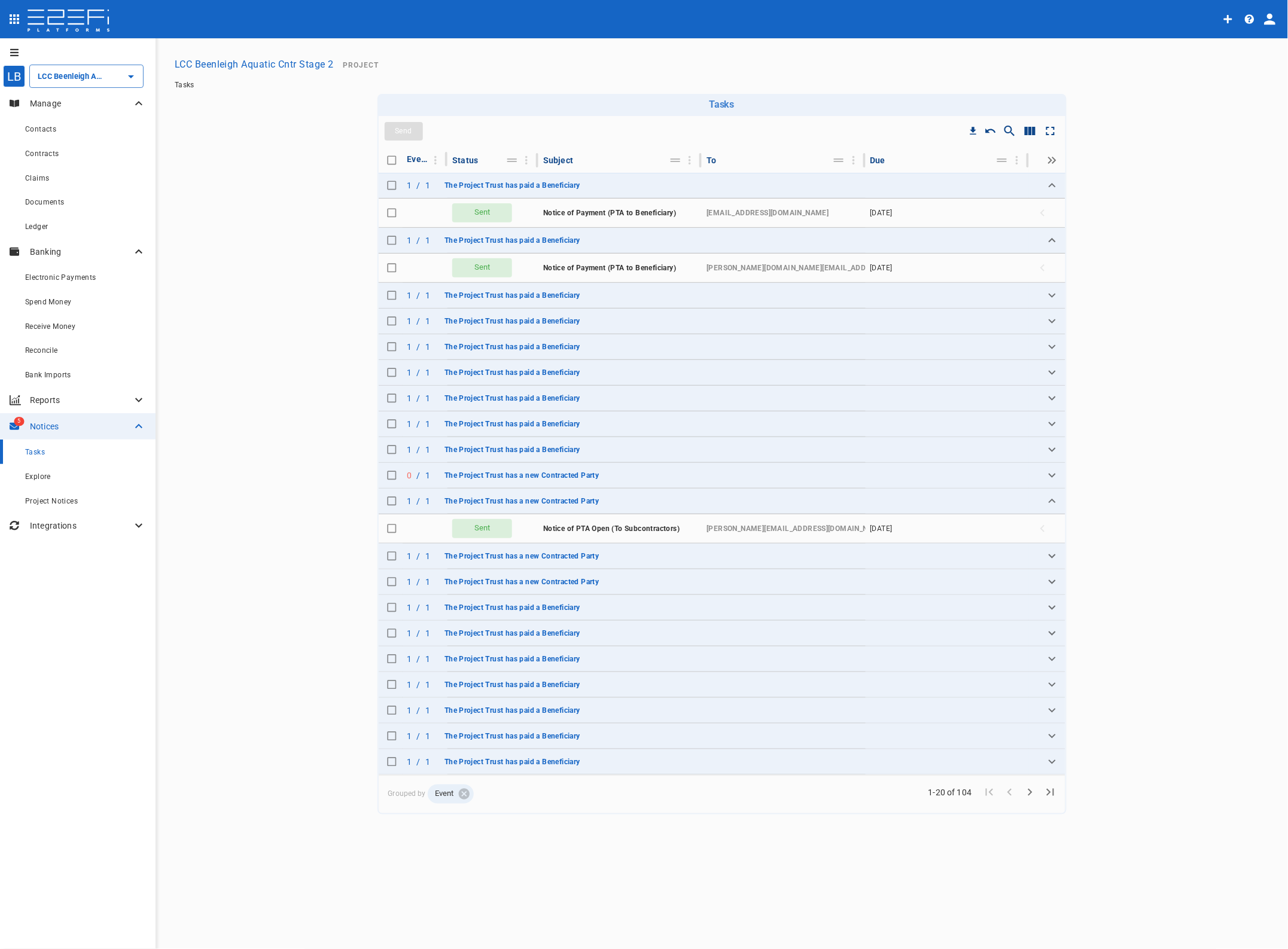
click at [1049, 474] on icon "Expand" at bounding box center [1052, 475] width 14 height 14
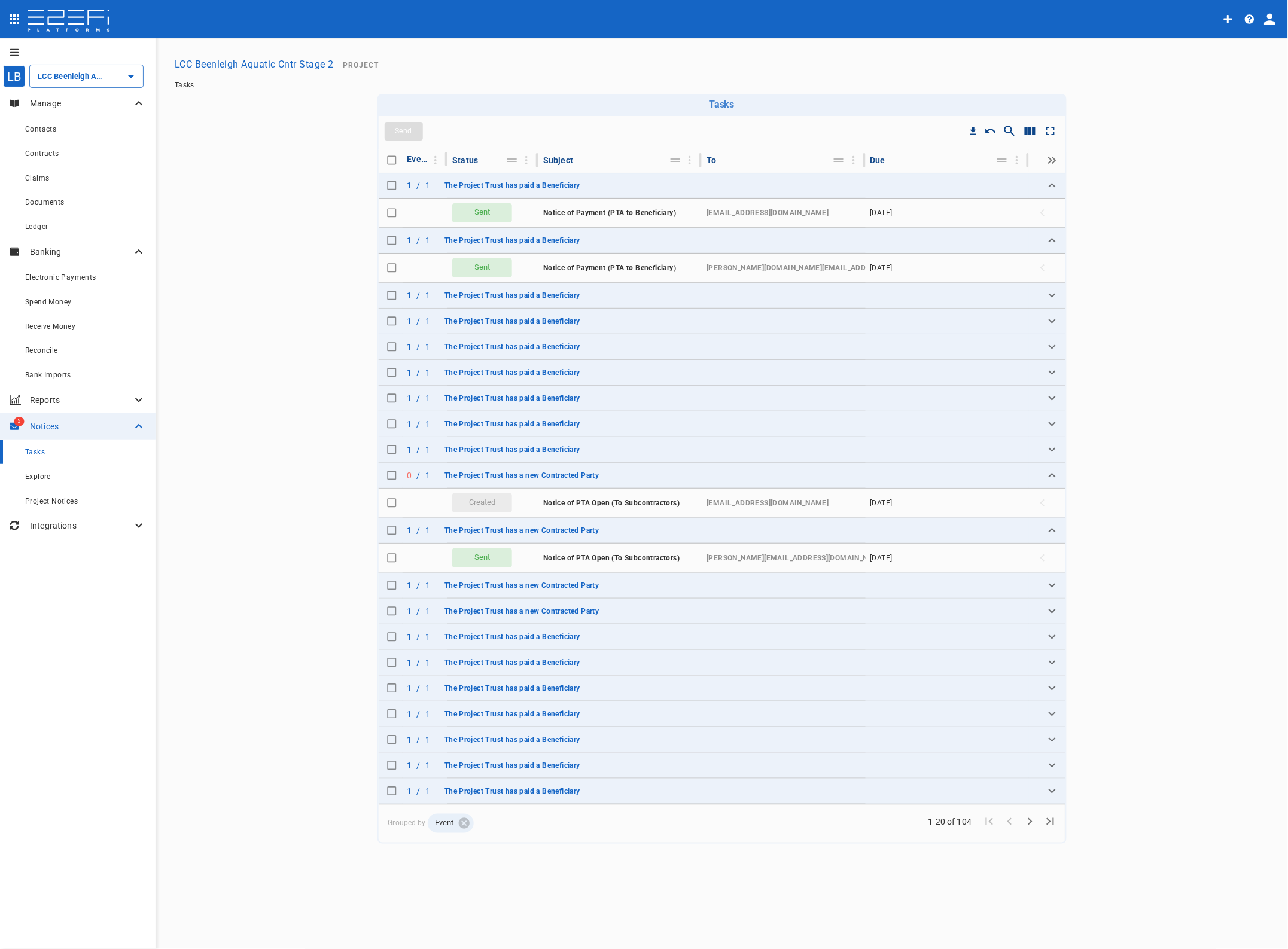
click at [390, 504] on input "Toggle select row" at bounding box center [392, 503] width 17 height 17
checkbox input "true"
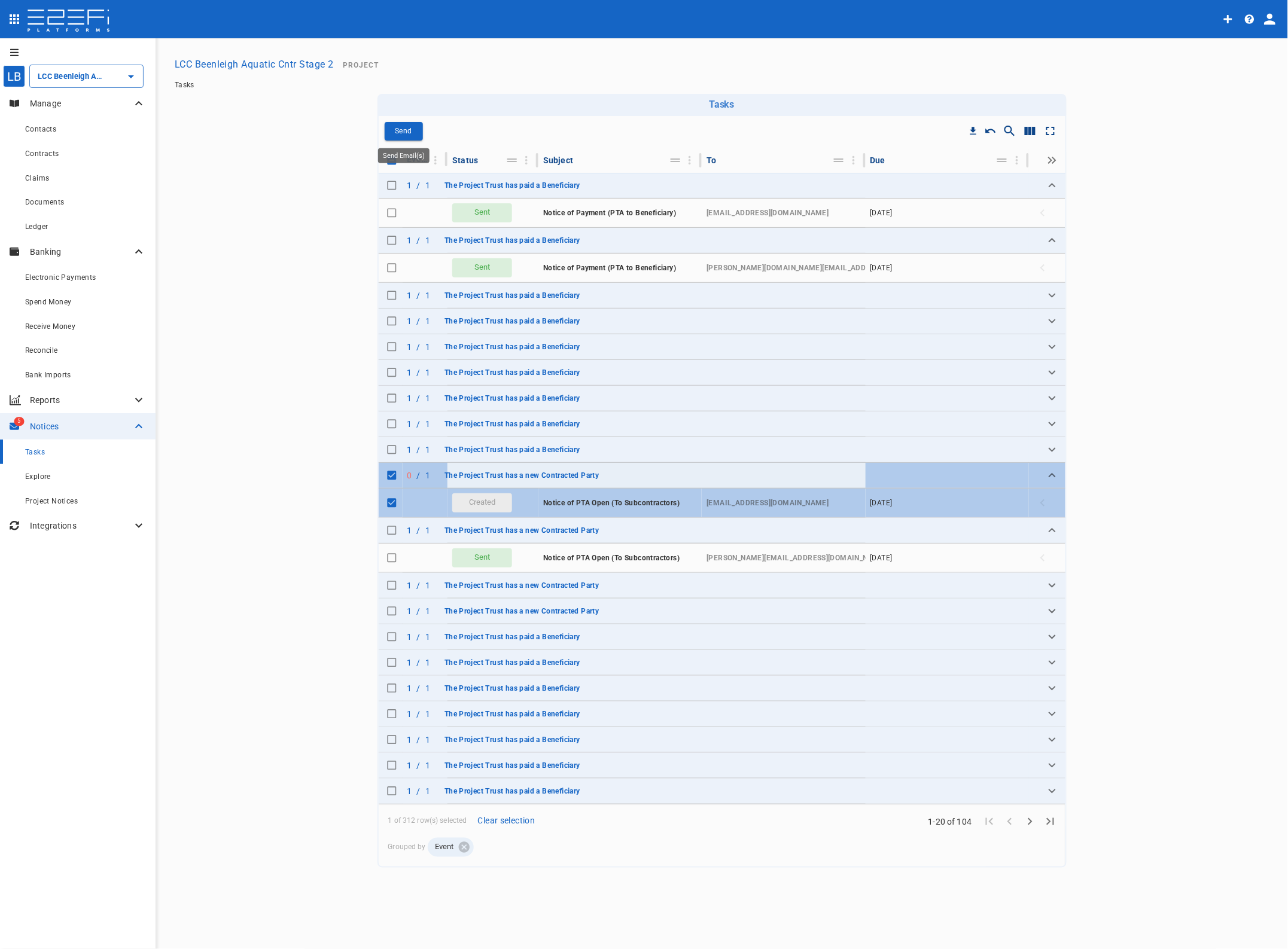
click at [408, 133] on p "Send" at bounding box center [403, 131] width 17 height 14
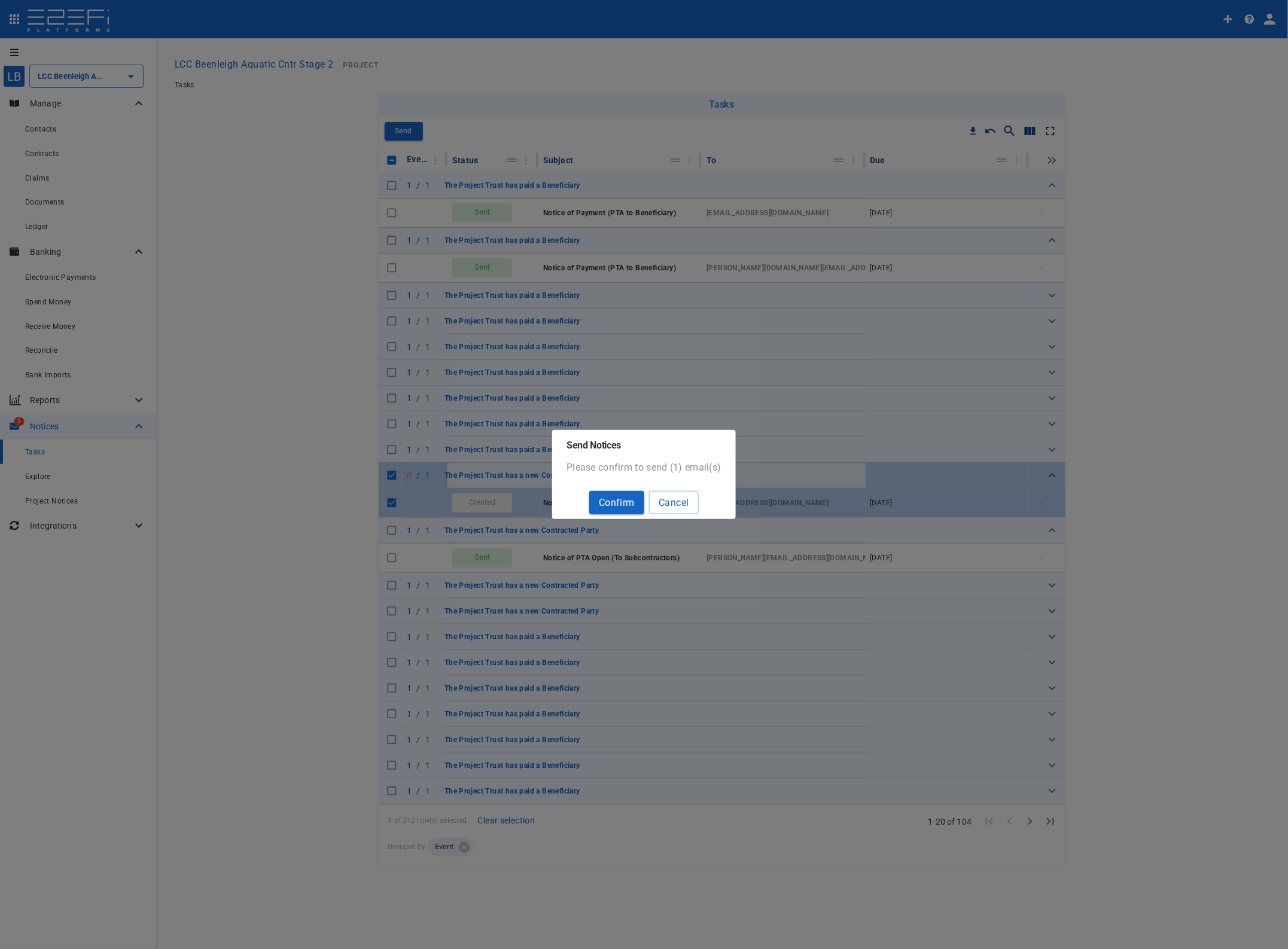
click at [611, 498] on button "Confirm" at bounding box center [617, 503] width 55 height 23
checkbox input "false"
